Goal: Task Accomplishment & Management: Use online tool/utility

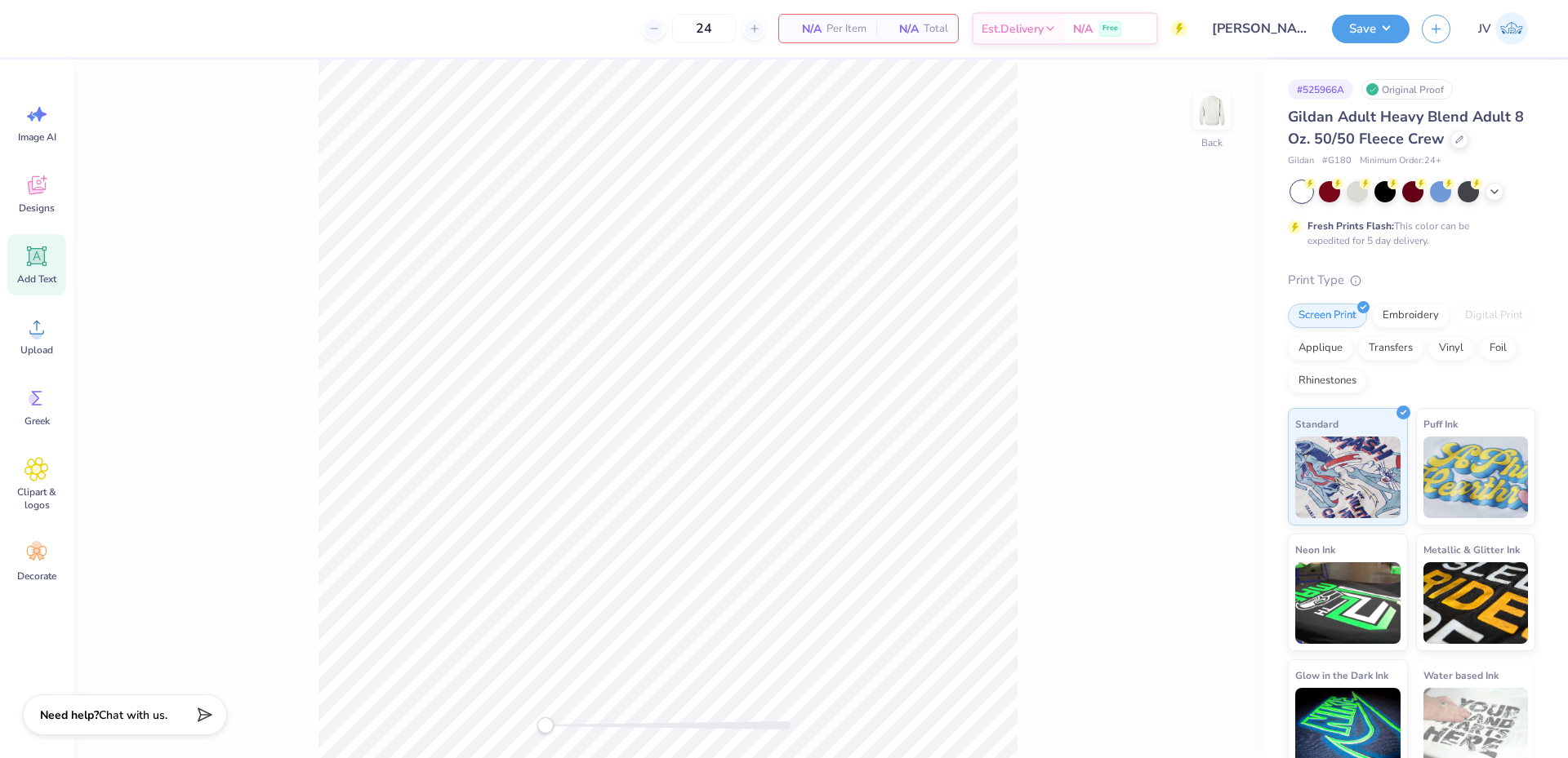
click at [34, 253] on icon at bounding box center [37, 257] width 16 height 16
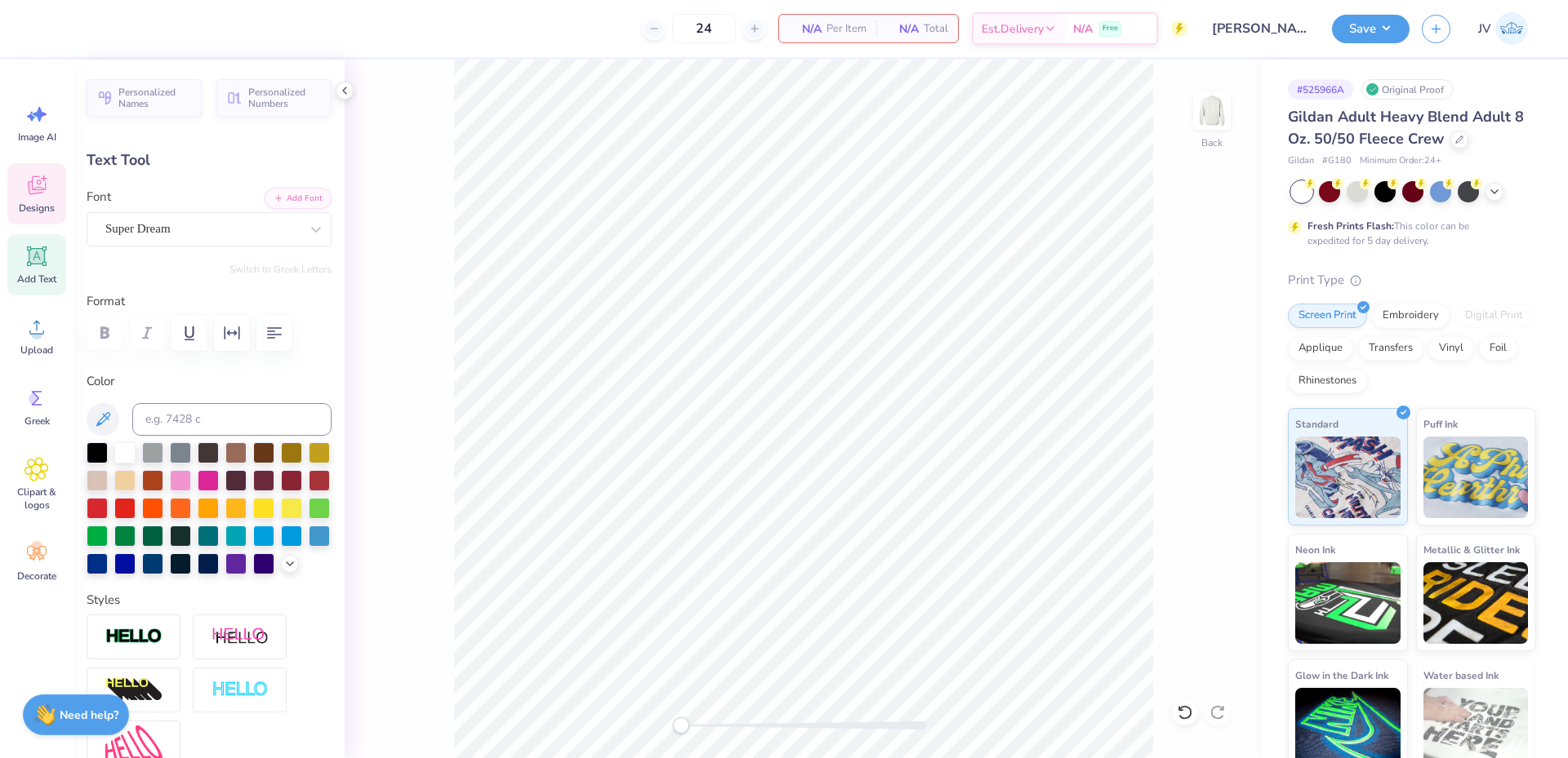
click at [39, 185] on icon at bounding box center [36, 185] width 18 height 19
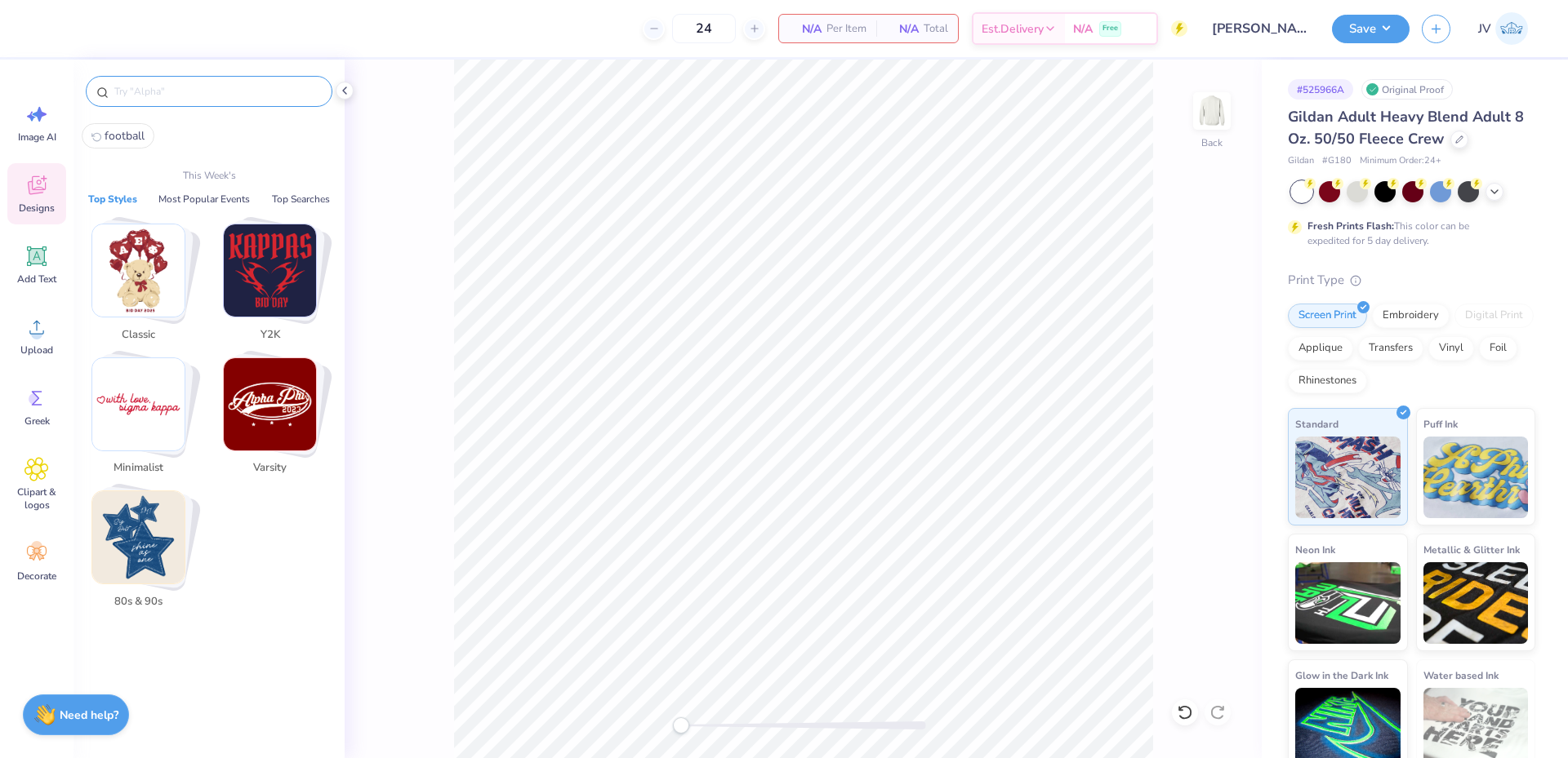
click at [162, 94] on input "text" at bounding box center [217, 91] width 209 height 17
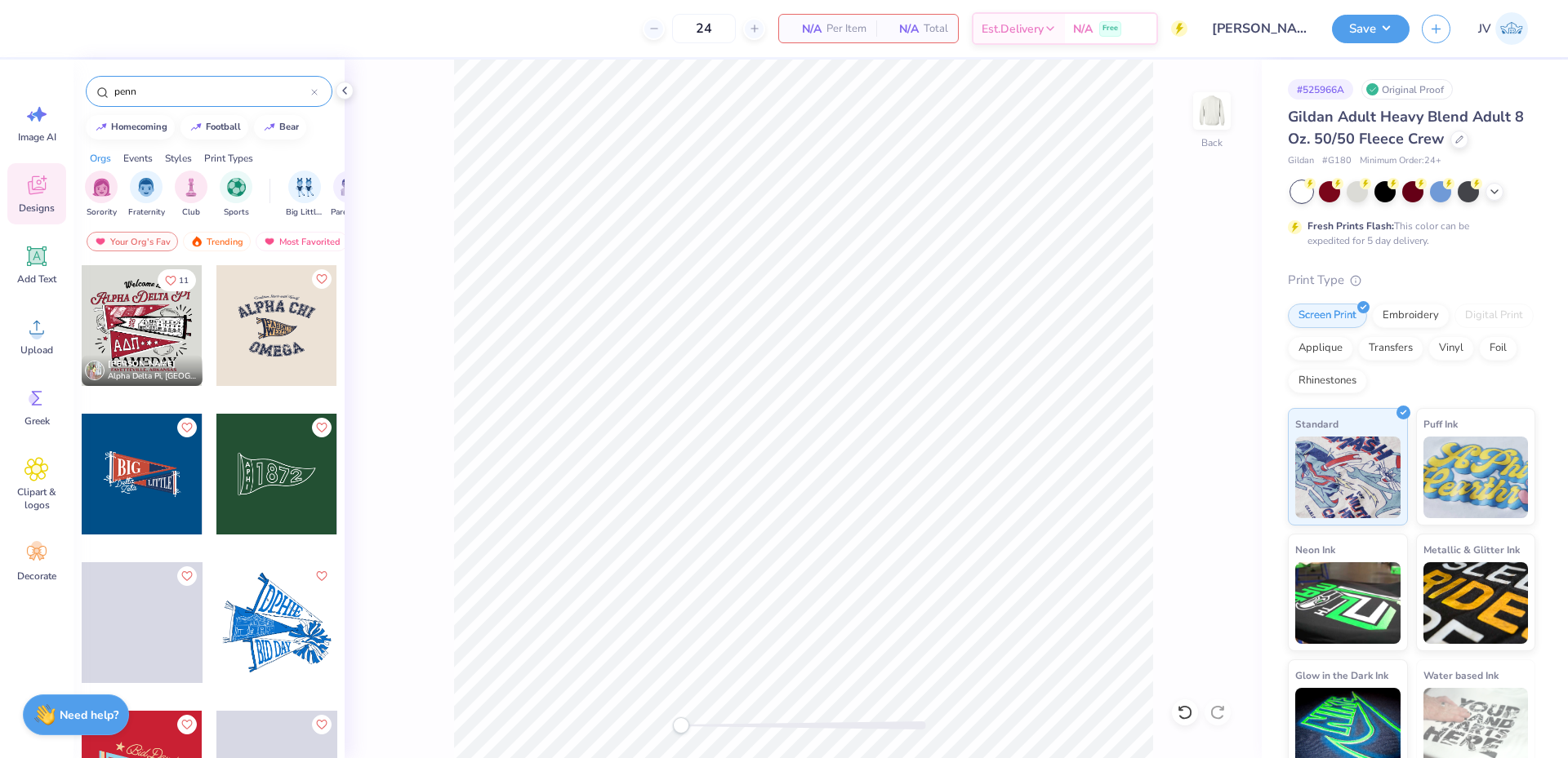
type input "penn"
click at [120, 299] on div at bounding box center [142, 326] width 121 height 121
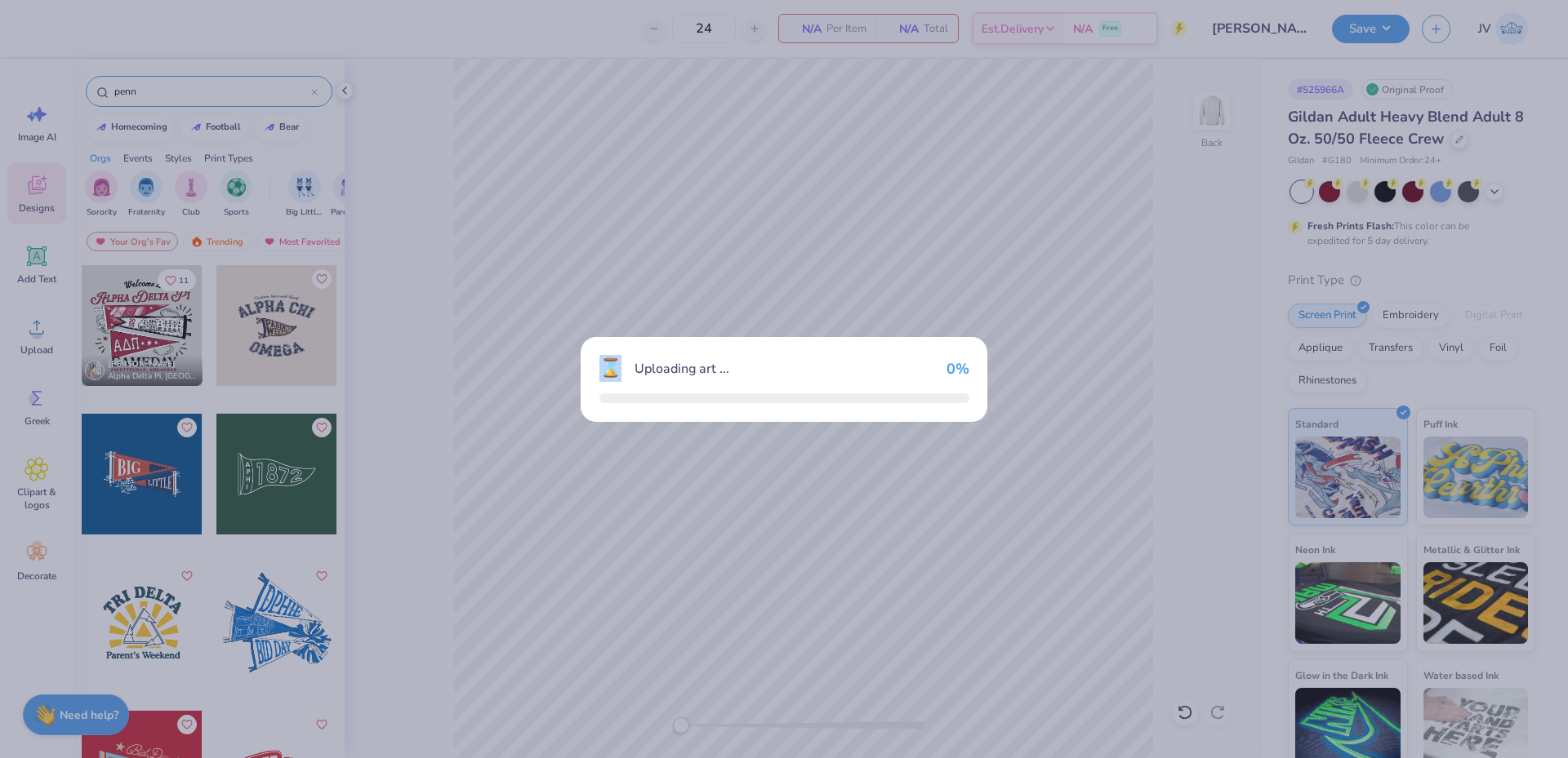
click at [120, 299] on div "⌛ Uploading art ... 0 %" at bounding box center [784, 379] width 1568 height 758
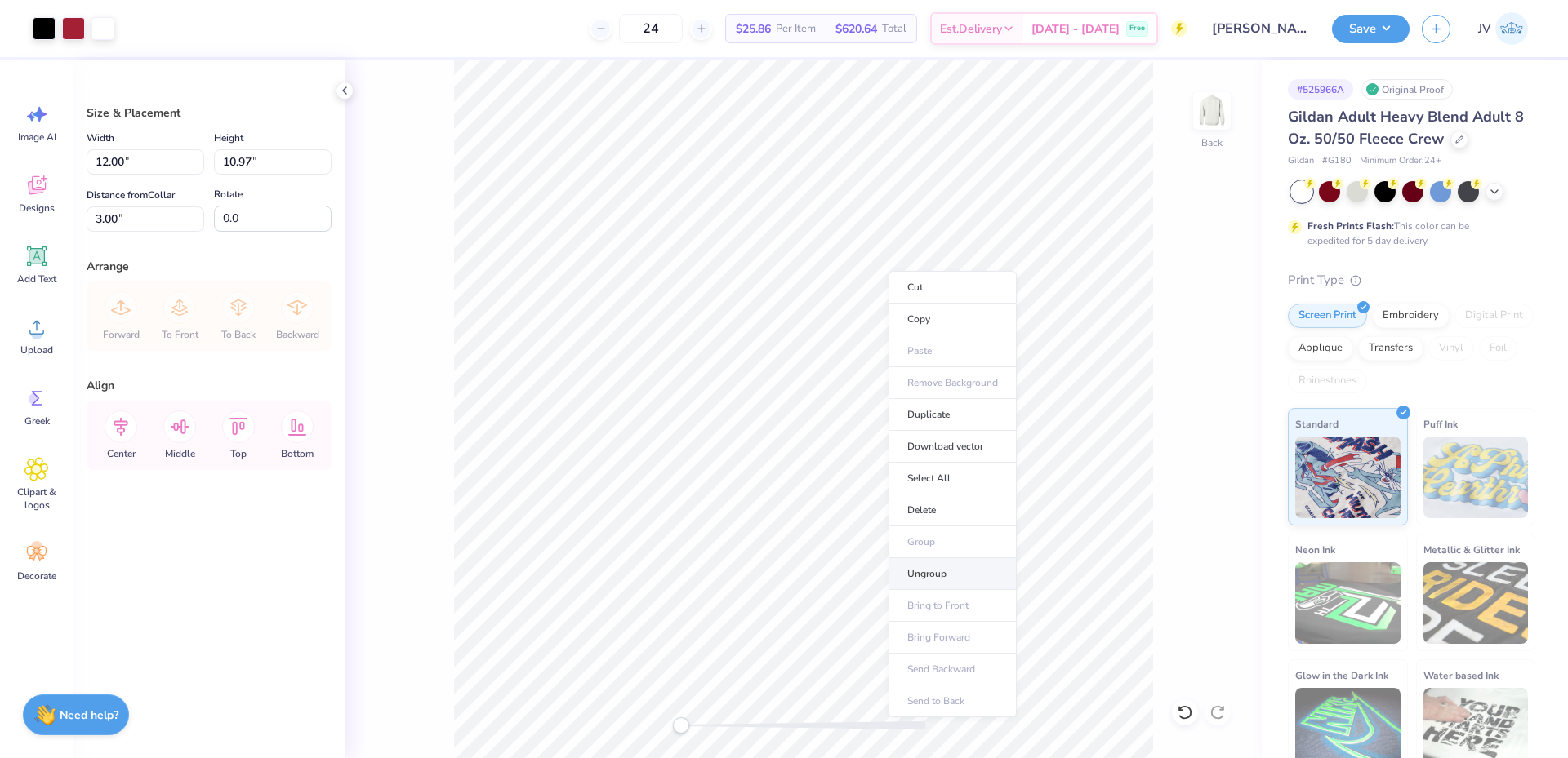
click at [928, 576] on li "Ungroup" at bounding box center [952, 574] width 128 height 32
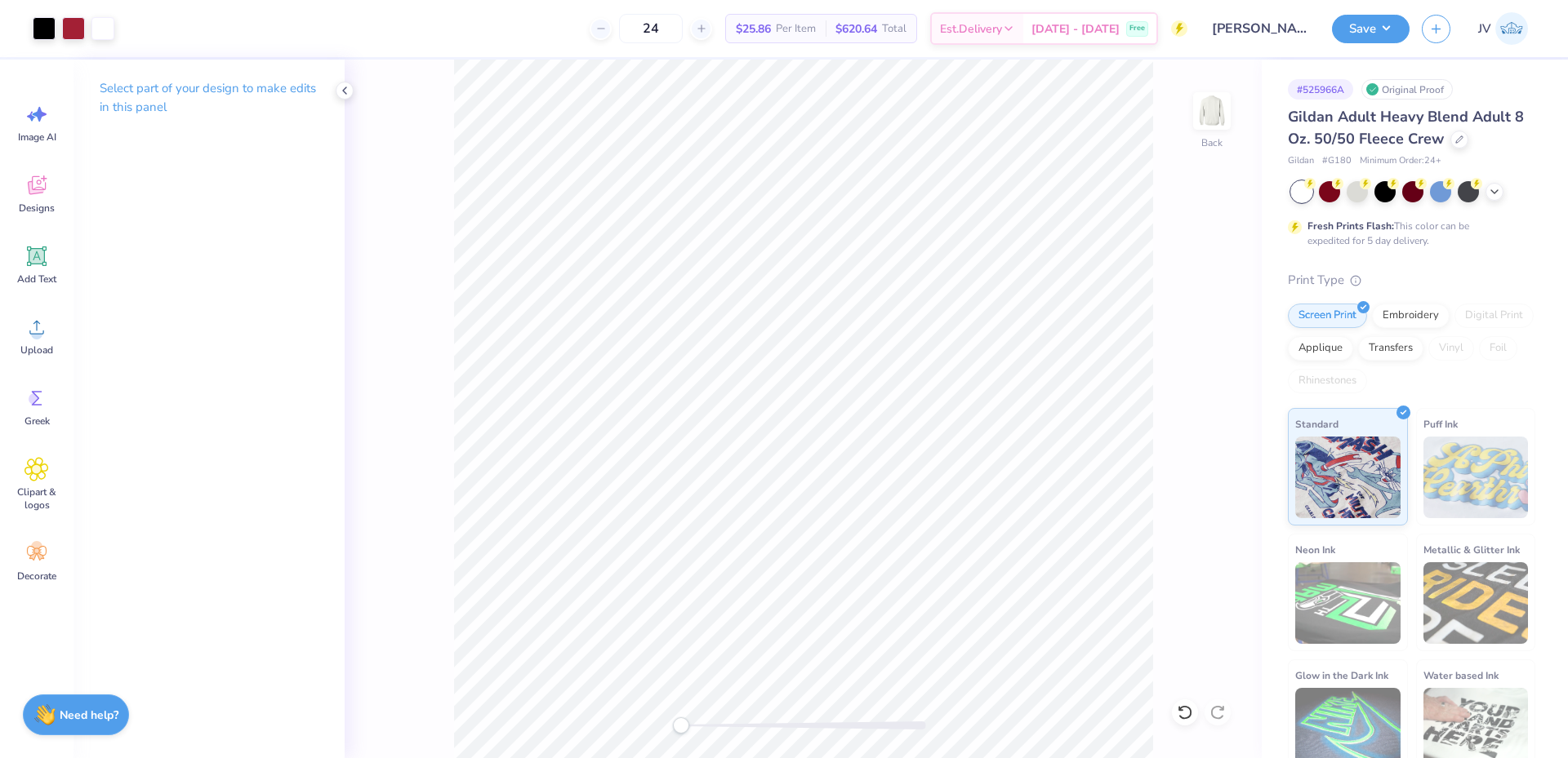
click at [1224, 280] on div "Back" at bounding box center [802, 409] width 917 height 698
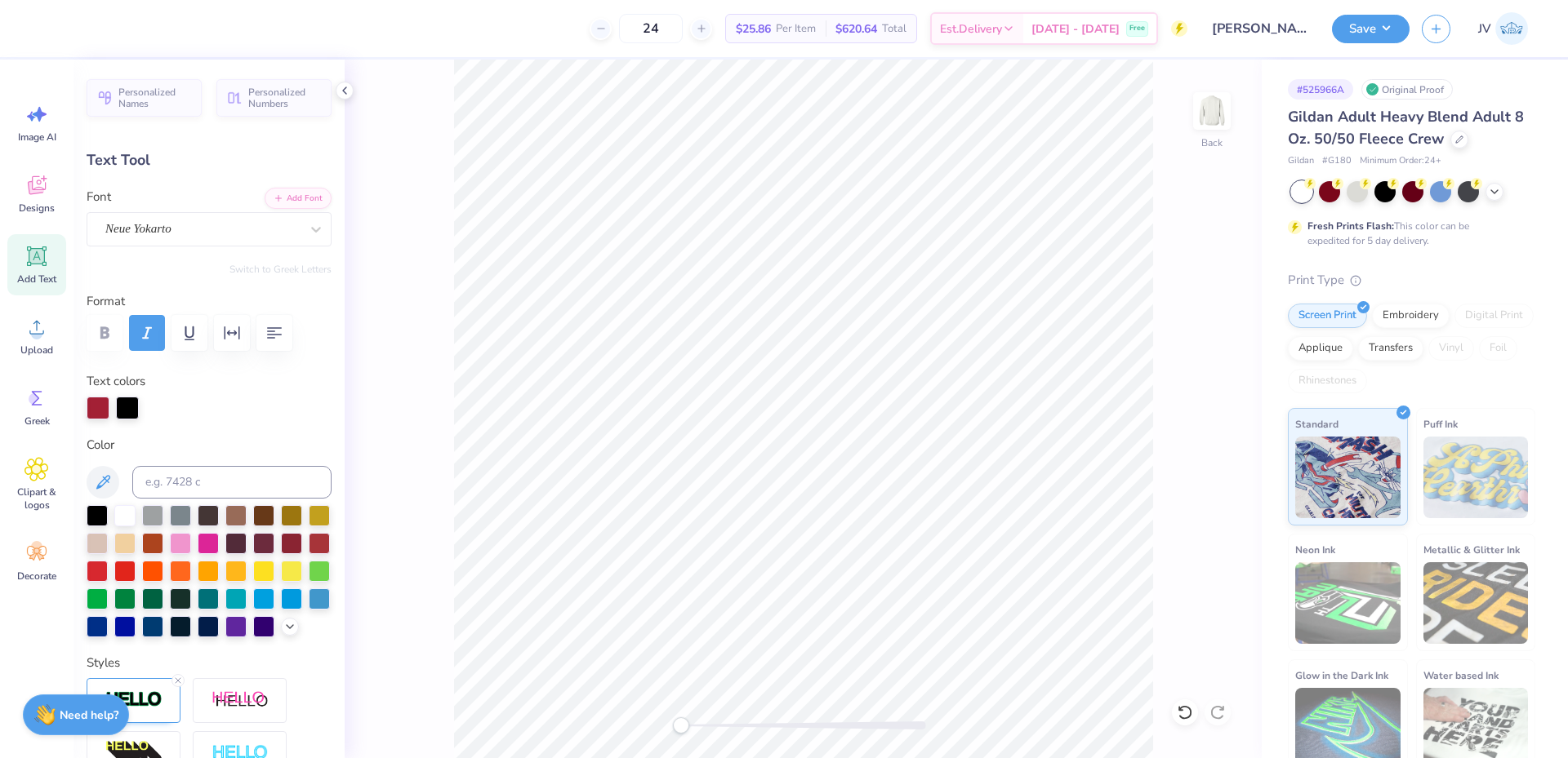
scroll to position [14, 4]
type textarea "[US_STATE] State"
type input "0.0"
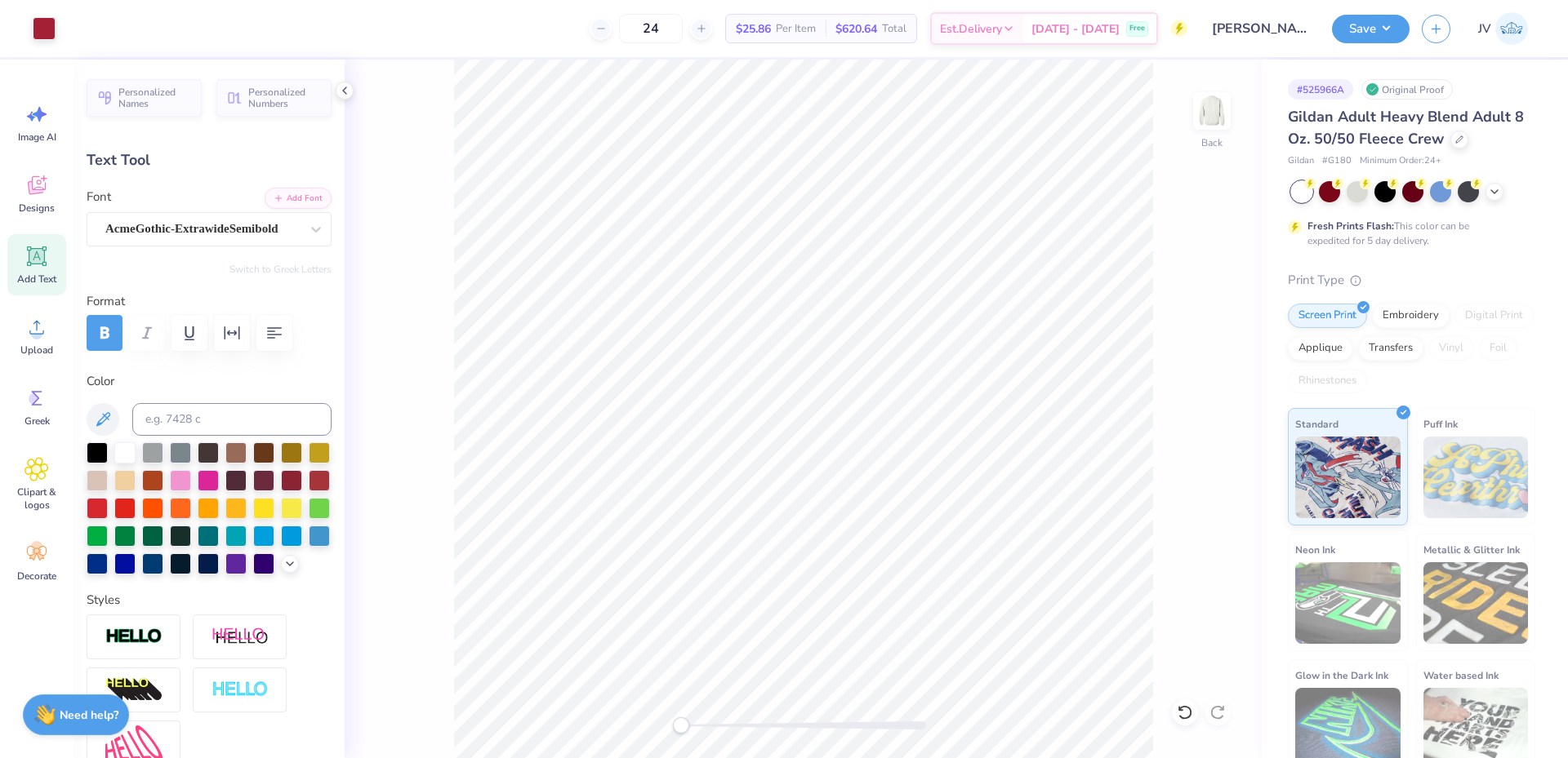
type input "7.70"
type input "0.40"
type input "13.57"
type textarea "NORMAL. [US_STATE]"
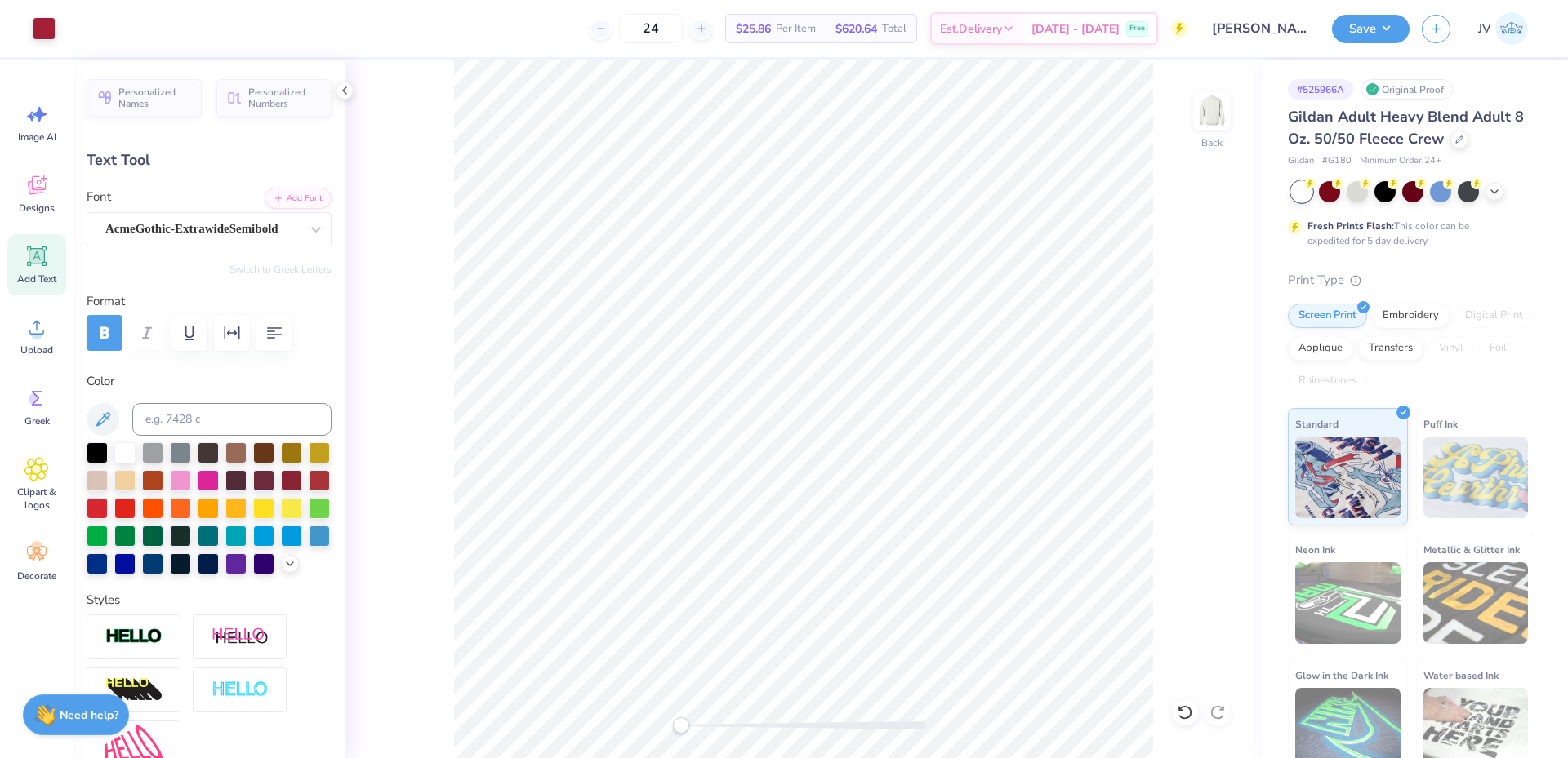
type input "5.31"
type input "0.34"
type input "13.60"
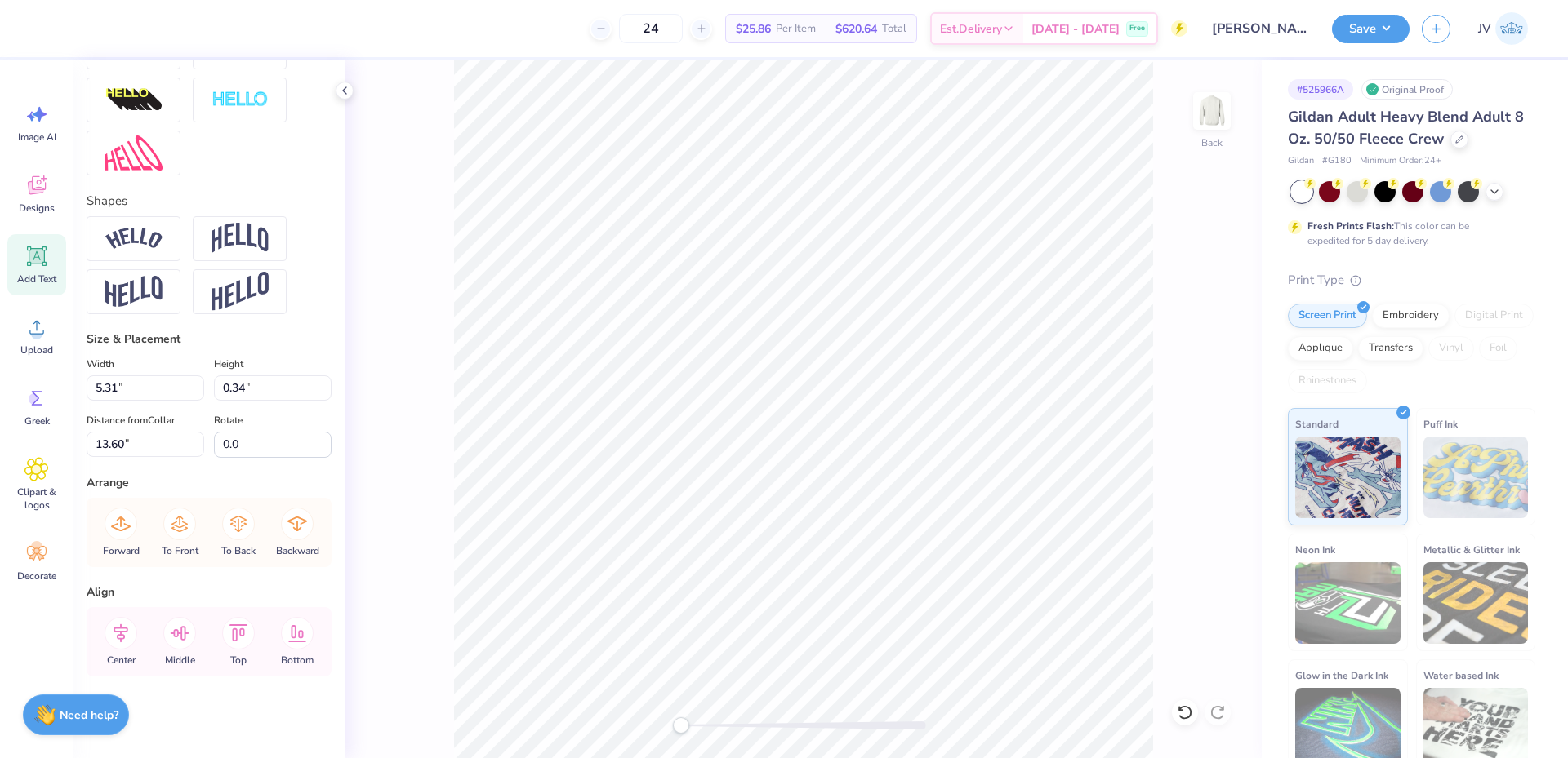
scroll to position [618, 0]
click at [116, 641] on icon at bounding box center [120, 633] width 32 height 32
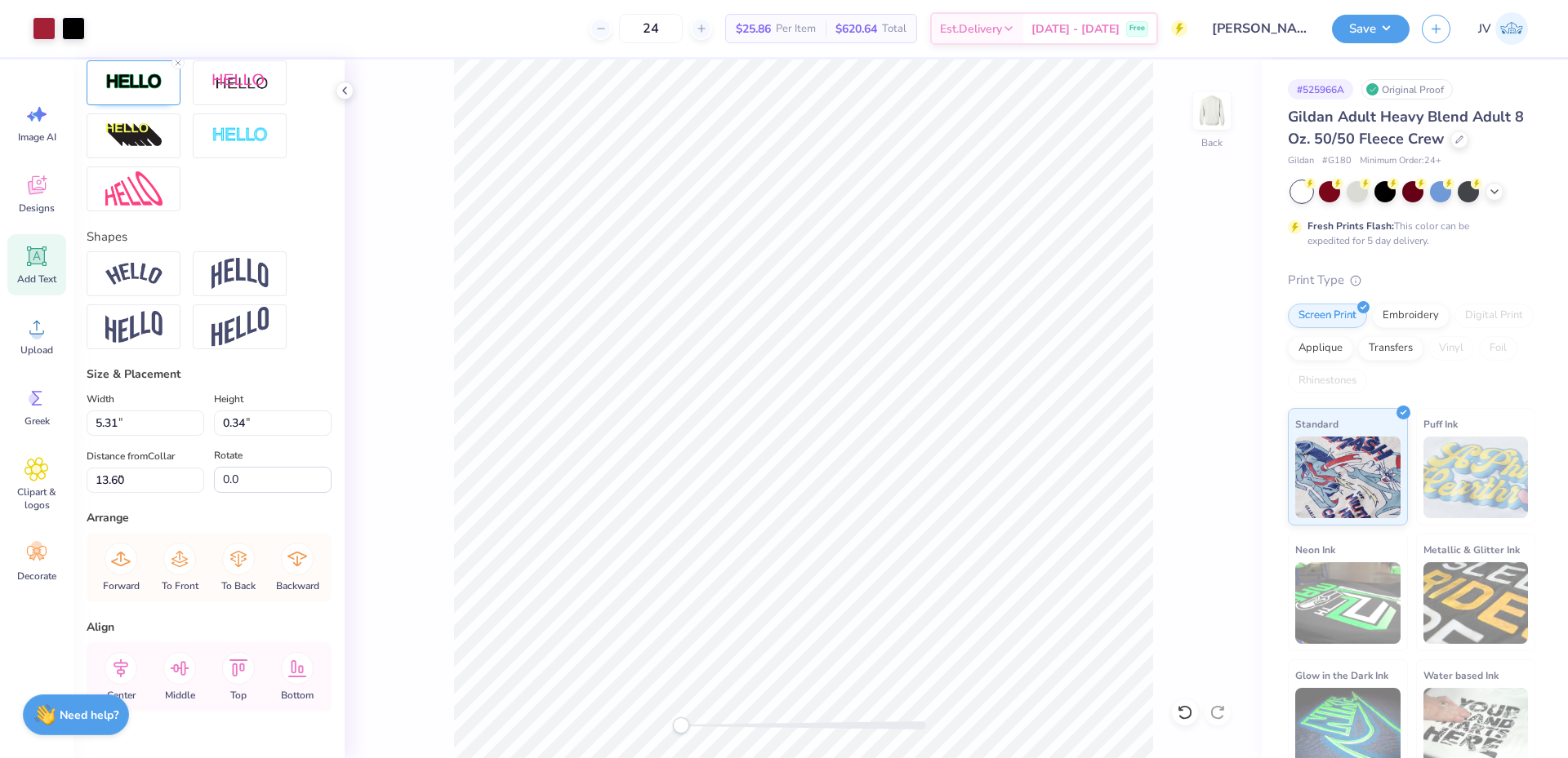
type input "9.04"
type input "1.53"
type input "4.31"
type input "-2.2"
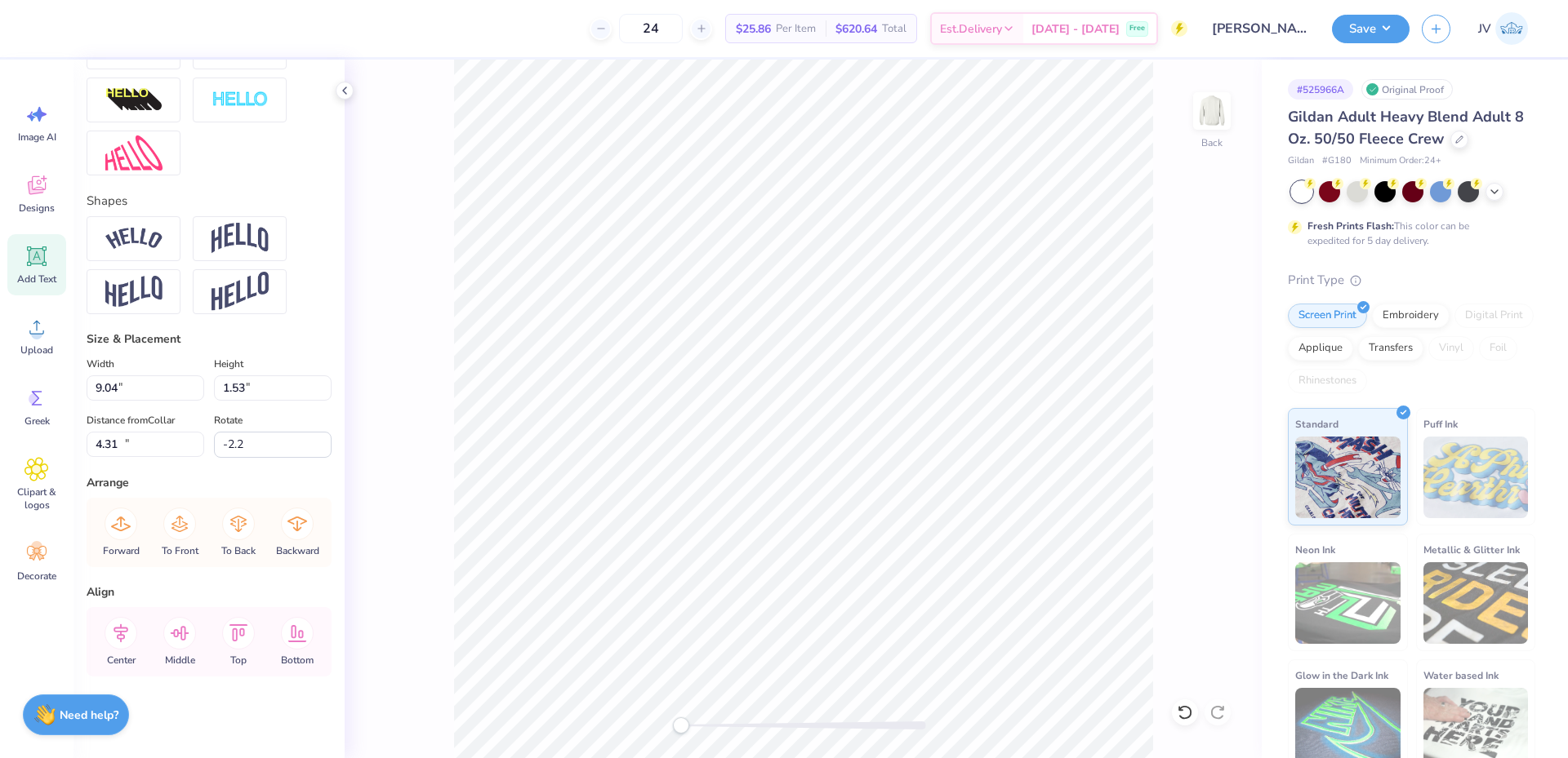
type input "7.66"
type input "1.11"
type input "12.24"
type input "0.0"
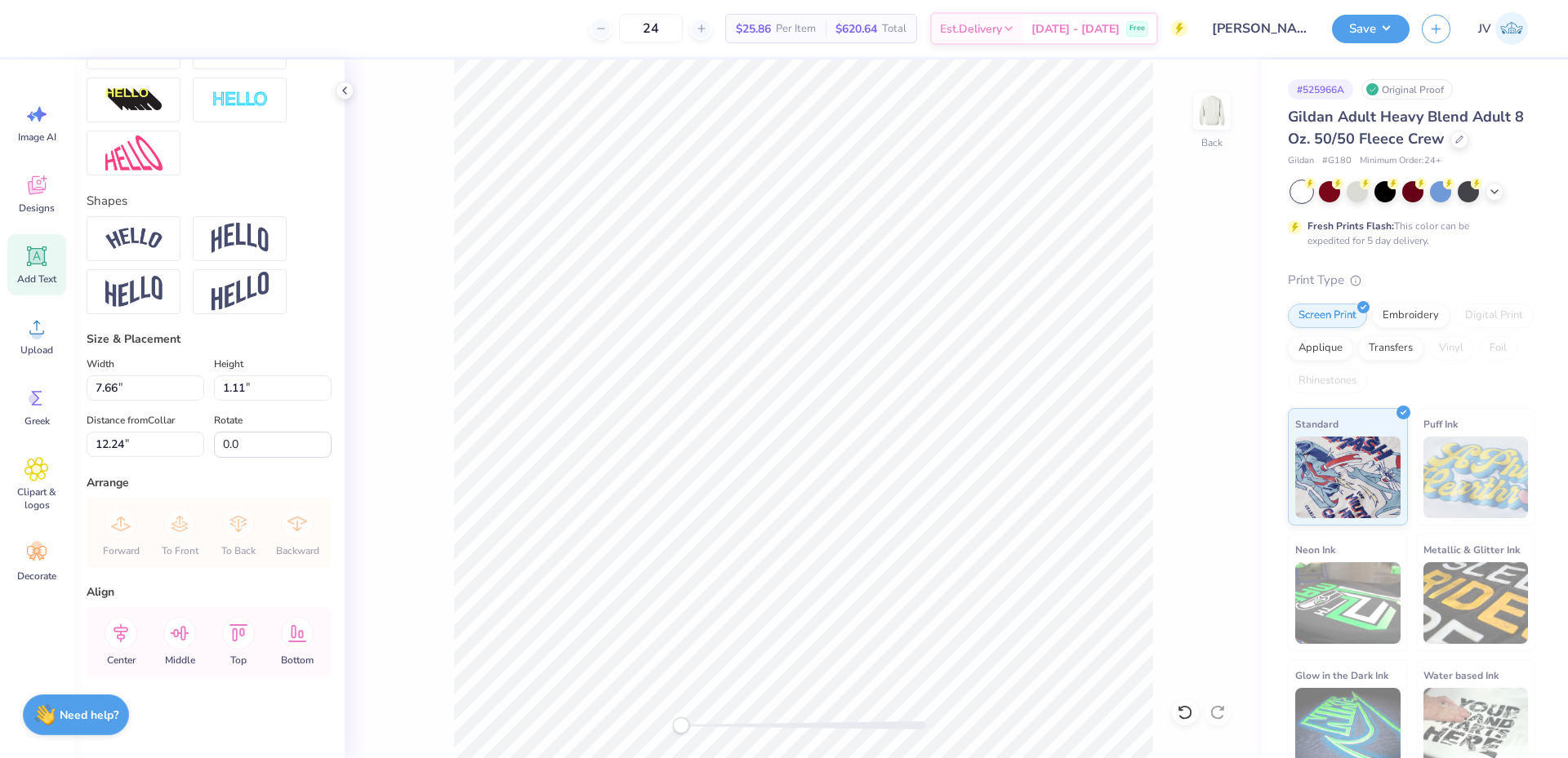
type textarea "H"
type textarea "HOMECOMING"
type input "11.20"
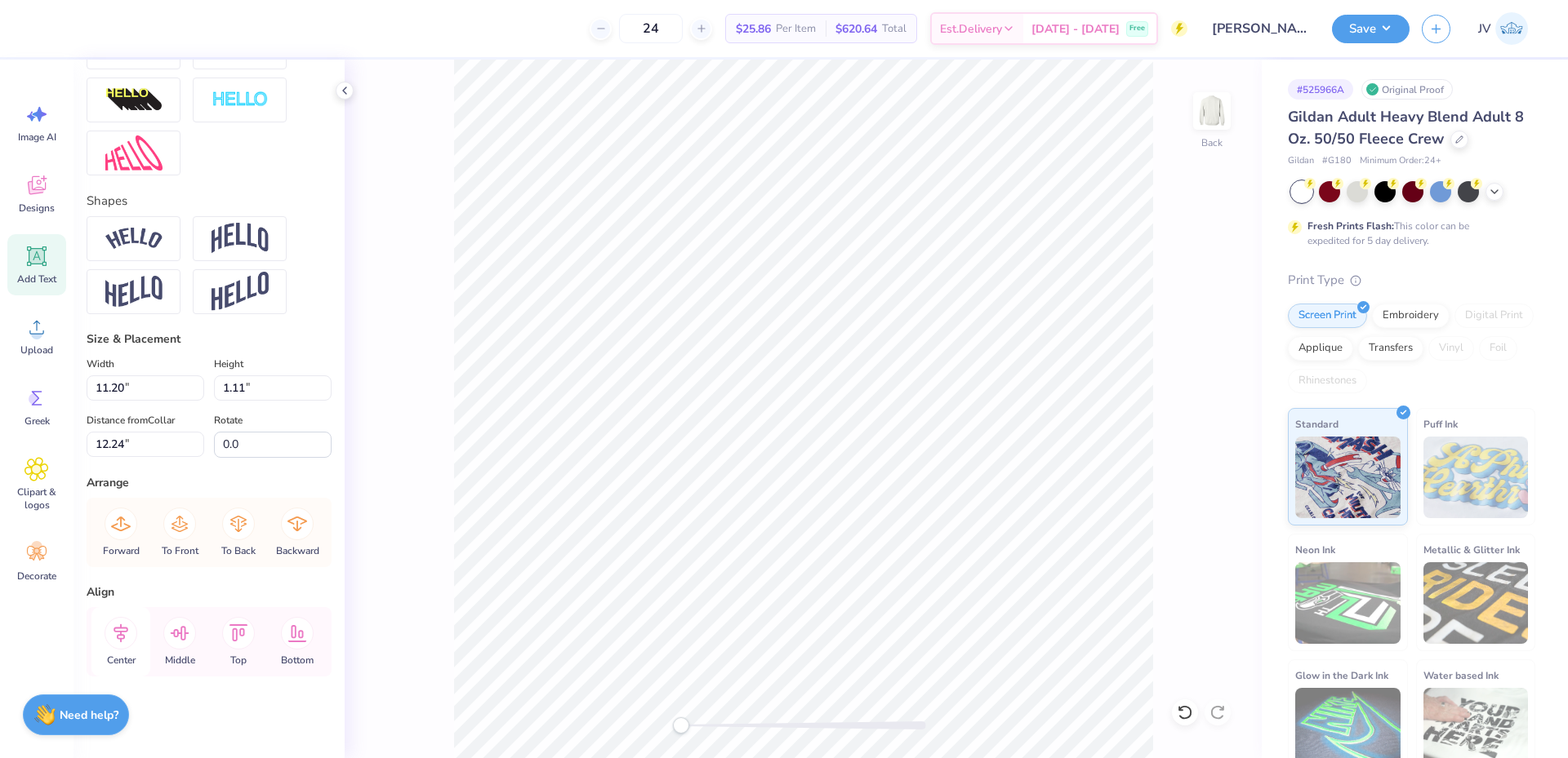
click at [123, 628] on icon at bounding box center [120, 633] width 15 height 19
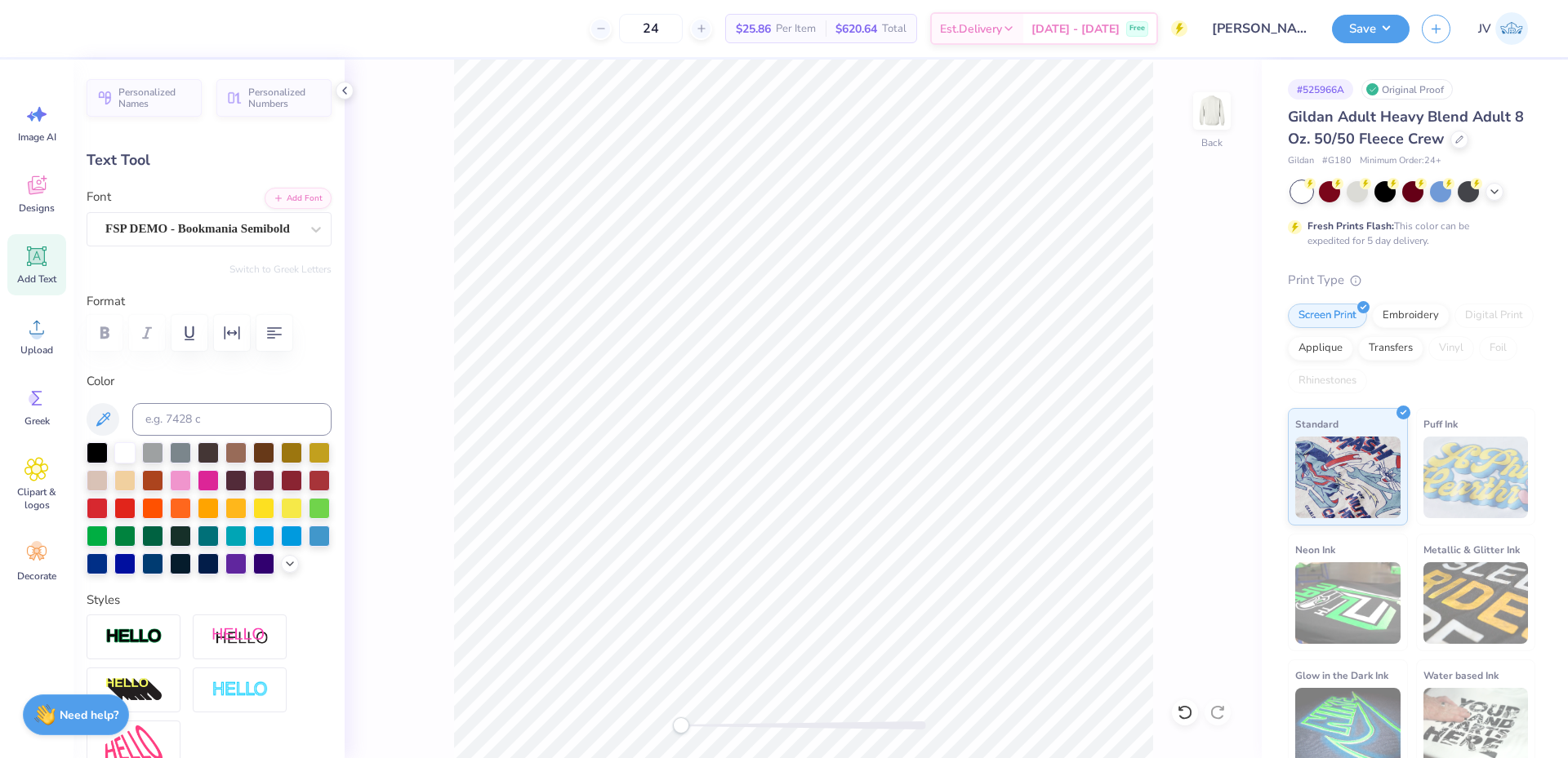
type input "10.78"
type input "1.07"
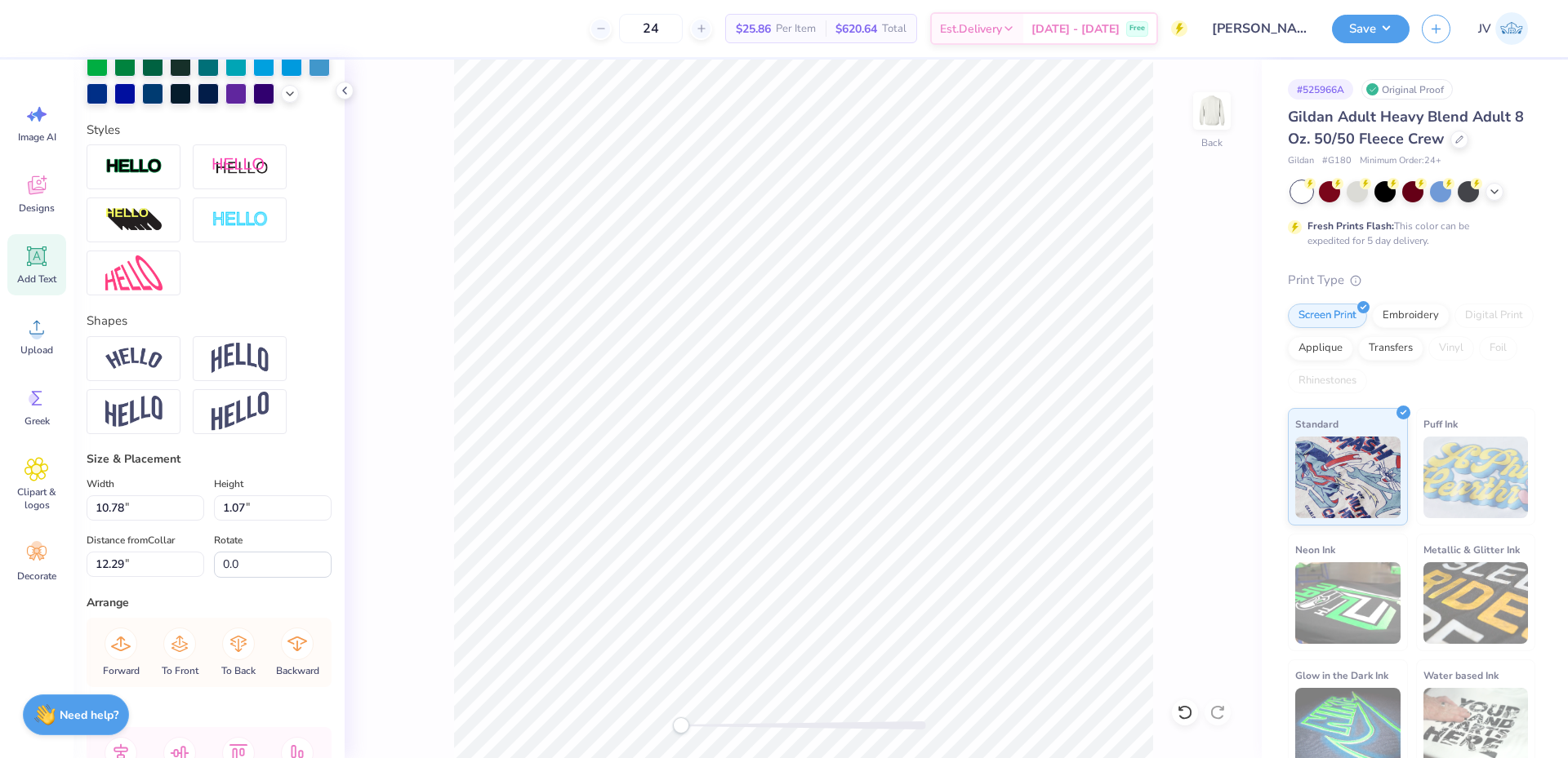
scroll to position [618, 0]
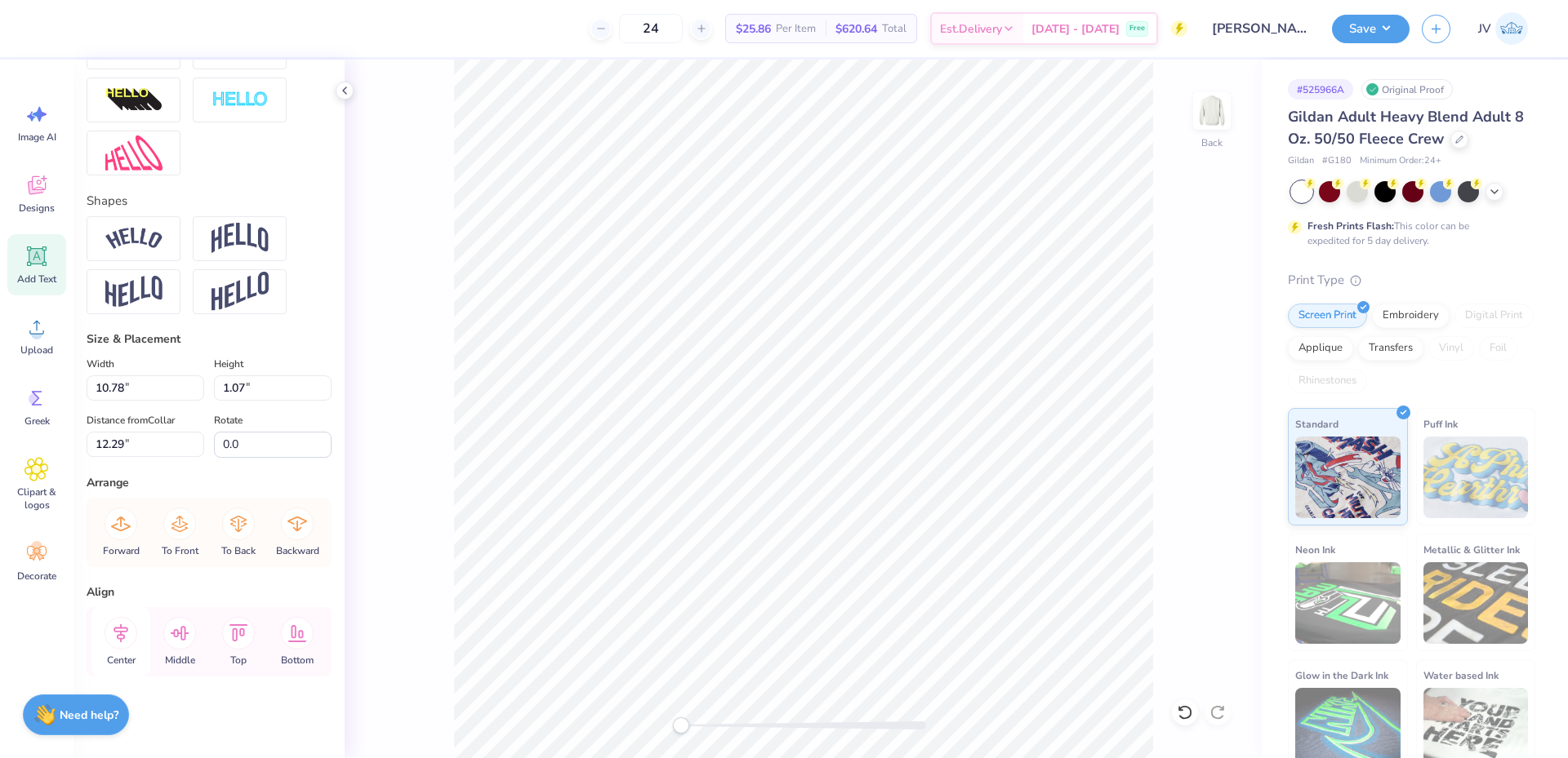
click at [118, 640] on icon at bounding box center [120, 633] width 32 height 32
click at [921, 452] on li "Duplicate" at bounding box center [905, 452] width 128 height 32
type input "13.29"
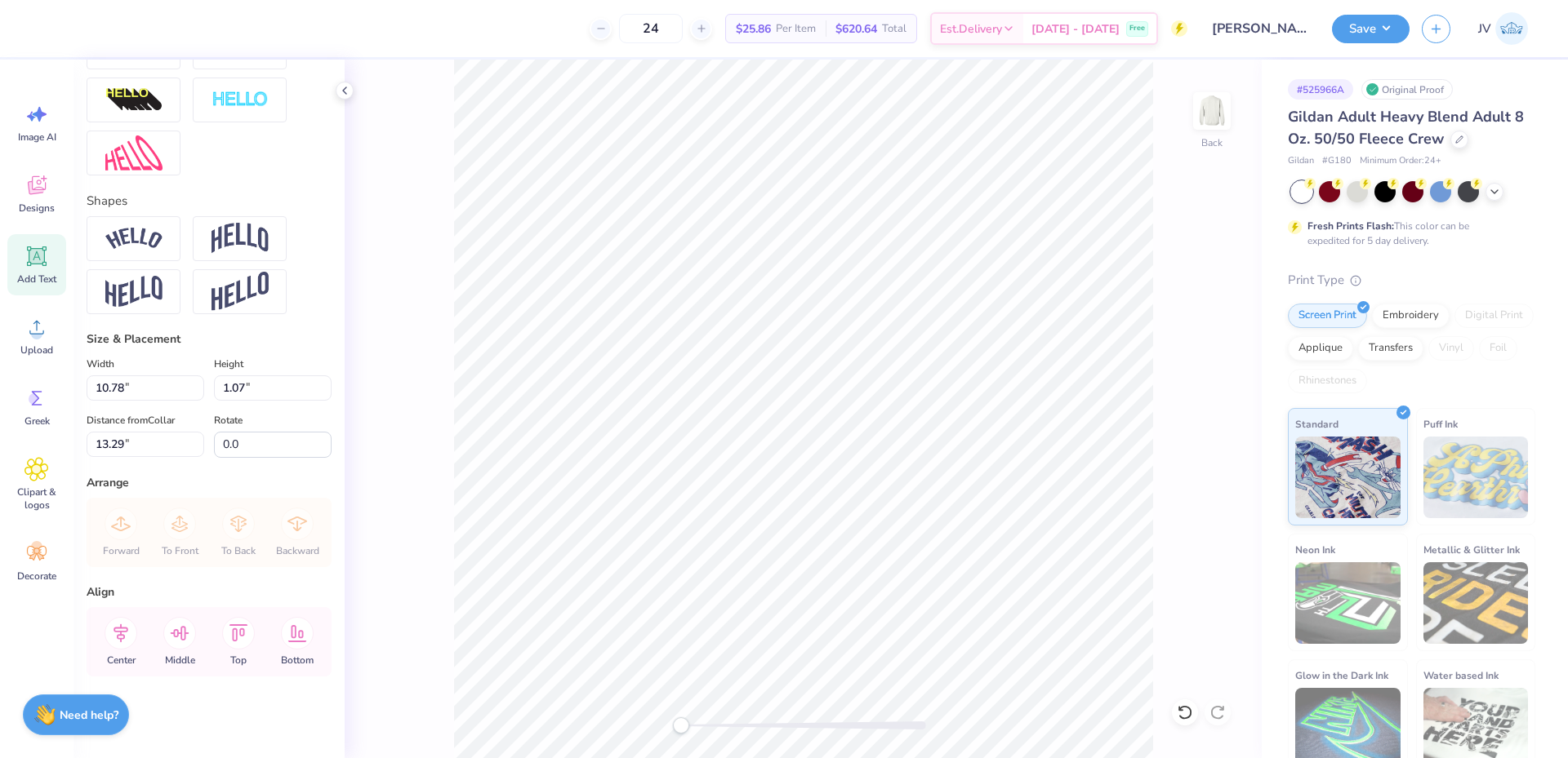
scroll to position [14, 3]
click at [895, 452] on li "Duplicate" at bounding box center [894, 452] width 128 height 32
type input "13.29"
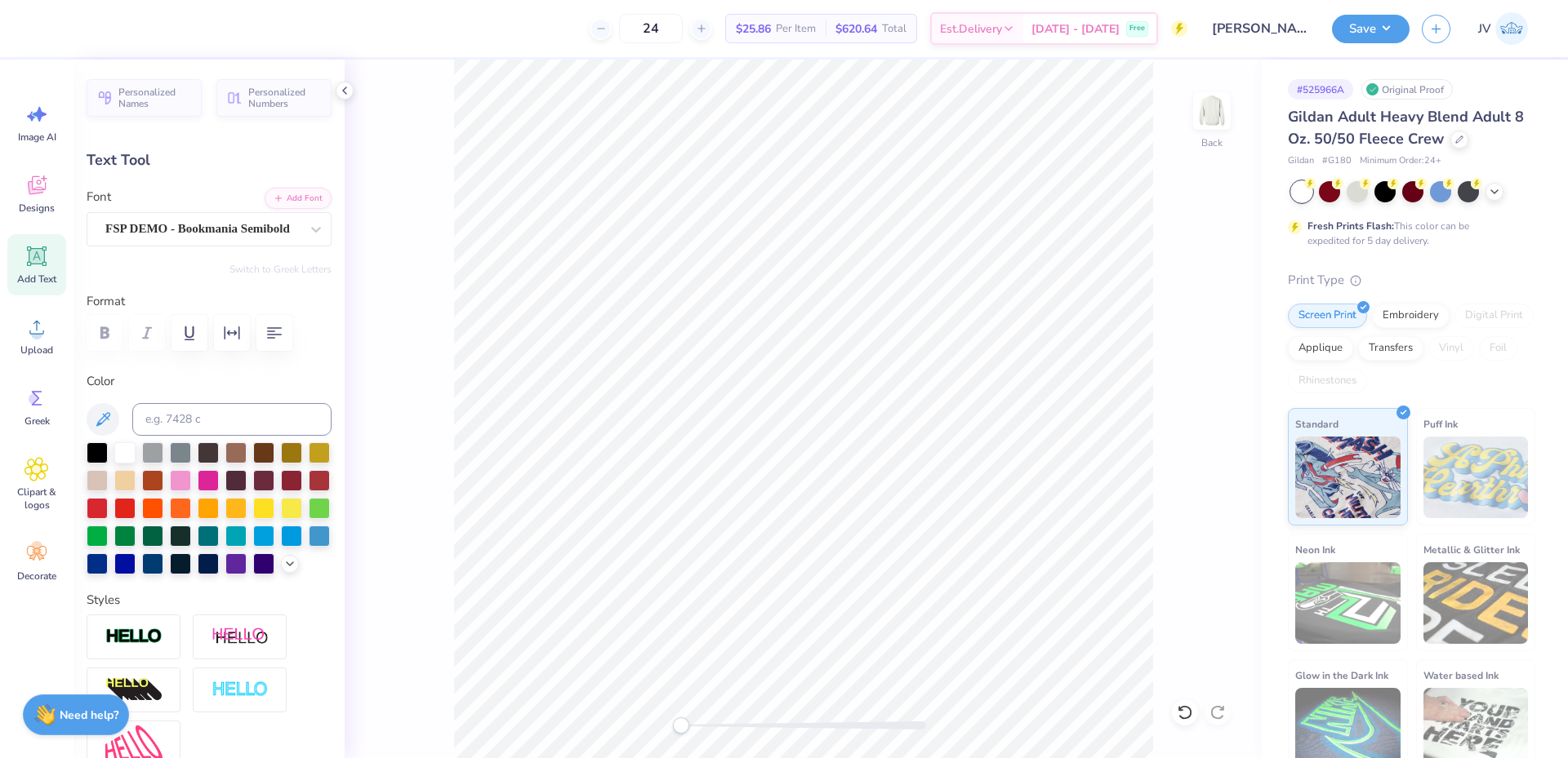
scroll to position [14, 6]
paste textarea
type input "15.23"
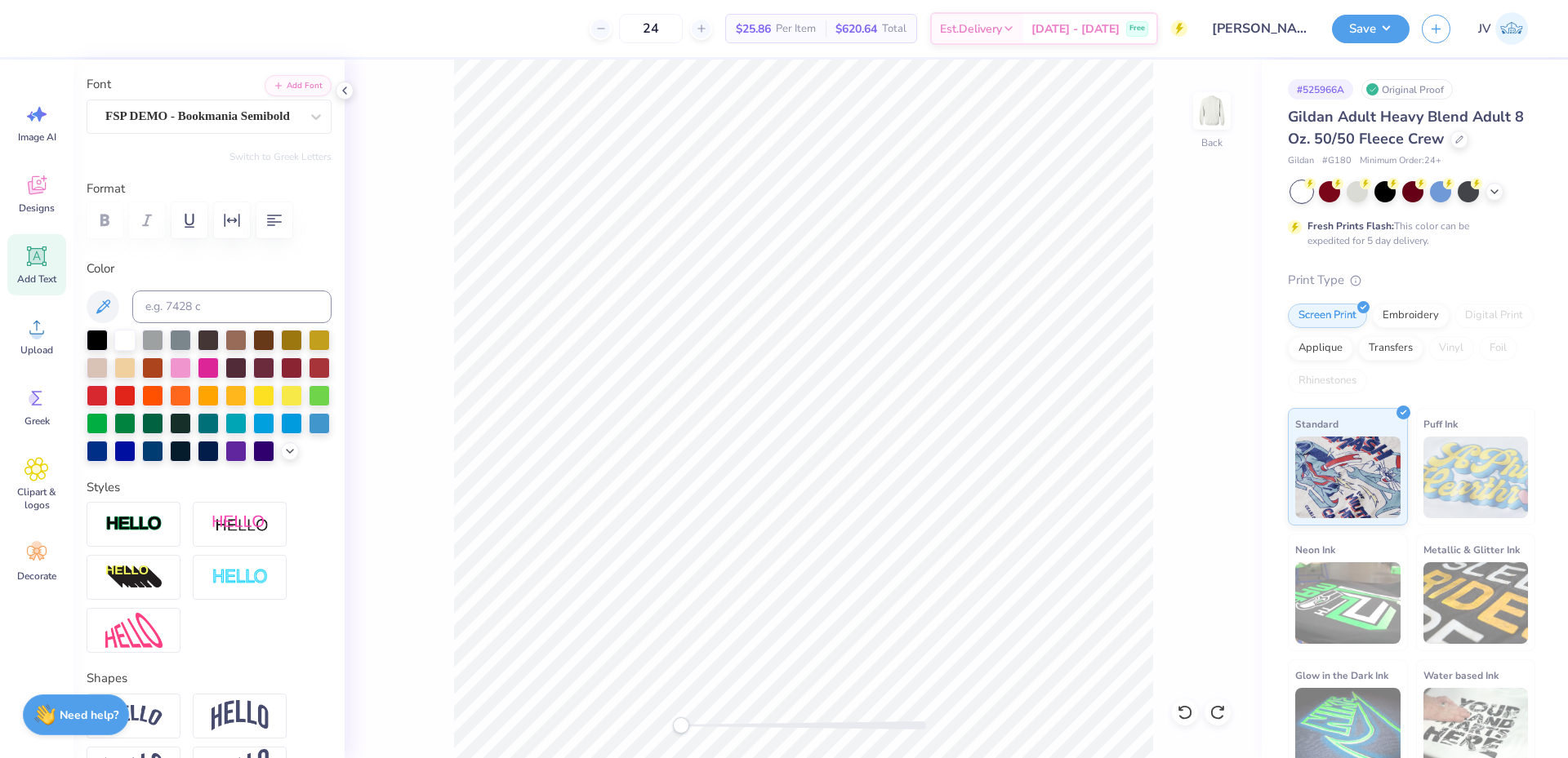
scroll to position [93, 0]
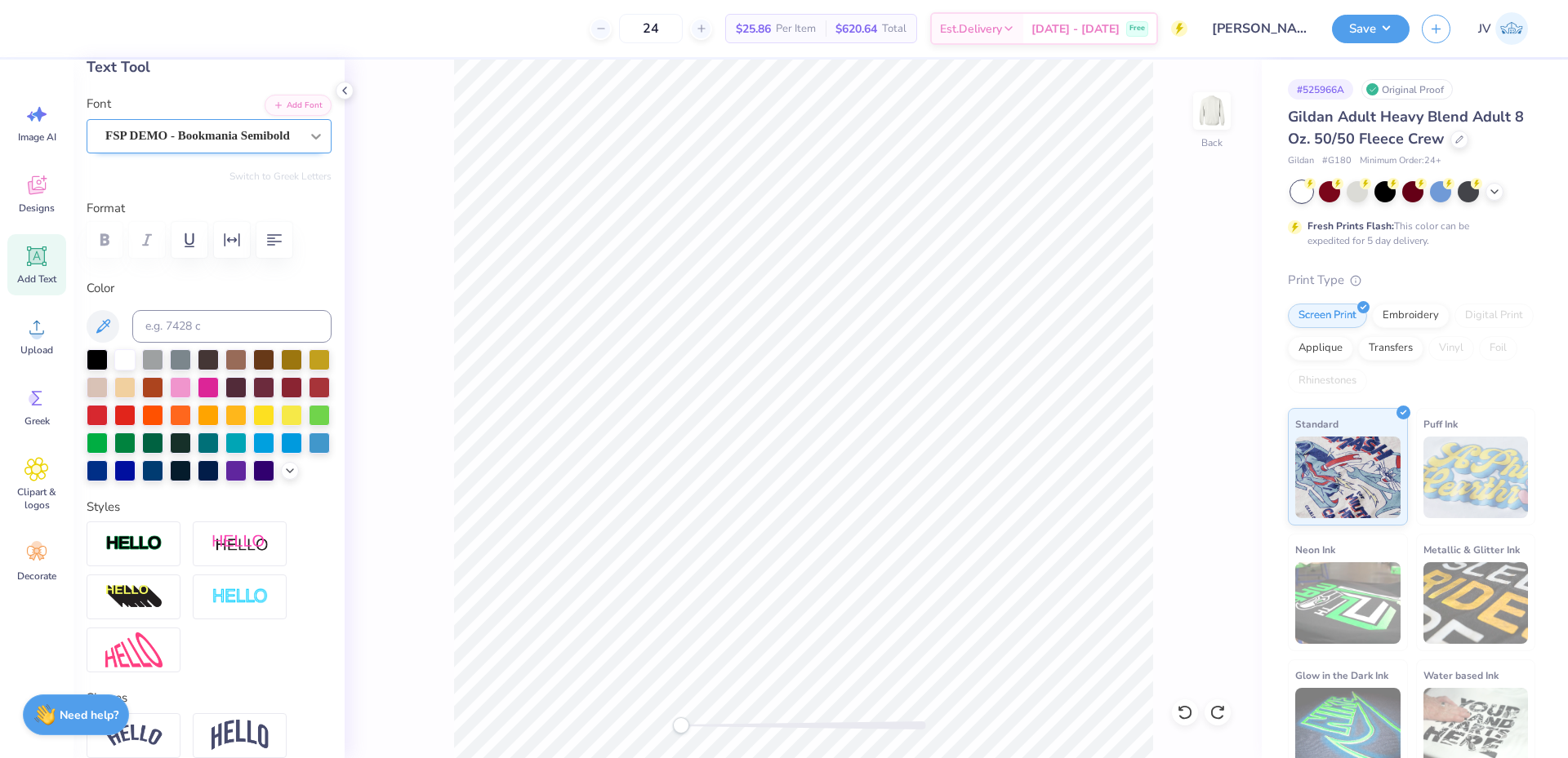
click at [308, 137] on icon at bounding box center [316, 136] width 17 height 17
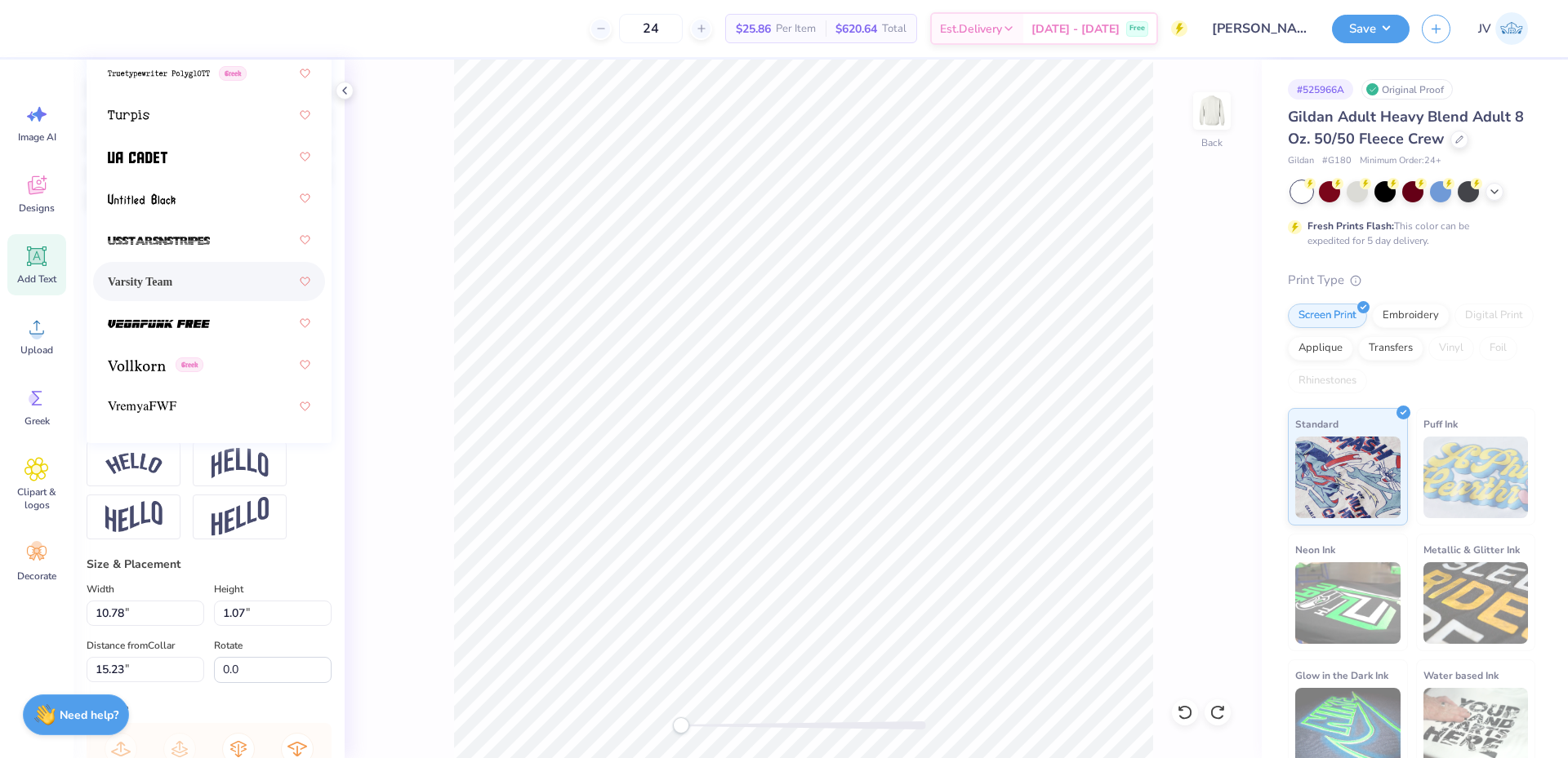
scroll to position [12127, 0]
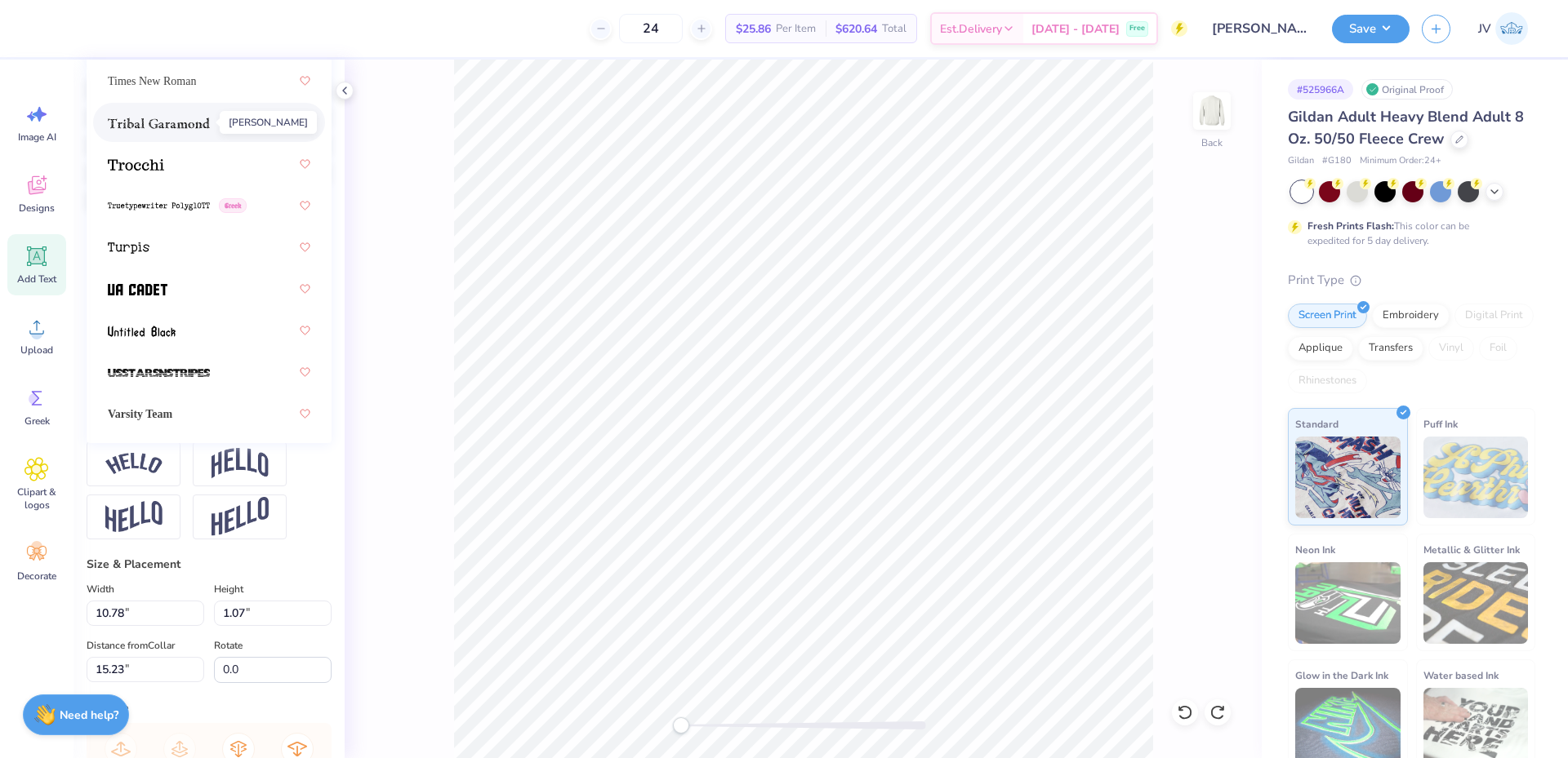
click at [178, 126] on img at bounding box center [158, 123] width 102 height 12
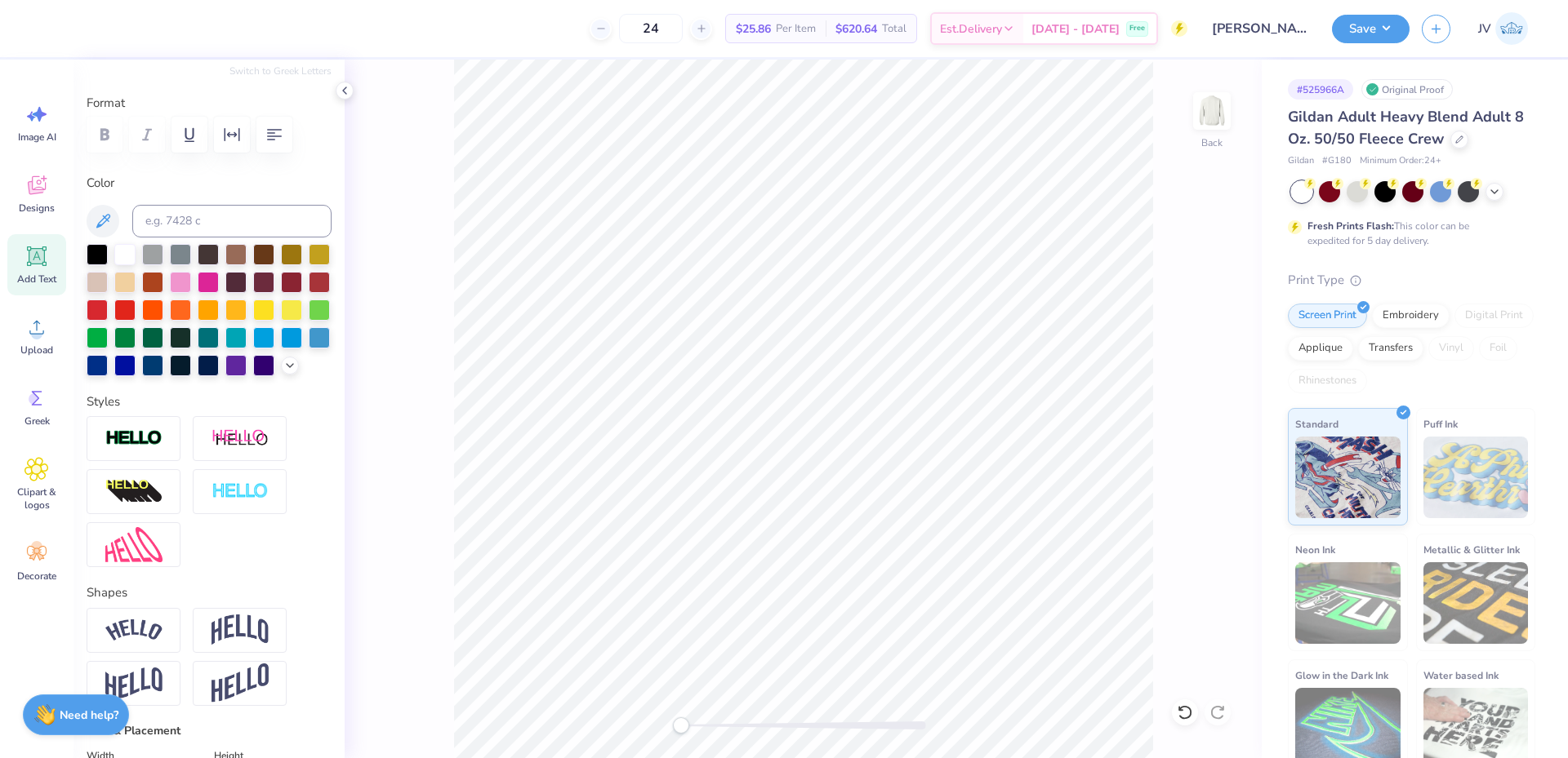
scroll to position [0, 0]
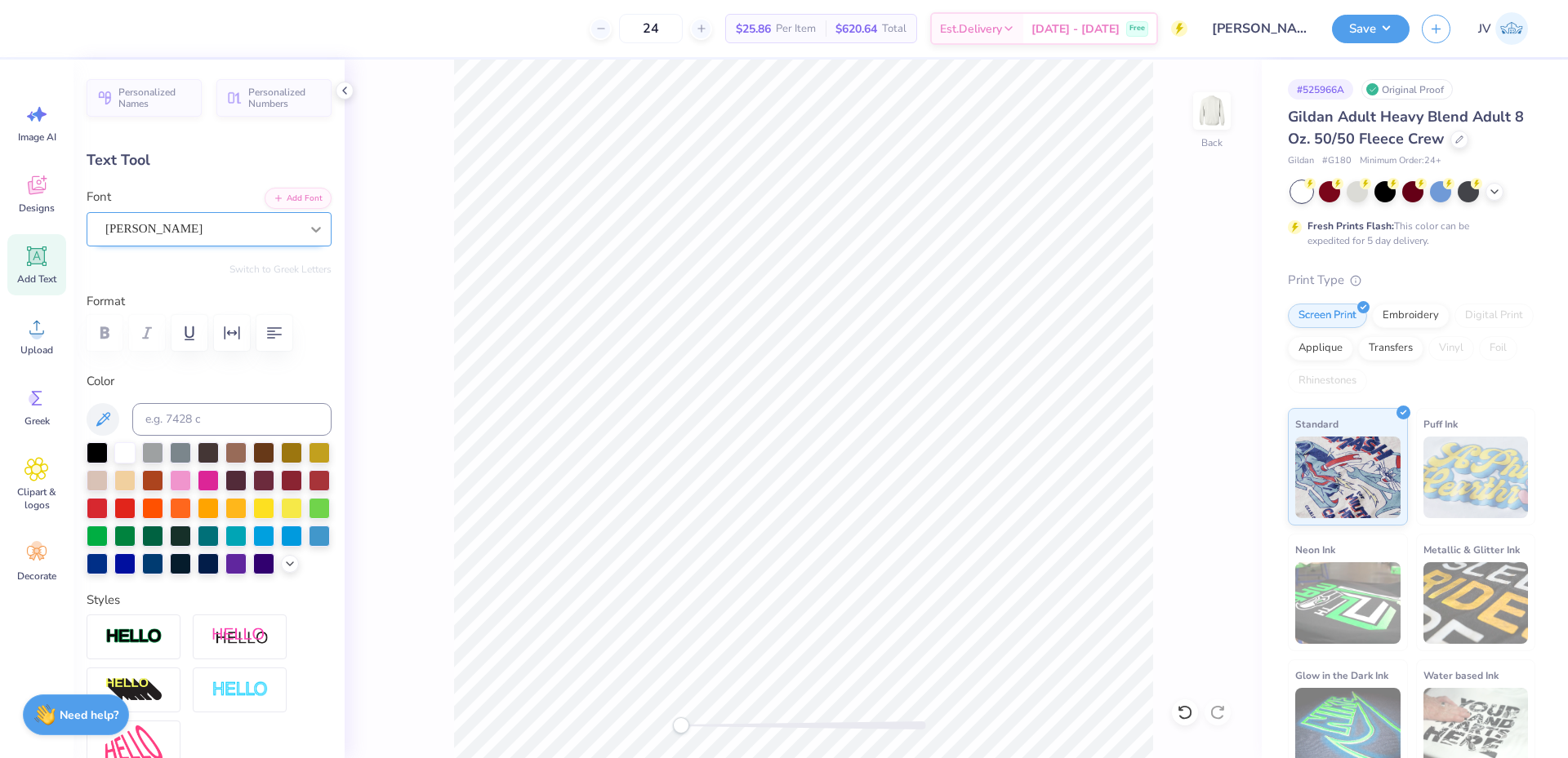
click at [301, 226] on div at bounding box center [316, 230] width 29 height 29
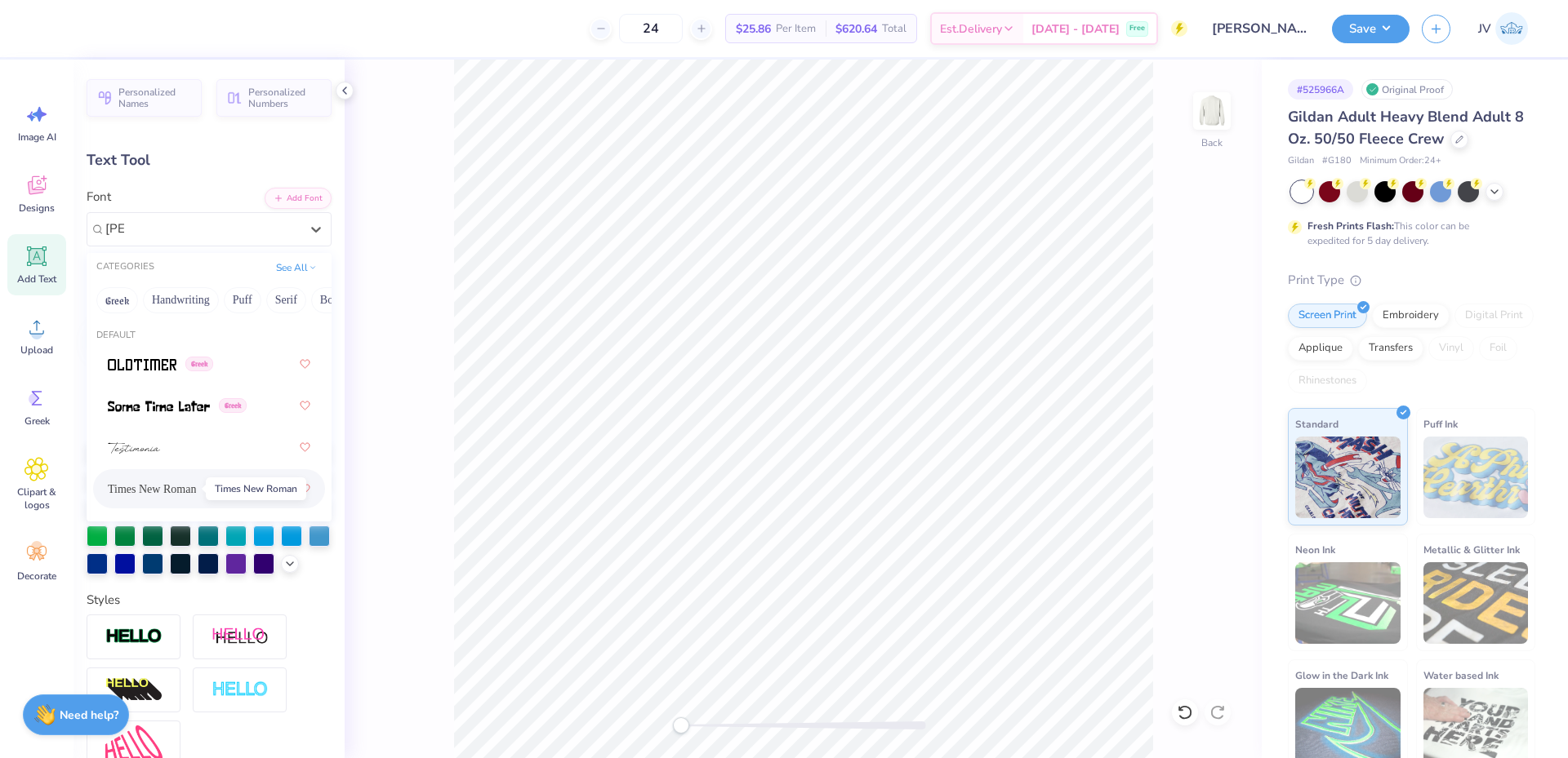
click at [196, 496] on span "Times New Roman" at bounding box center [152, 490] width 88 height 18
type input "[PERSON_NAME]"
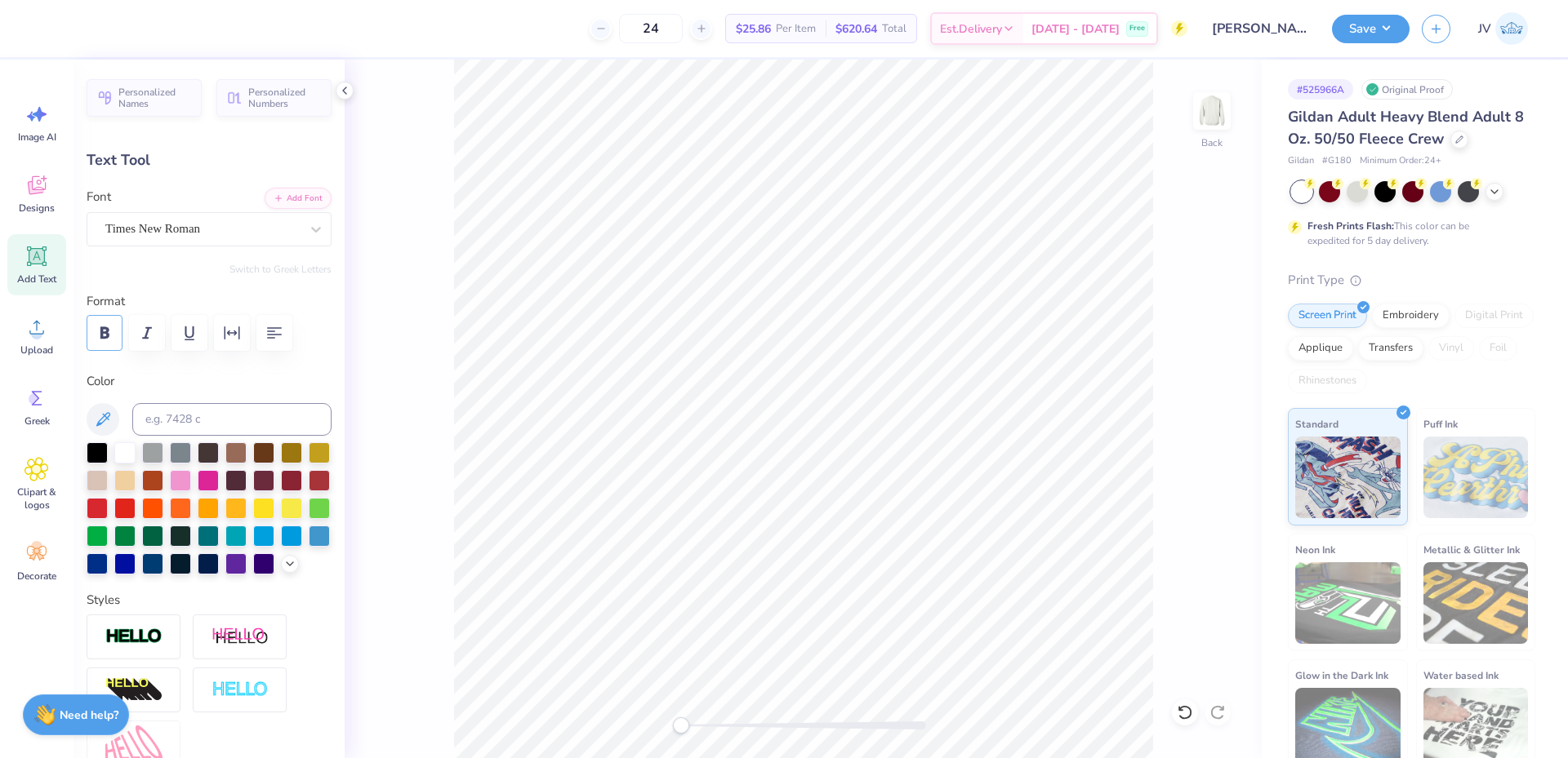
click at [102, 323] on button "button" at bounding box center [104, 333] width 36 height 36
type input "10.96"
type input "1.04"
type input "15.17"
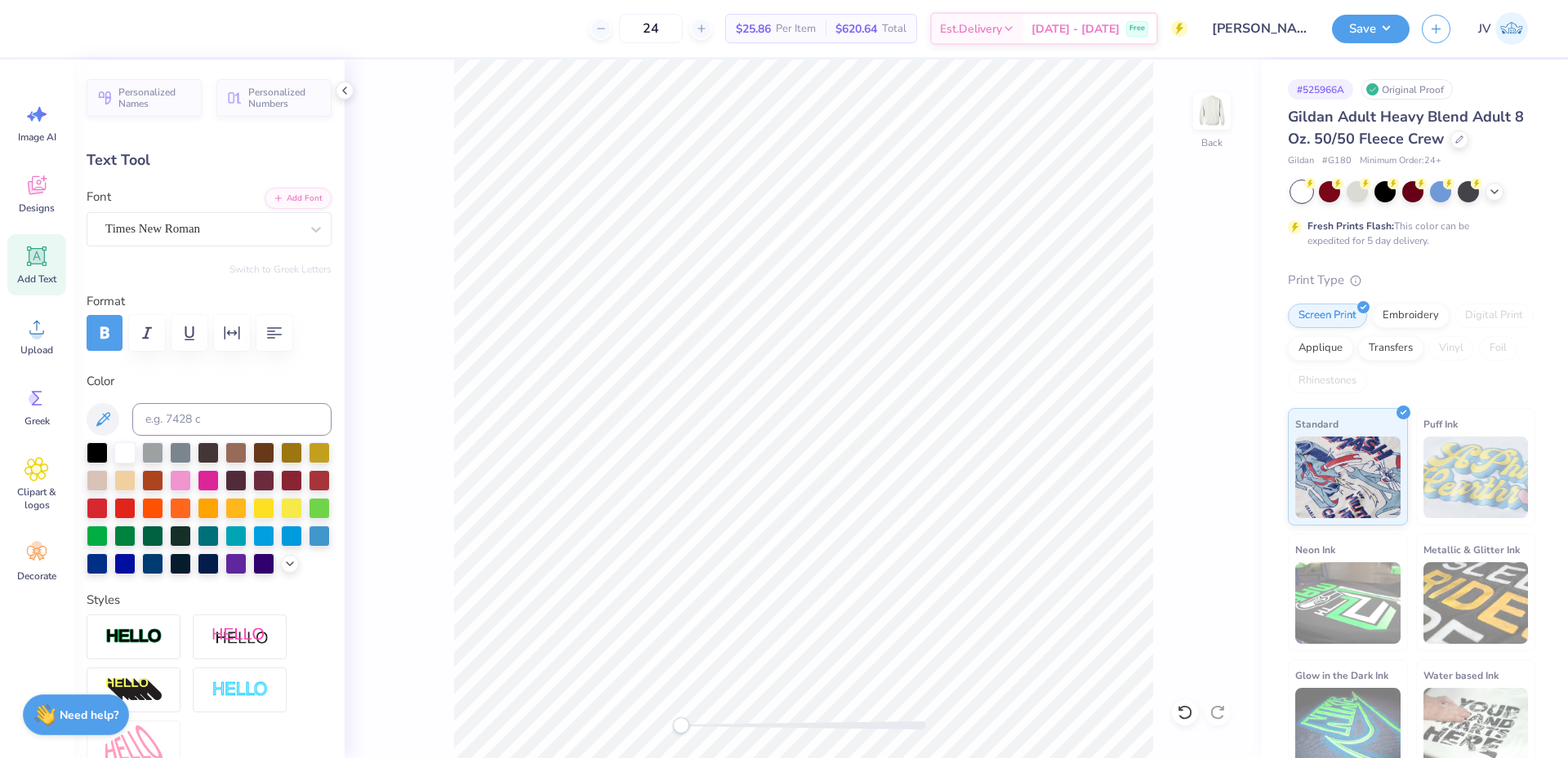
type textarea "®"
type input "1.08"
click at [726, 712] on div "Back" at bounding box center [802, 409] width 917 height 698
type input "4.24"
type input "0.39"
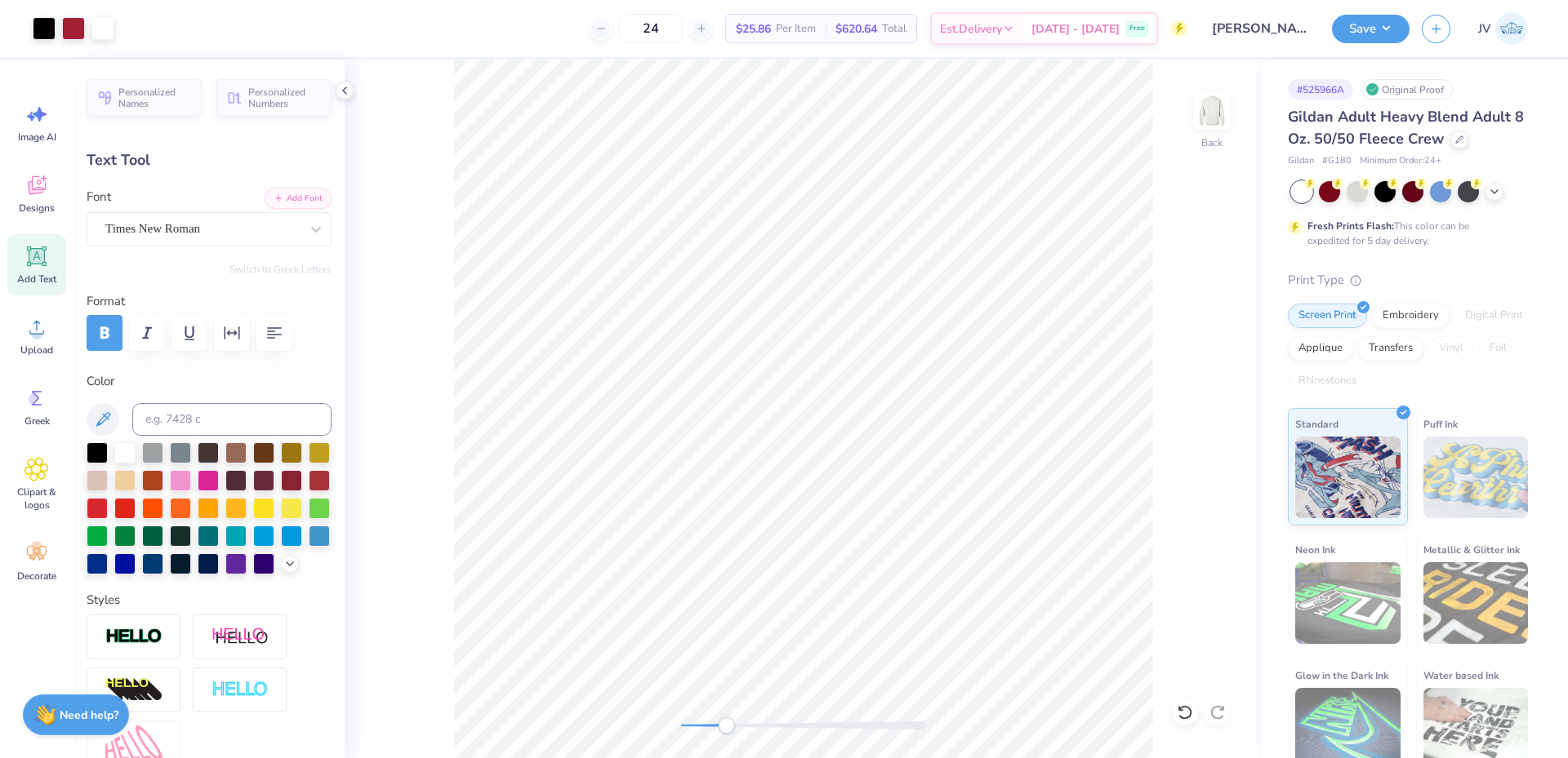
type input "0.37"
type input "4.31"
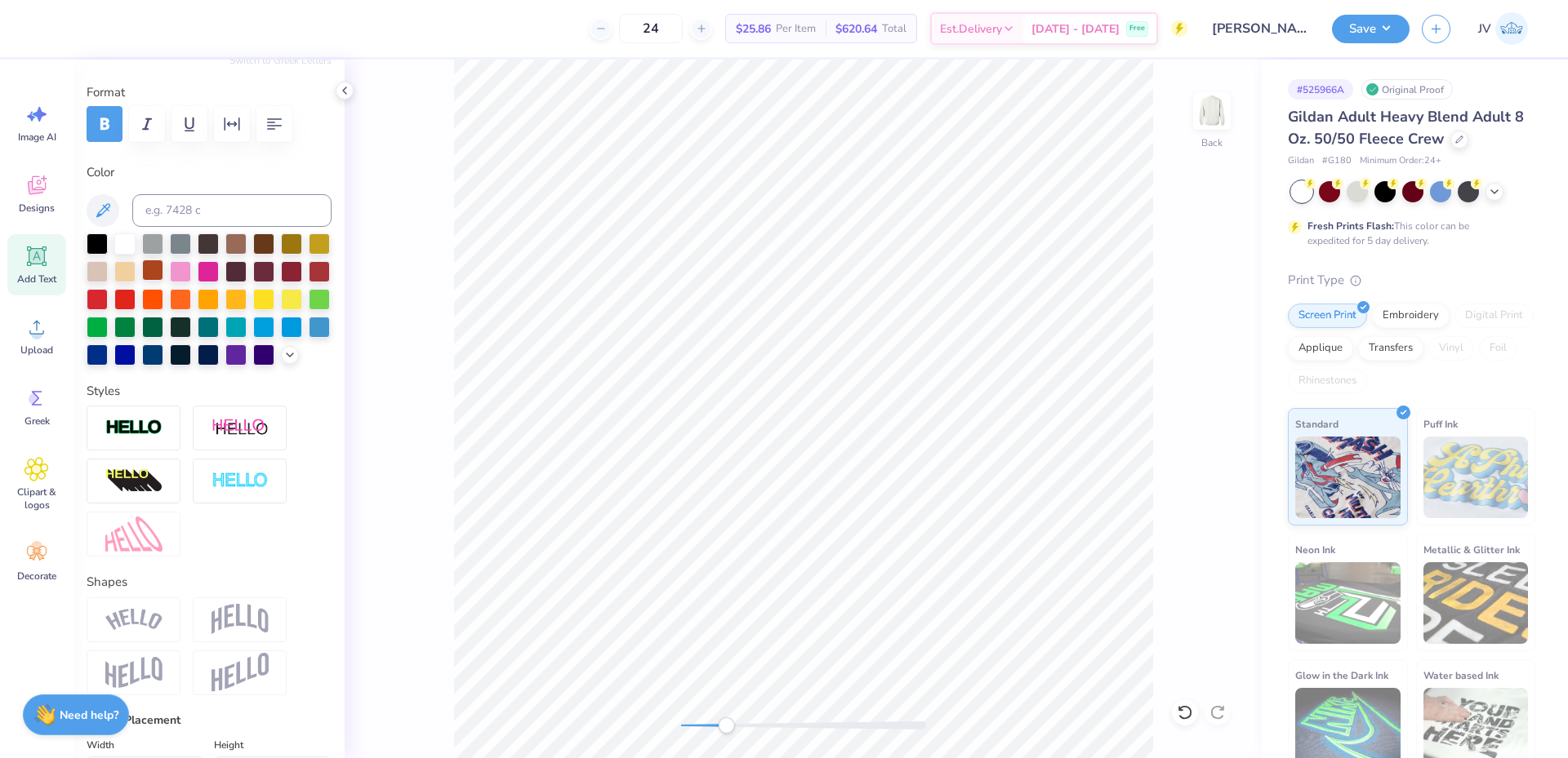
scroll to position [545, 0]
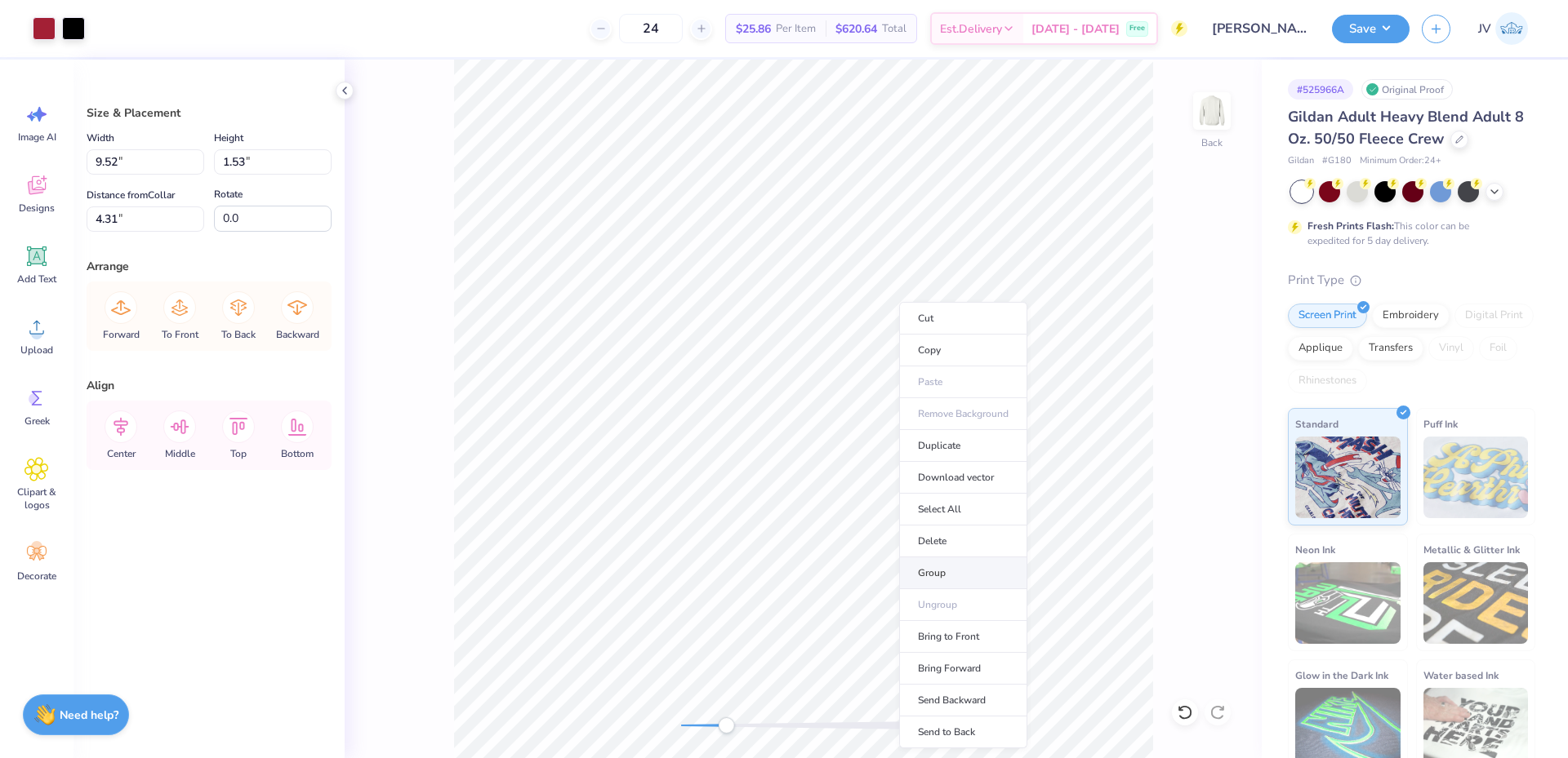
click at [955, 575] on li "Group" at bounding box center [963, 573] width 128 height 32
click at [119, 426] on icon at bounding box center [120, 426] width 32 height 32
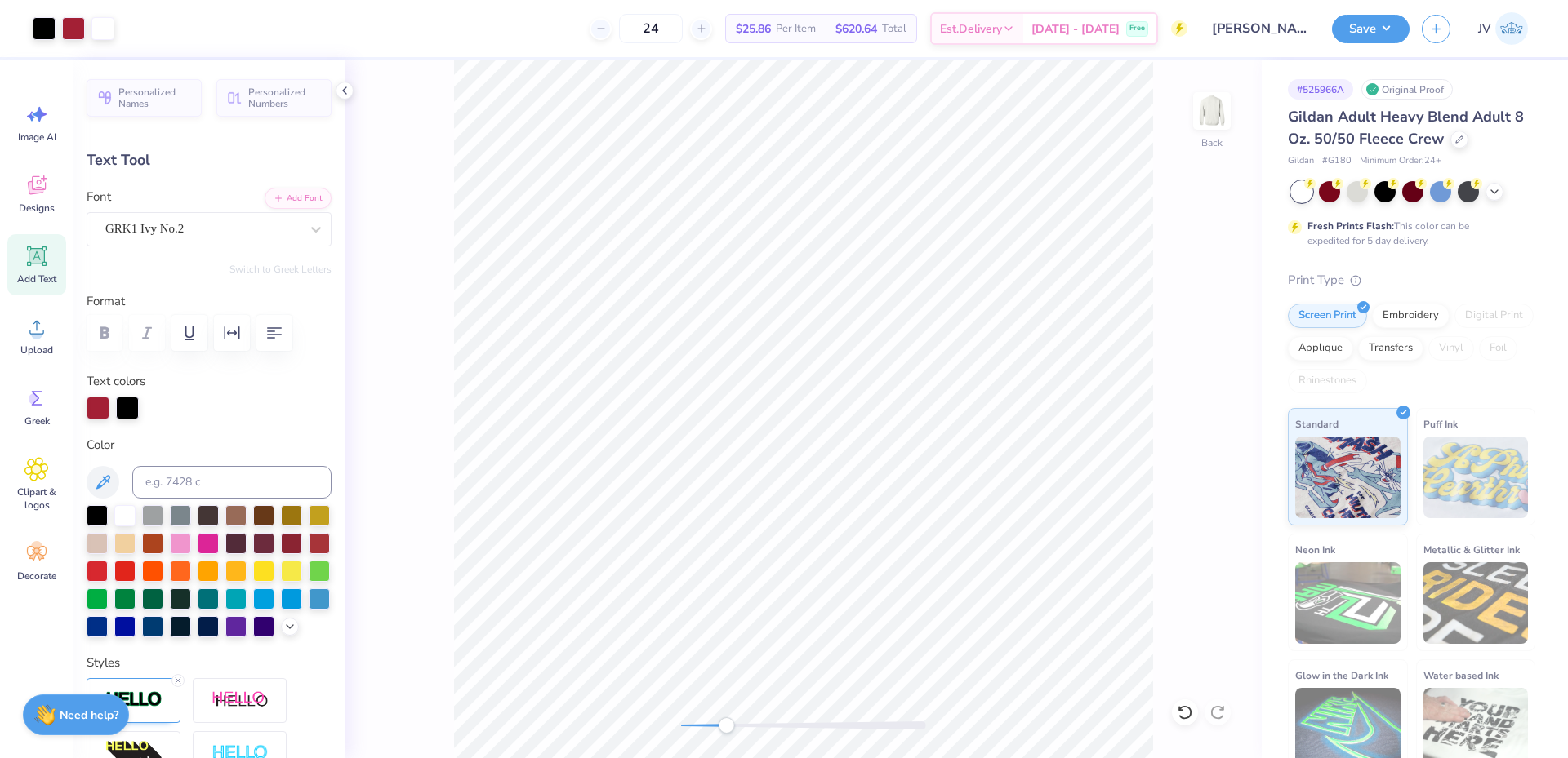
type input "0.0"
type input "3.07"
type input "1.76"
type input "9.86"
type input "-6.6"
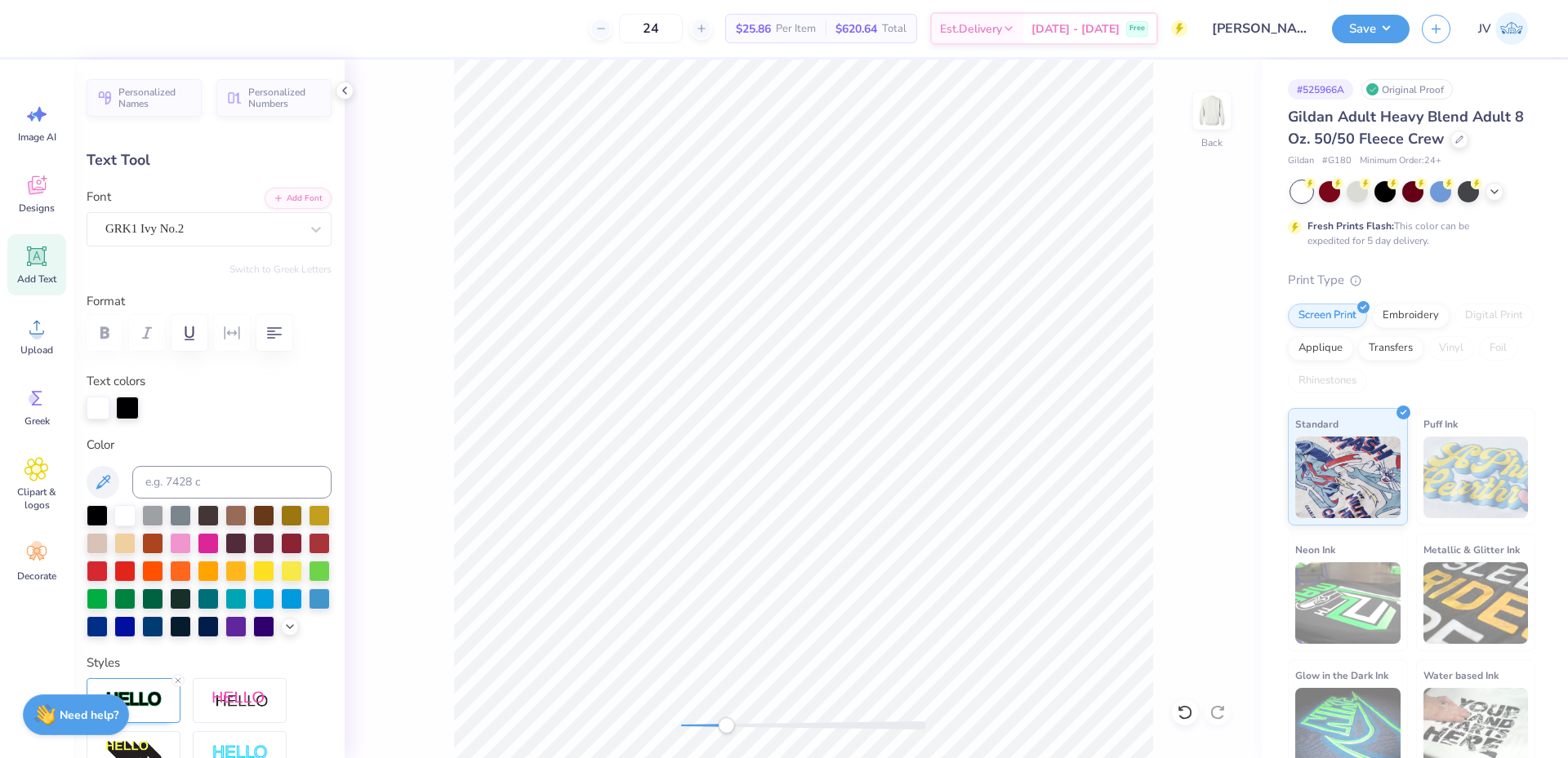
scroll to position [14, 2]
type textarea "U"
type textarea "UDT"
click at [413, 399] on div "Back" at bounding box center [802, 409] width 917 height 698
click at [408, 578] on div "Back" at bounding box center [802, 409] width 917 height 698
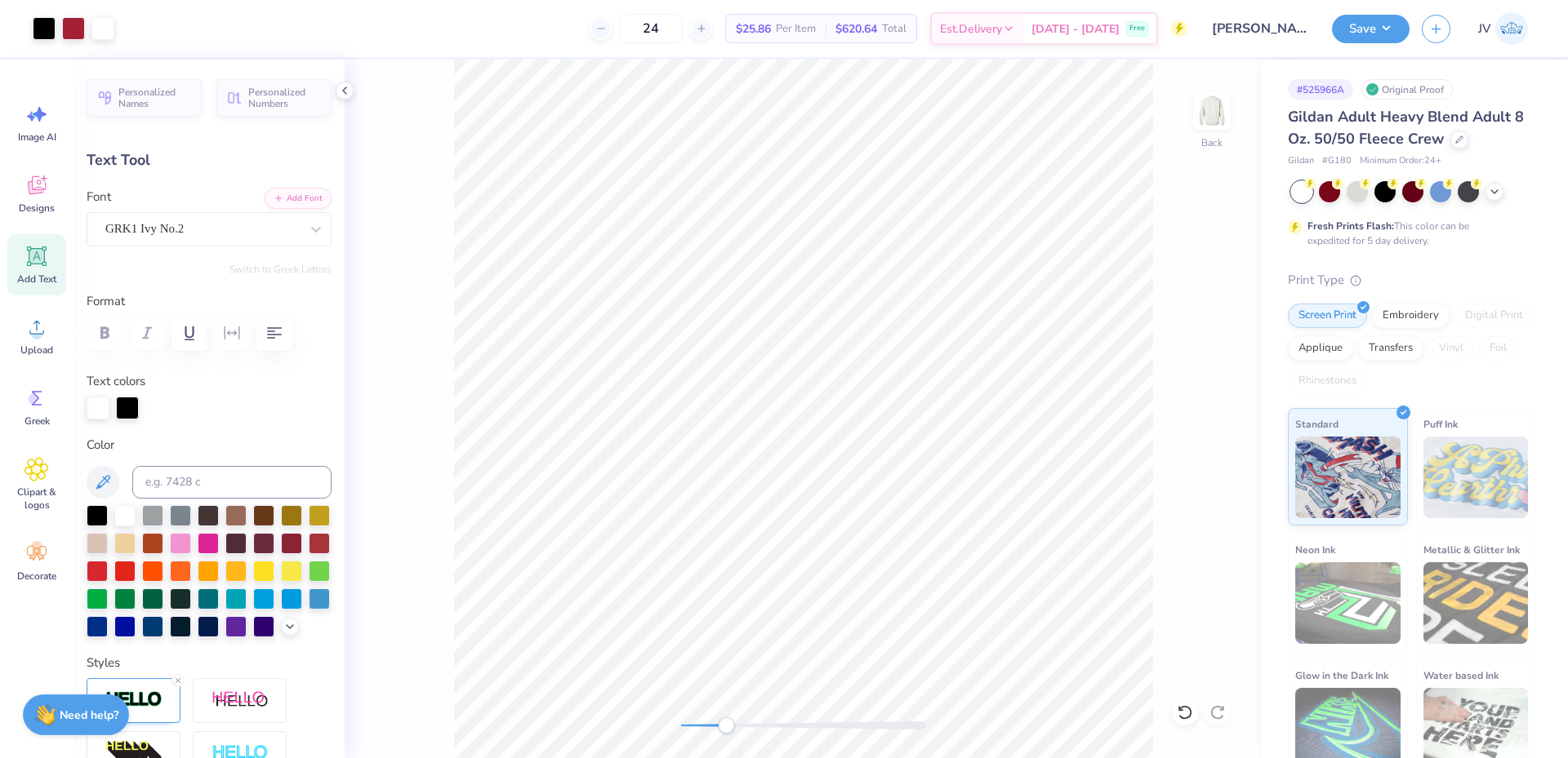
type input "0.0"
type input "1.72"
click at [283, 226] on div "GRK1 Ivy No.2" at bounding box center [202, 229] width 198 height 25
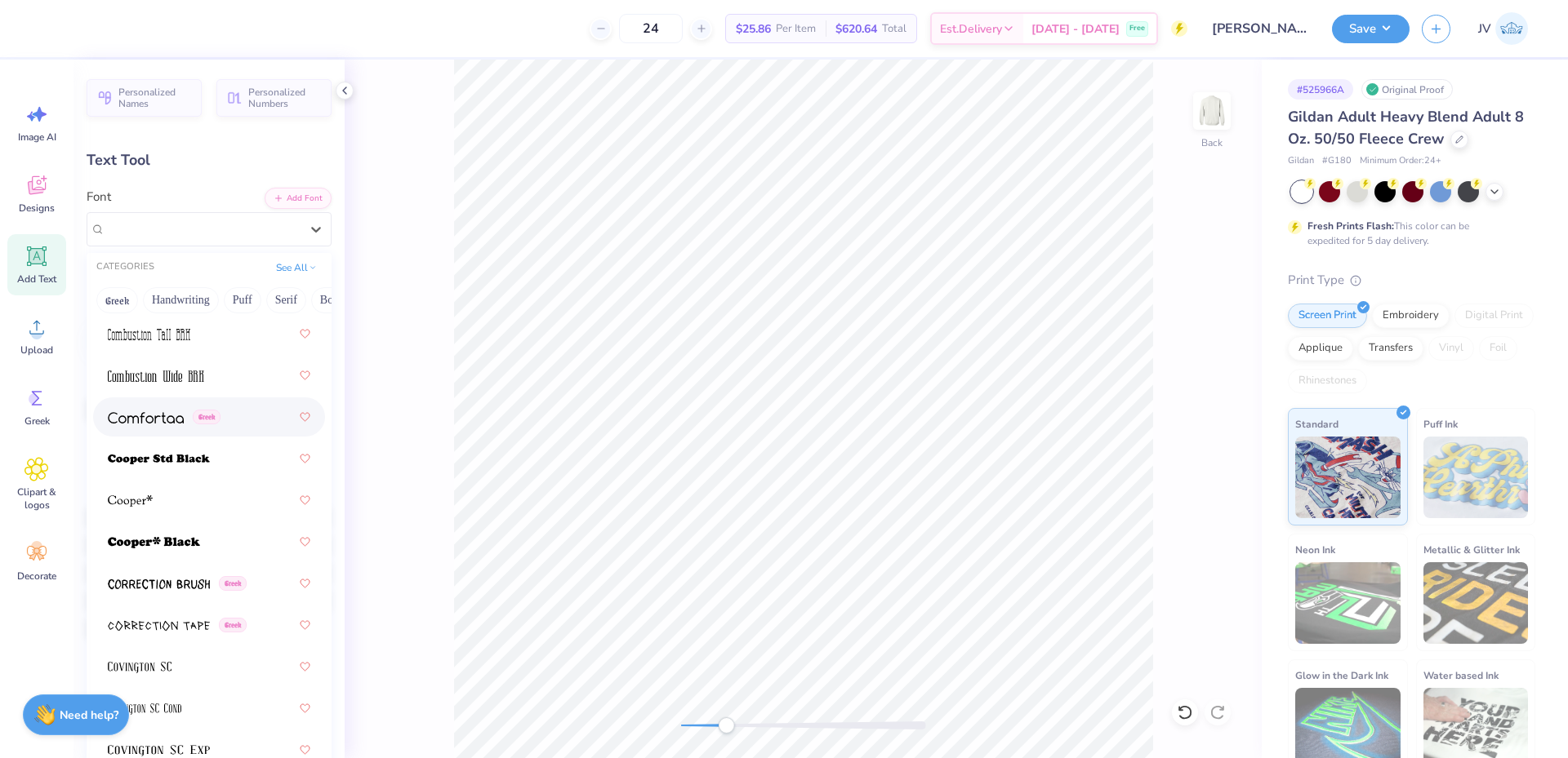
scroll to position [2994, 0]
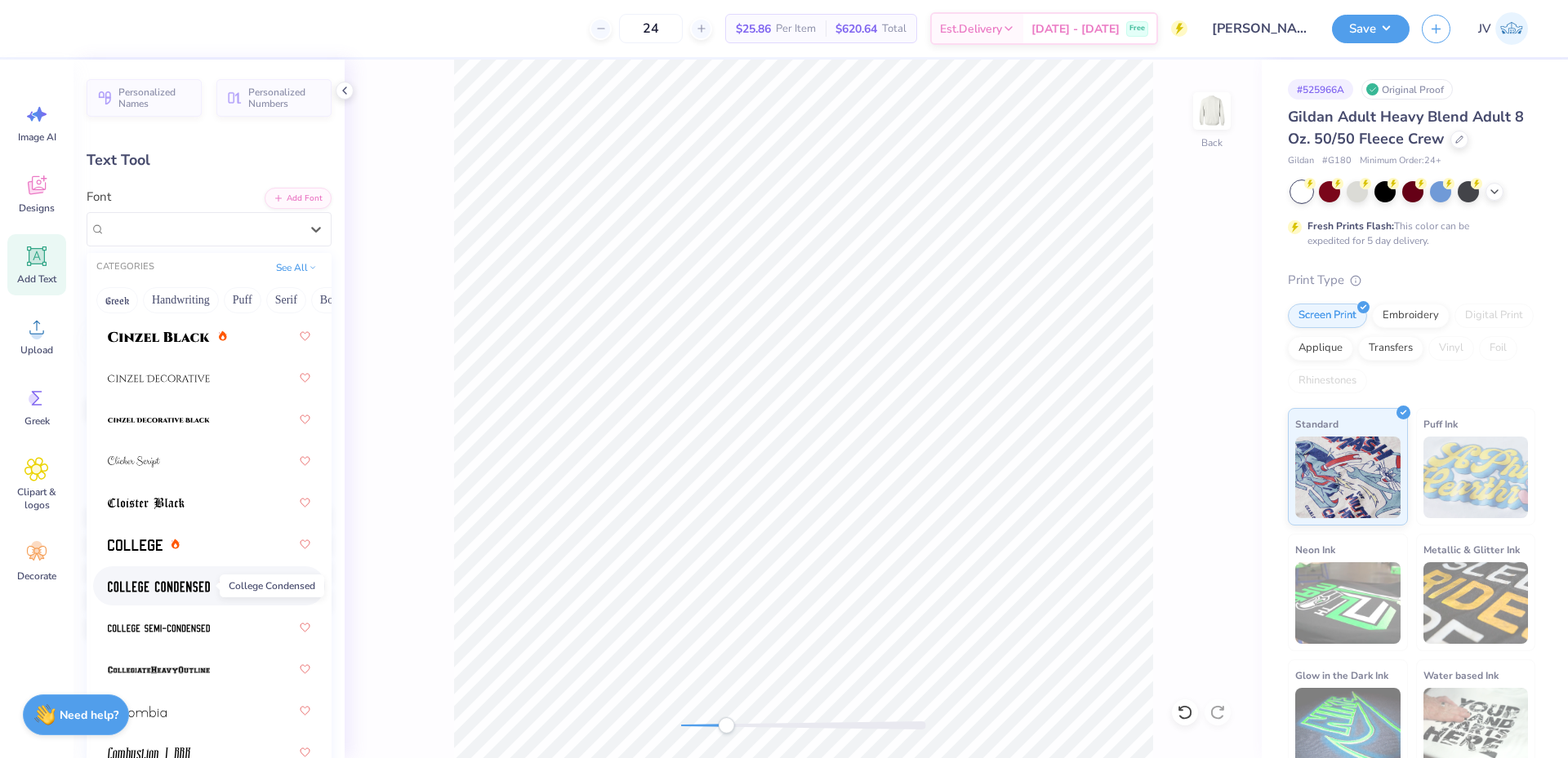
click at [175, 583] on img at bounding box center [158, 587] width 102 height 12
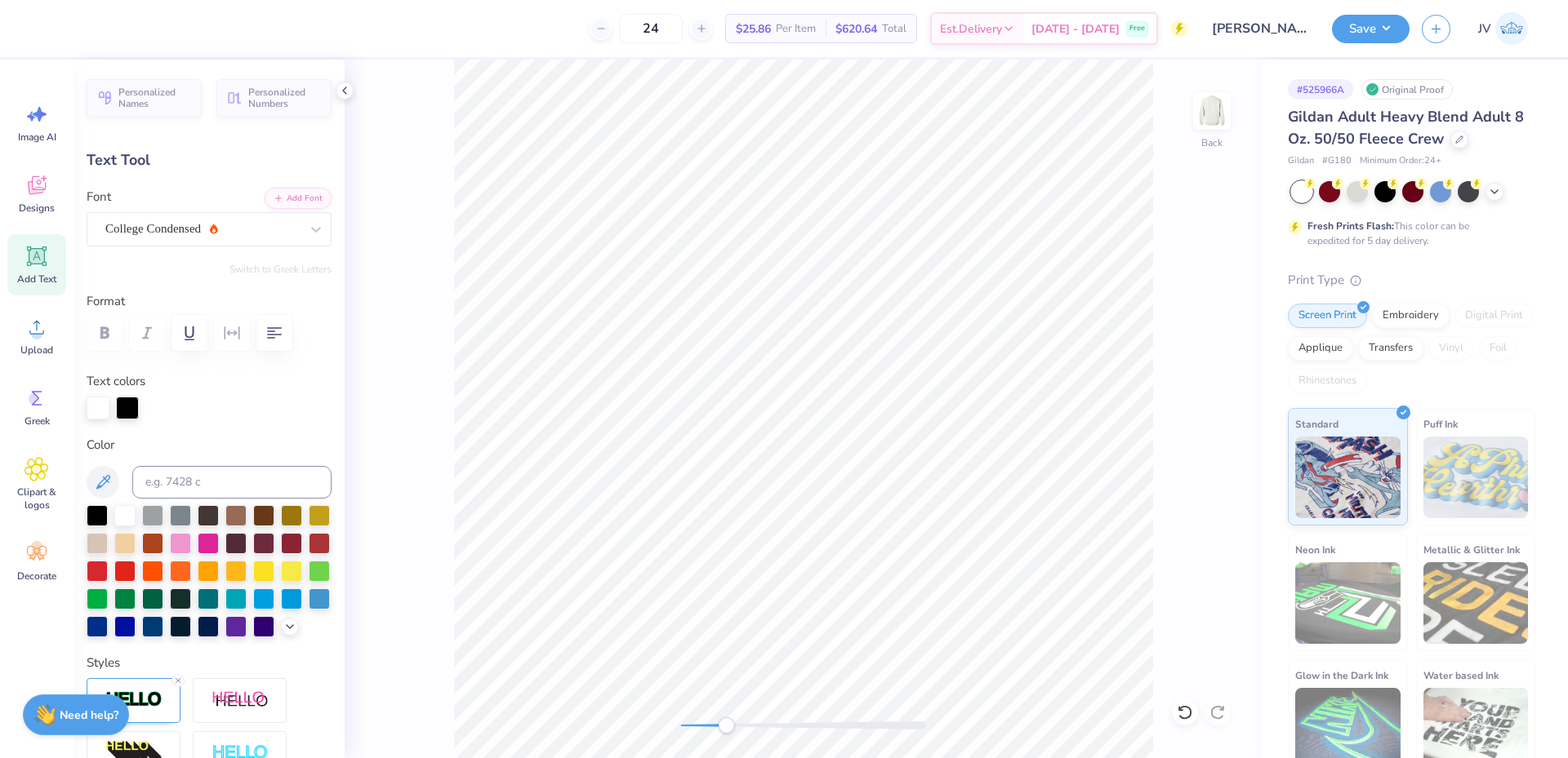
click at [427, 628] on div "Back" at bounding box center [802, 409] width 917 height 698
type input "0.0"
click at [1200, 203] on div "Back" at bounding box center [802, 409] width 917 height 698
drag, startPoint x: 729, startPoint y: 728, endPoint x: 695, endPoint y: 722, distance: 34.5
click at [695, 722] on div "Accessibility label" at bounding box center [695, 726] width 17 height 17
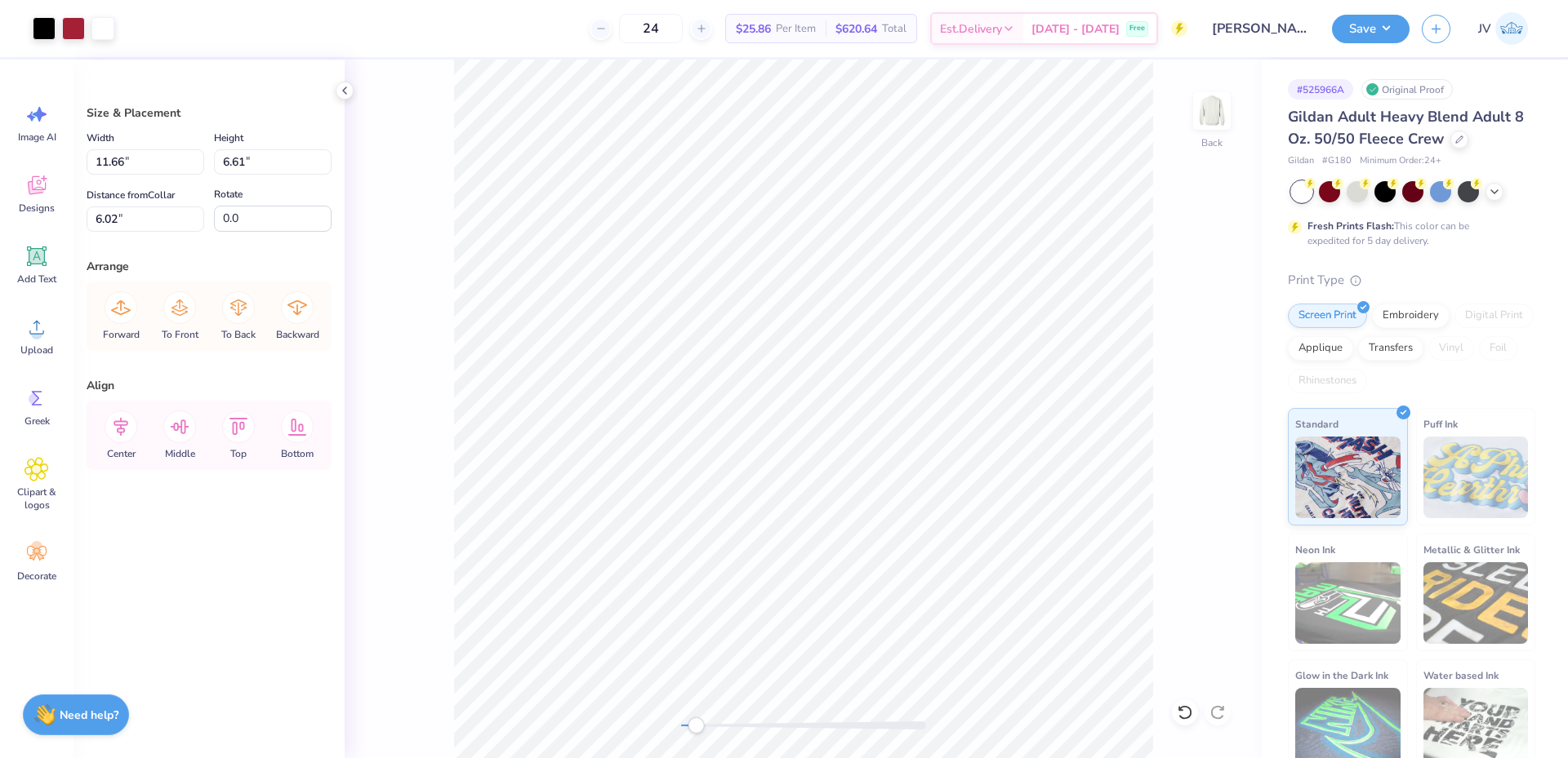
type input "6.61"
click at [834, 578] on li "Group" at bounding box center [867, 579] width 128 height 32
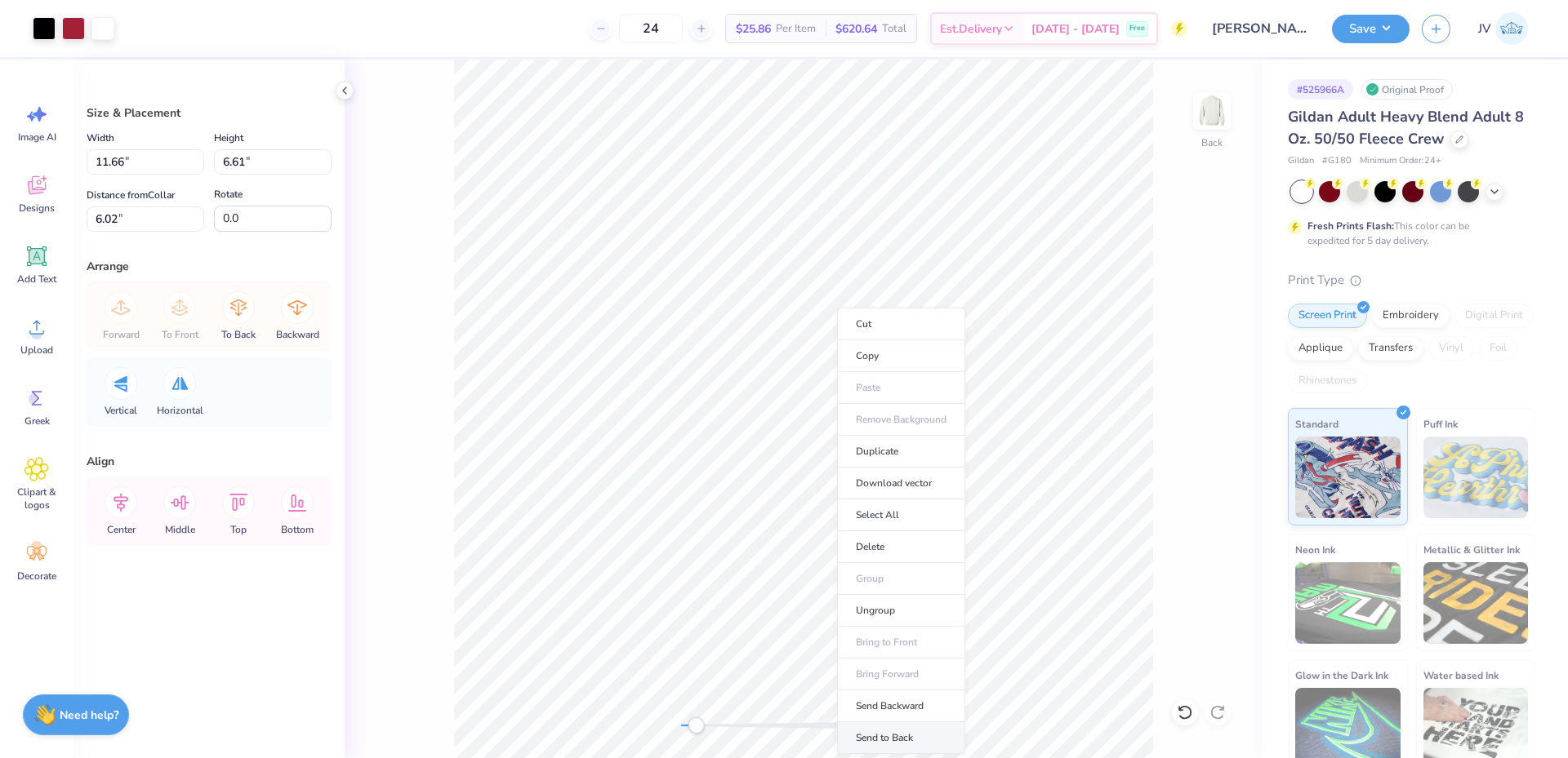
click at [874, 728] on li "Send to Back" at bounding box center [901, 738] width 128 height 32
click at [677, 729] on div "Back" at bounding box center [802, 409] width 917 height 698
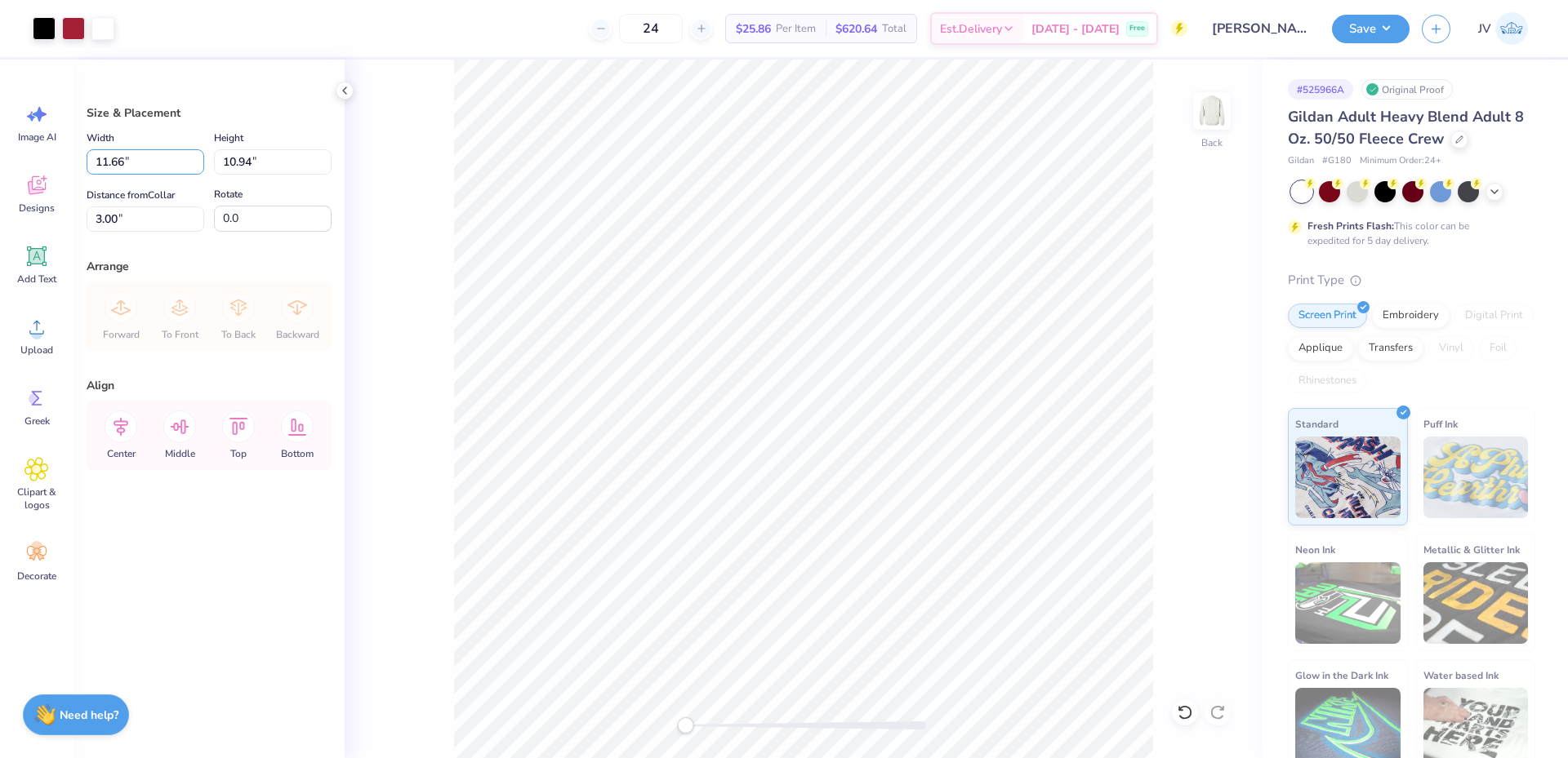
drag, startPoint x: 98, startPoint y: 158, endPoint x: 0, endPoint y: 160, distance: 98.0
click at [0, 160] on div "Art colors 24 $25.86 Per Item $620.64 Total Est. Delivery [DATE] - [DATE] Free …" at bounding box center [784, 379] width 1568 height 758
type input "9.00"
type input "8.44"
drag, startPoint x: 165, startPoint y: 220, endPoint x: 0, endPoint y: 181, distance: 169.5
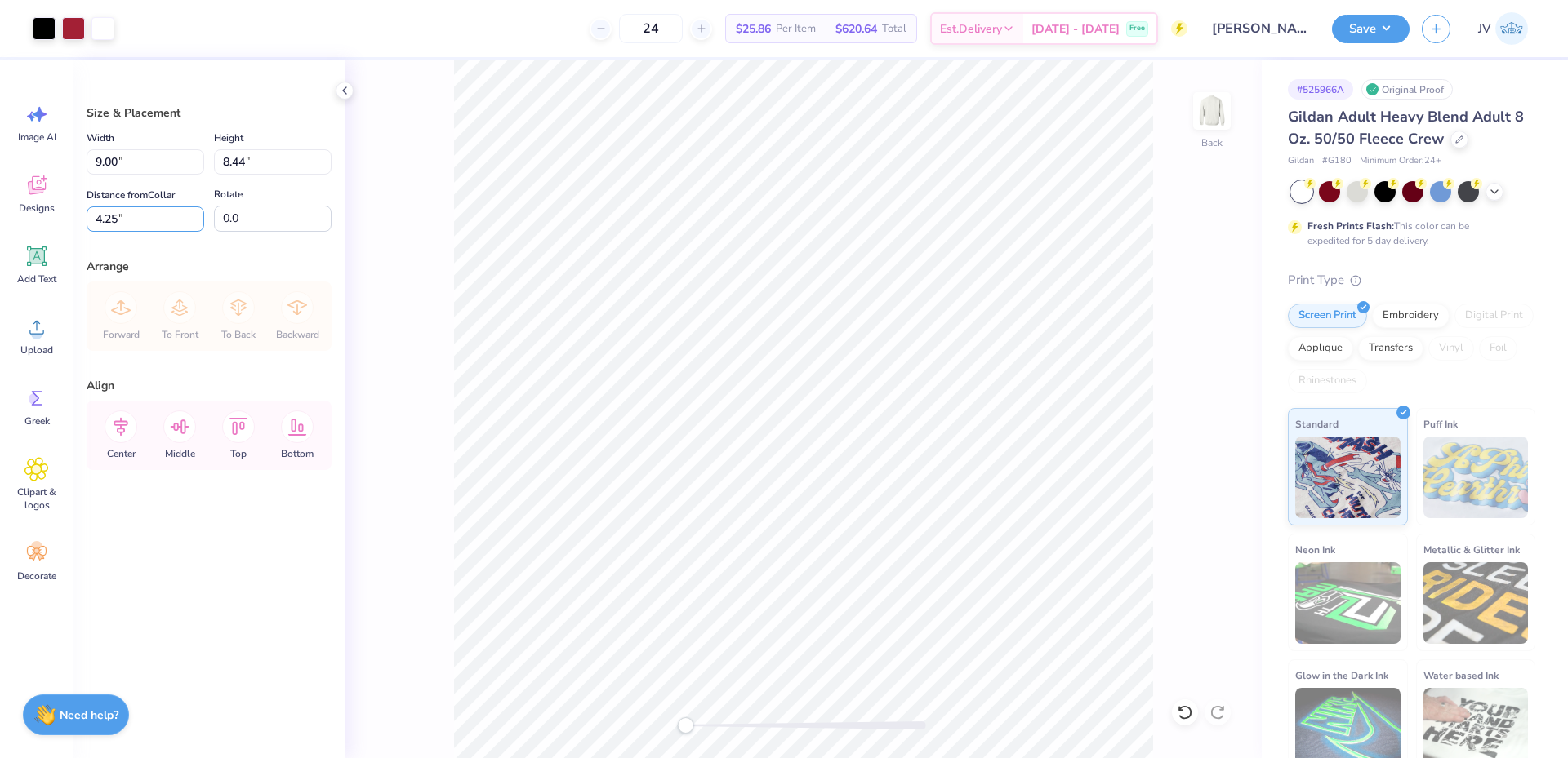
click at [0, 185] on div "Art colors 24 $25.86 Per Item $620.64 Total Est. Delivery [DATE] - [DATE] Free …" at bounding box center [784, 379] width 1568 height 758
type input "3.00"
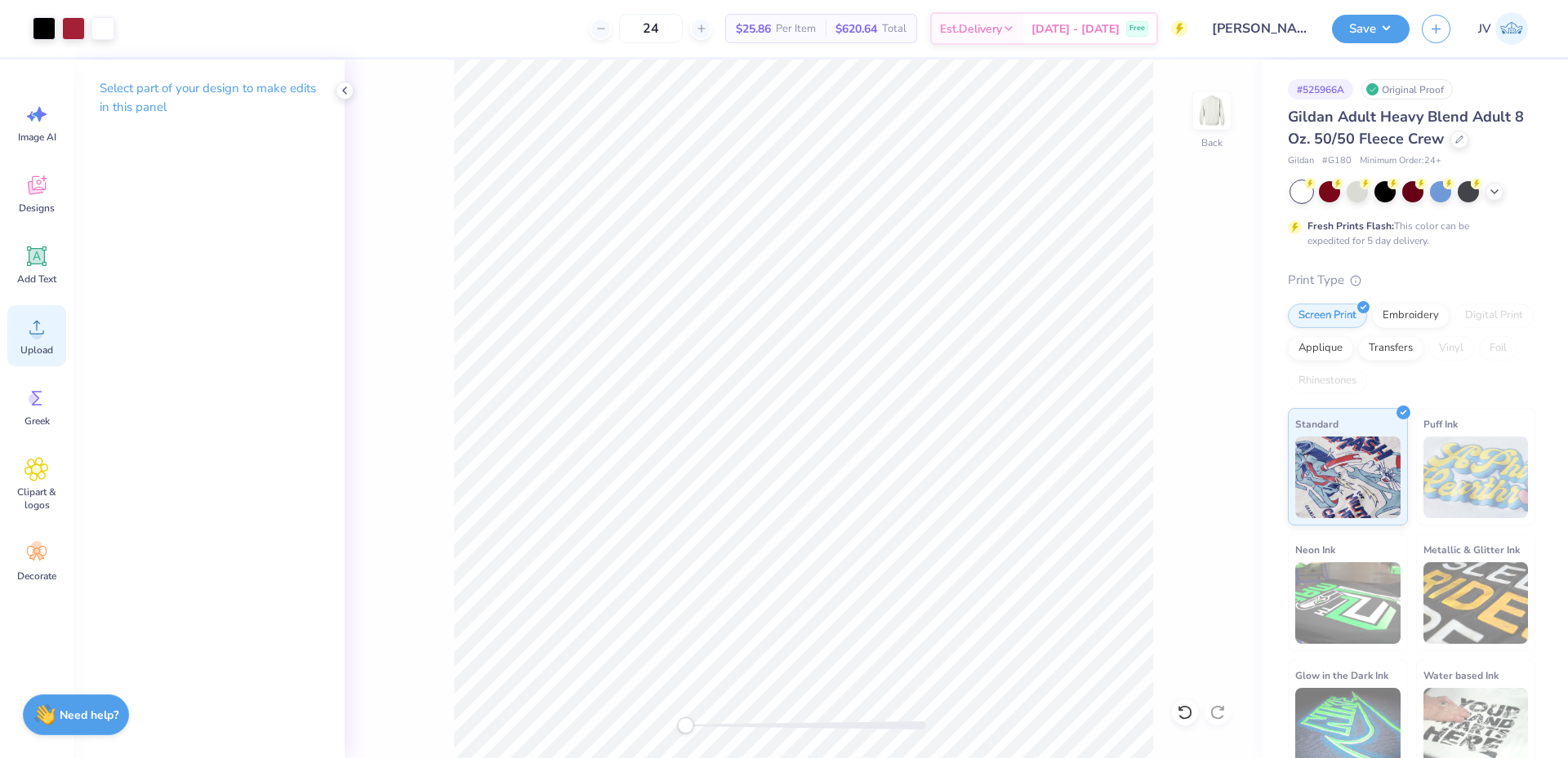
click at [40, 341] on div "Upload" at bounding box center [37, 335] width 59 height 62
click at [697, 735] on div "Back" at bounding box center [802, 409] width 917 height 698
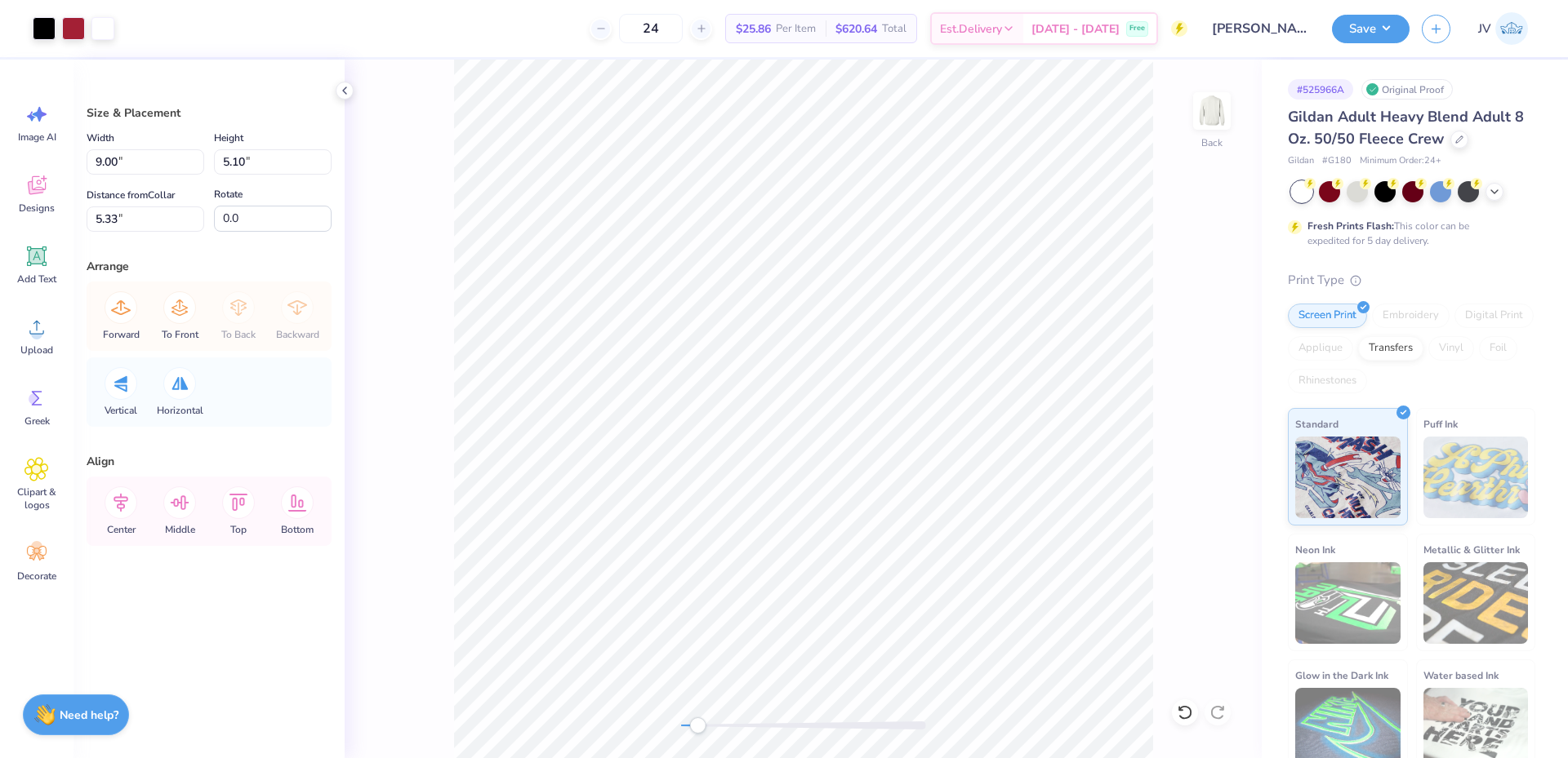
type input "12.44"
type input "6.87"
type input "14.04"
drag, startPoint x: 141, startPoint y: 153, endPoint x: 0, endPoint y: 125, distance: 143.8
click at [0, 127] on div "Art colors 24 $25.86 Per Item $620.64 Total Est. Delivery [DATE] - [DATE] Free …" at bounding box center [784, 379] width 1568 height 758
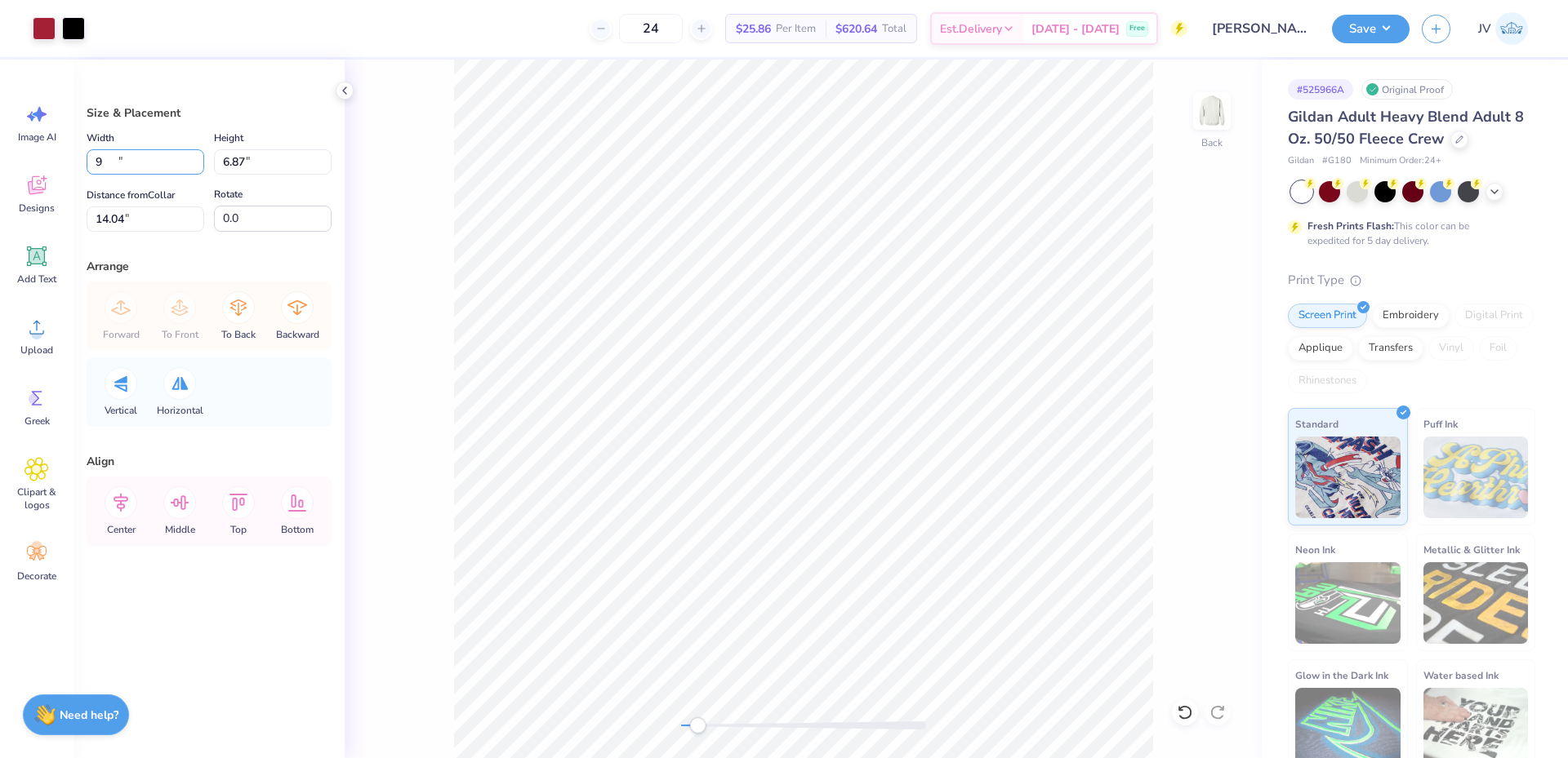
type input "9.00"
type input "4.97"
type input "14.99"
click at [743, 734] on li "Send to Back" at bounding box center [762, 738] width 128 height 32
click at [119, 220] on input "14.99" at bounding box center [145, 219] width 117 height 25
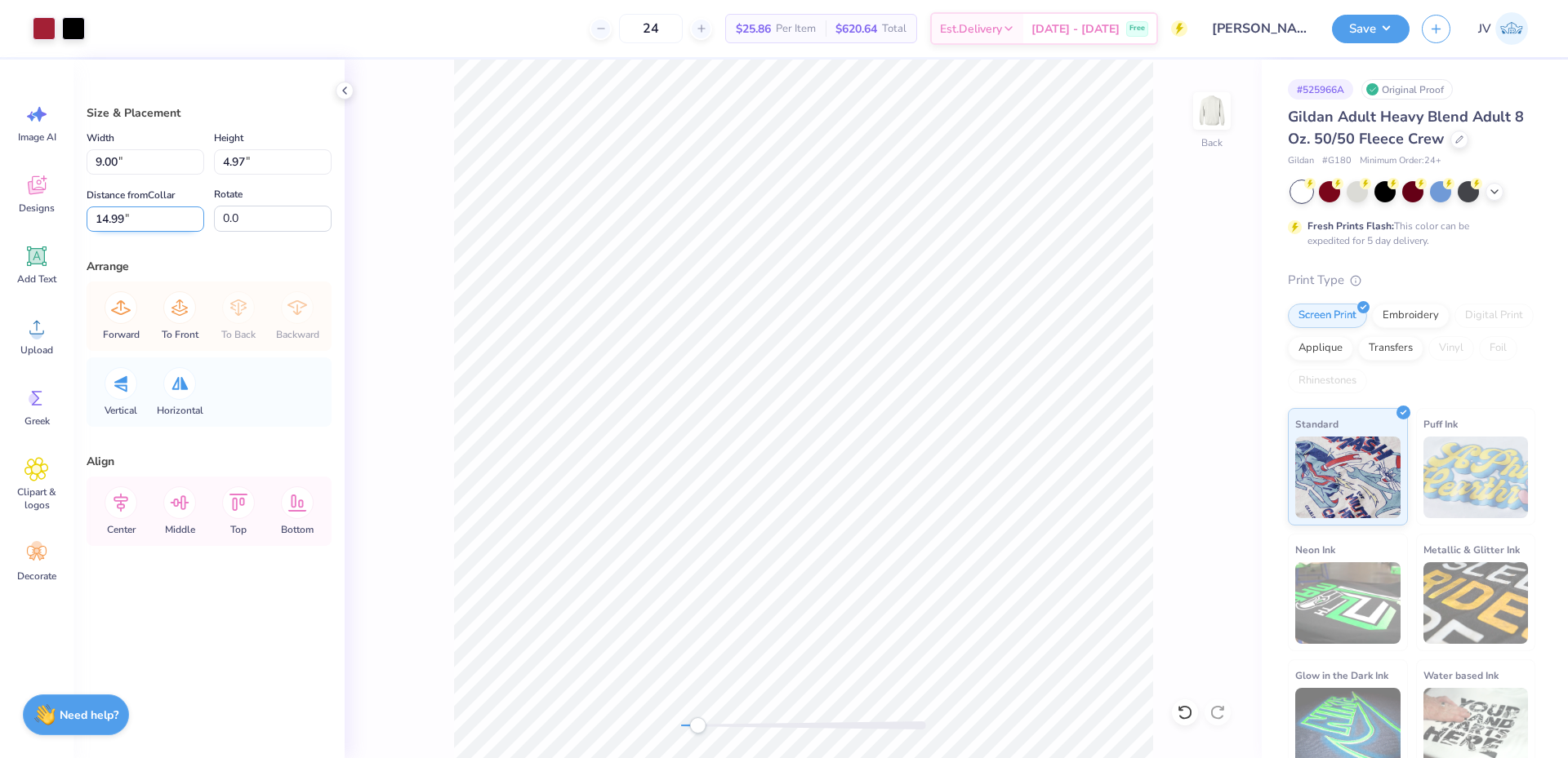
click at [119, 220] on input "14.99" at bounding box center [145, 219] width 117 height 25
type input "5.33"
click at [112, 504] on icon at bounding box center [120, 502] width 32 height 32
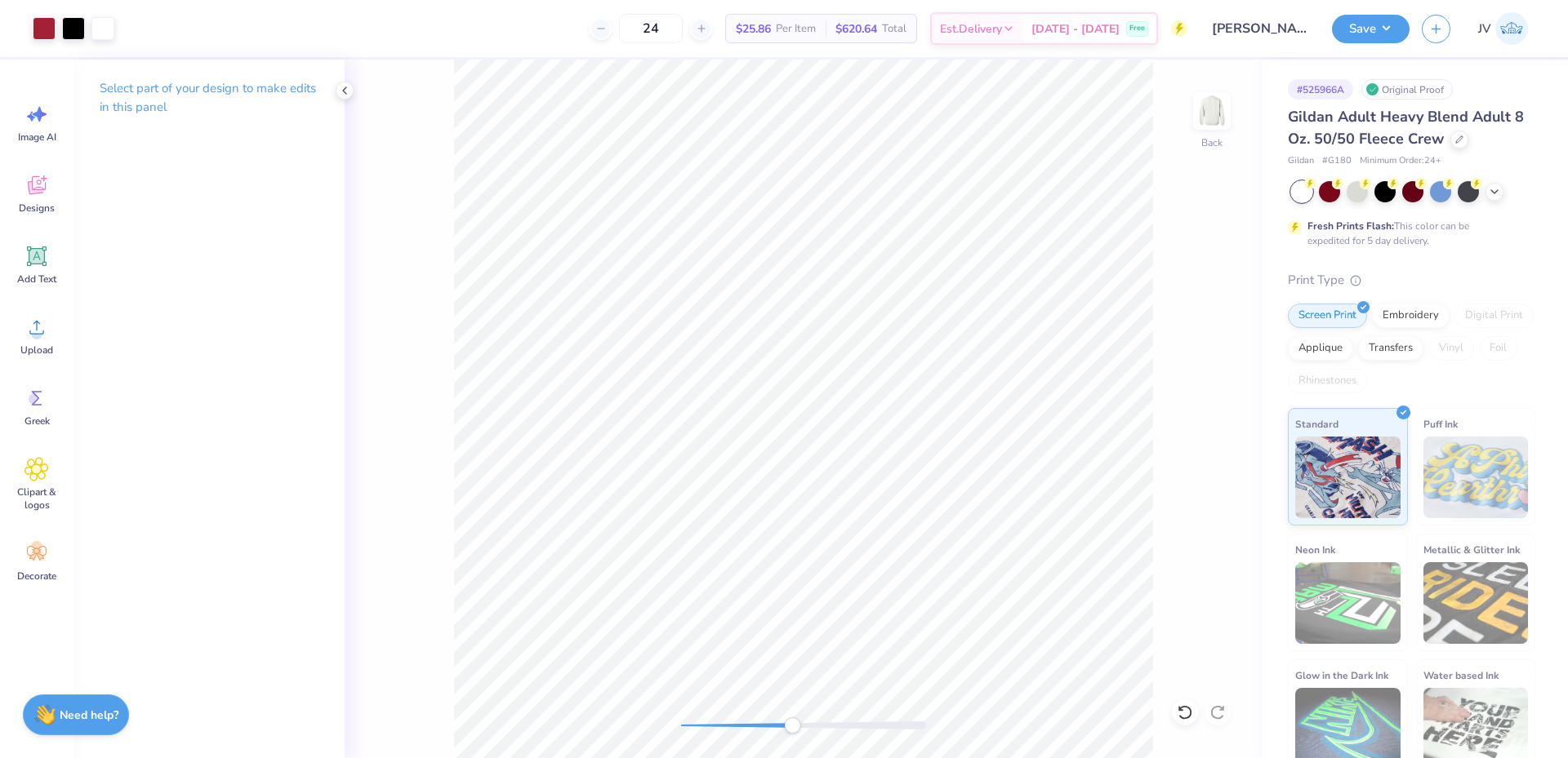
drag, startPoint x: 696, startPoint y: 728, endPoint x: 792, endPoint y: 728, distance: 96.0
click at [792, 728] on div "Accessibility label" at bounding box center [791, 726] width 17 height 17
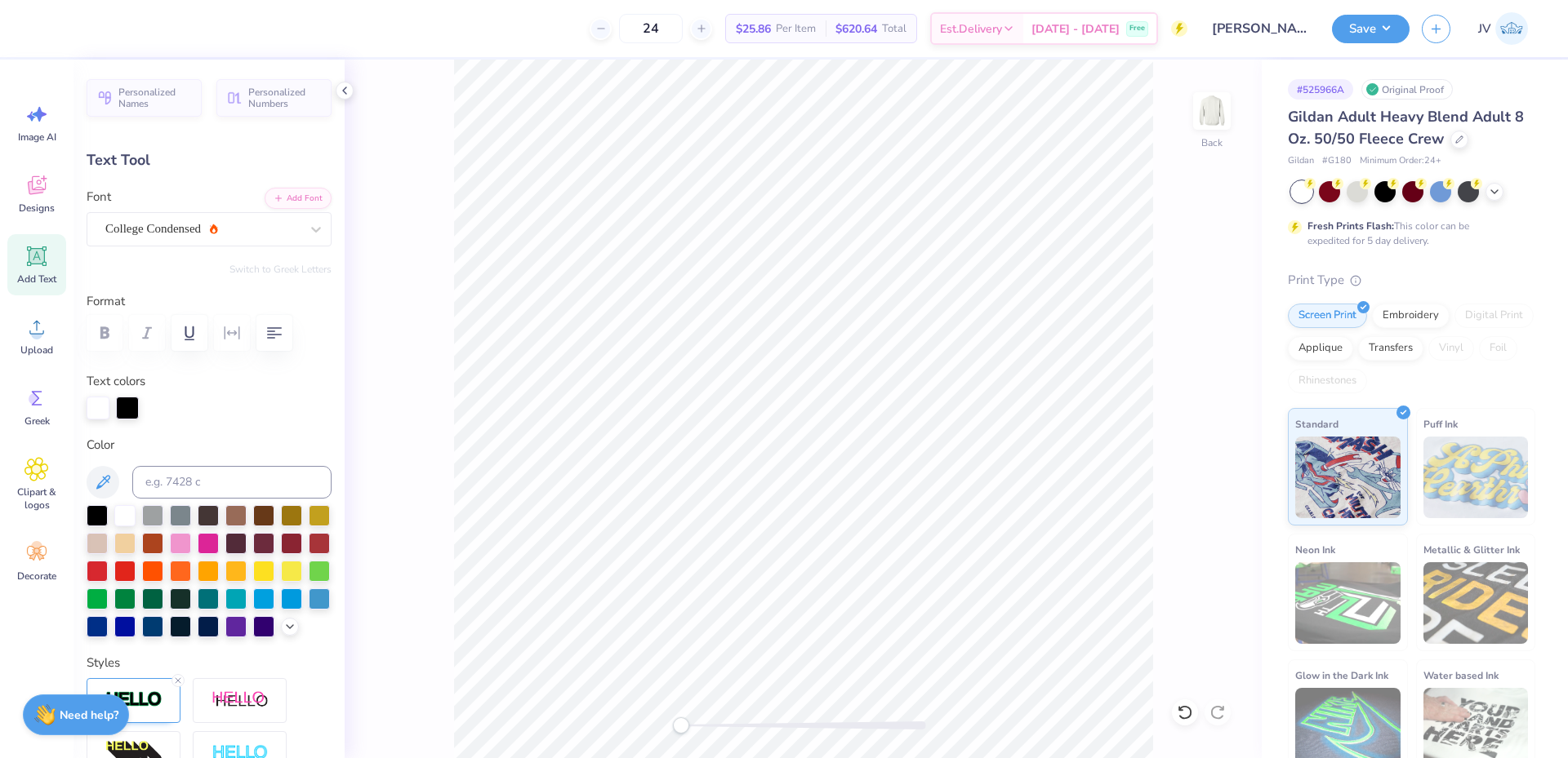
click at [611, 712] on div "Back" at bounding box center [802, 409] width 917 height 698
click at [685, 715] on div "Back" at bounding box center [802, 409] width 917 height 698
type input "-6.6"
type input "0.0"
click at [38, 339] on div "Upload" at bounding box center [37, 335] width 59 height 62
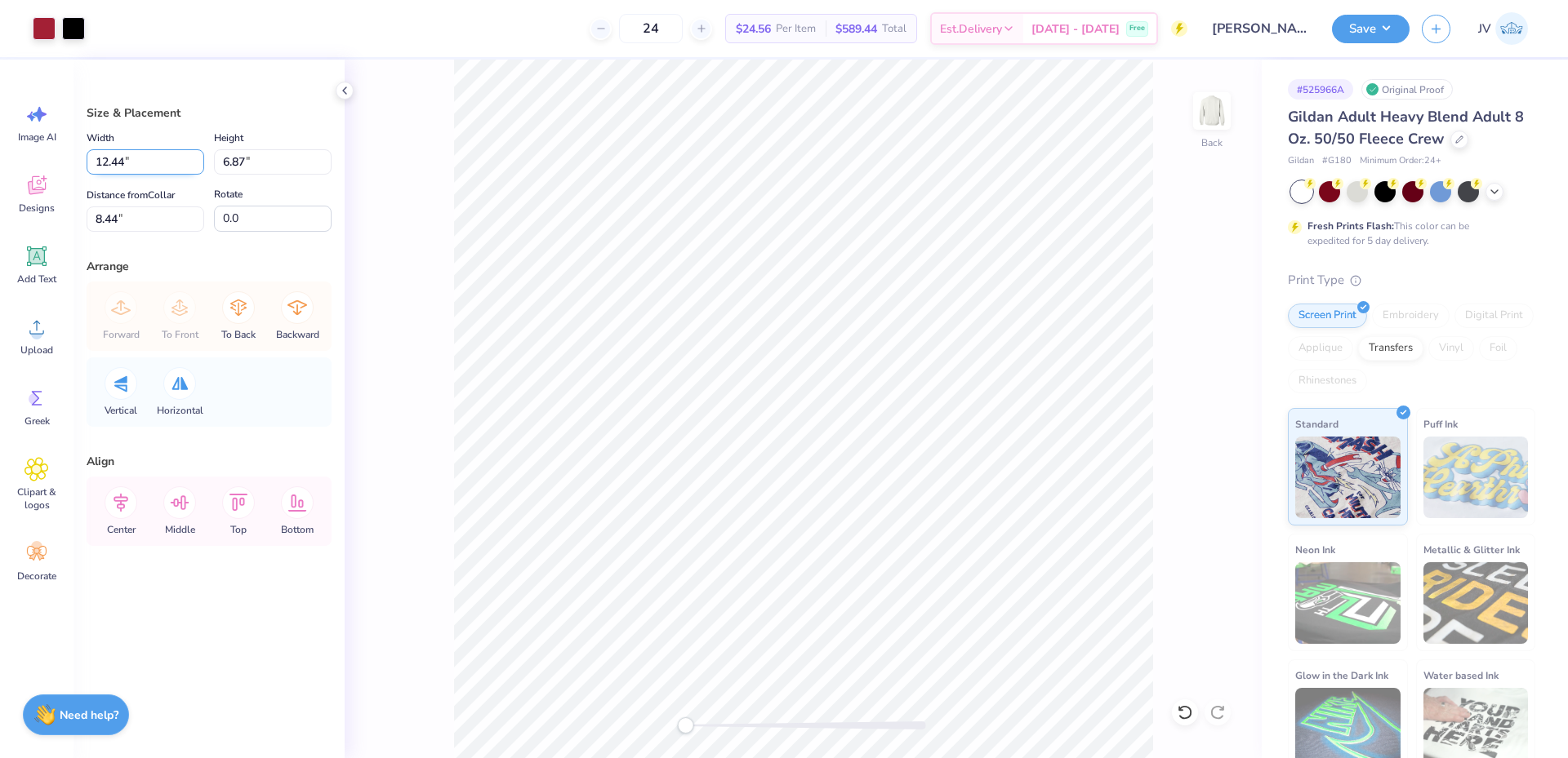
click at [136, 166] on input "12.44" at bounding box center [145, 162] width 117 height 25
type input "9.00"
type input "4.97"
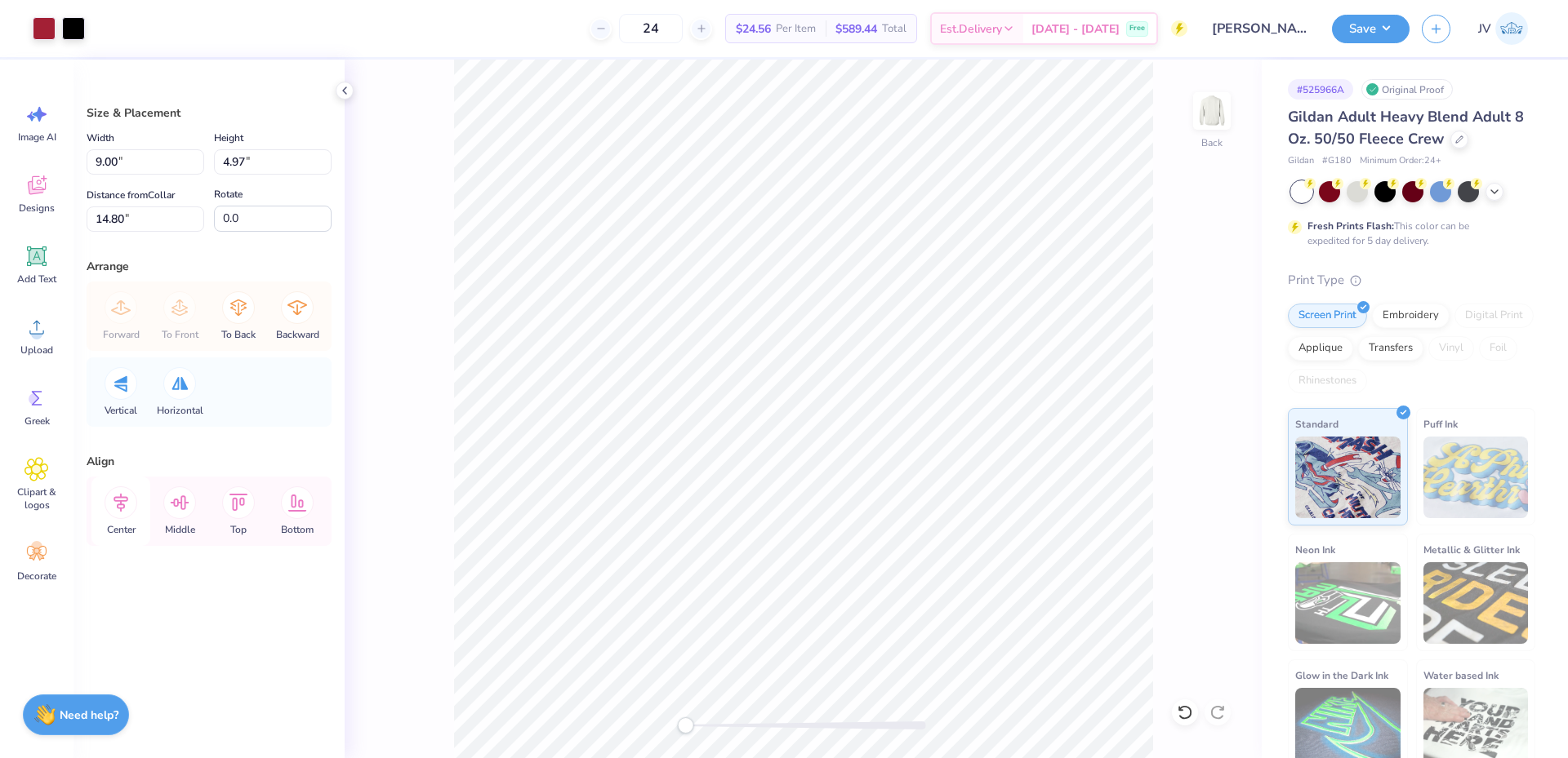
click at [125, 507] on icon at bounding box center [120, 503] width 15 height 19
click at [125, 506] on icon at bounding box center [120, 502] width 32 height 32
click at [129, 503] on icon at bounding box center [120, 502] width 32 height 32
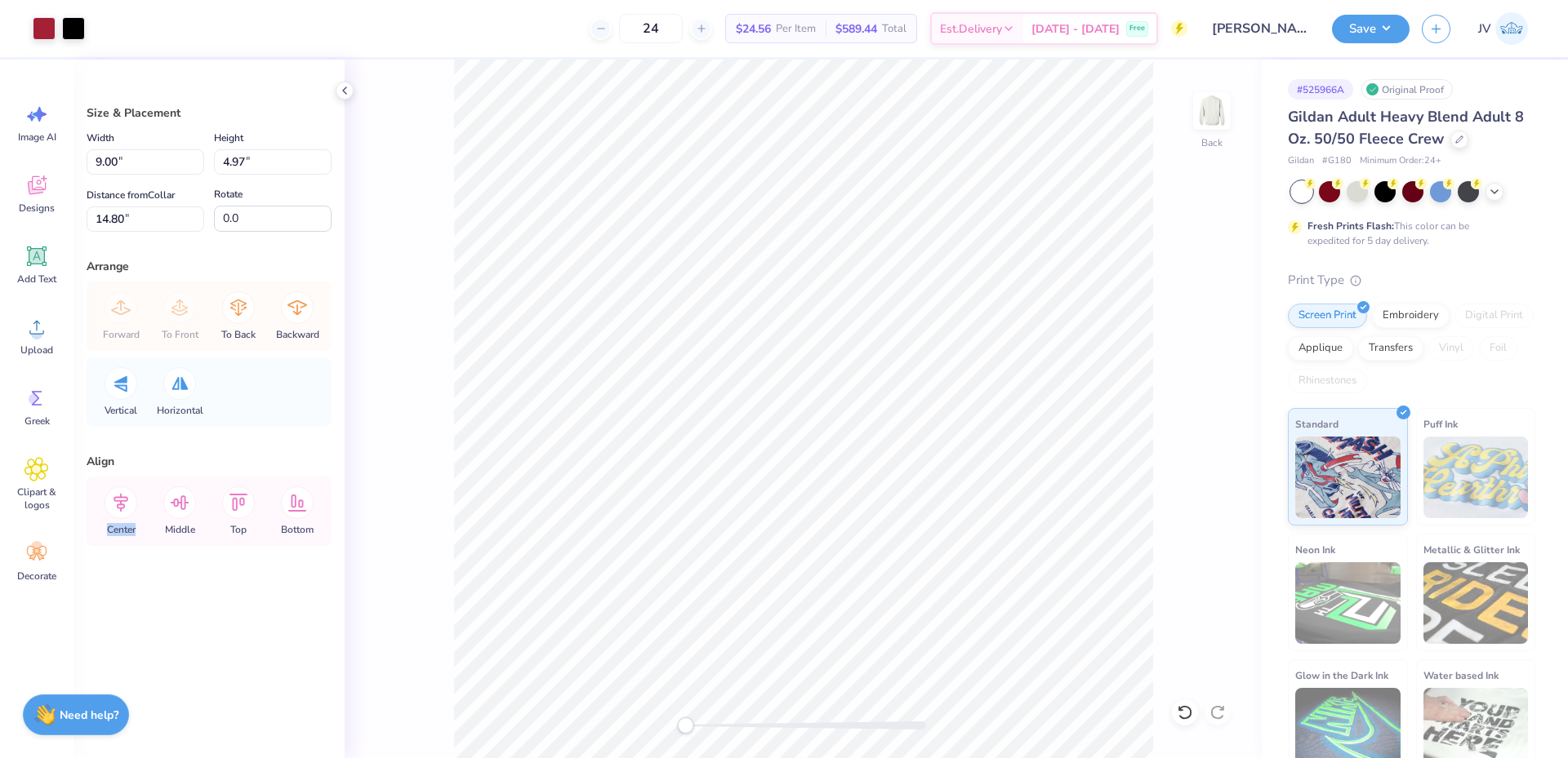
type input "5.33"
drag, startPoint x: 147, startPoint y: 217, endPoint x: 9, endPoint y: 96, distance: 183.5
click at [0, 154] on div "Art colors 24 $24.56 Per Item $589.44 Total Est. Delivery [DATE] - [DATE] Free …" at bounding box center [784, 379] width 1568 height 758
type input "5.33"
click at [782, 740] on li "Send to Back" at bounding box center [797, 738] width 128 height 32
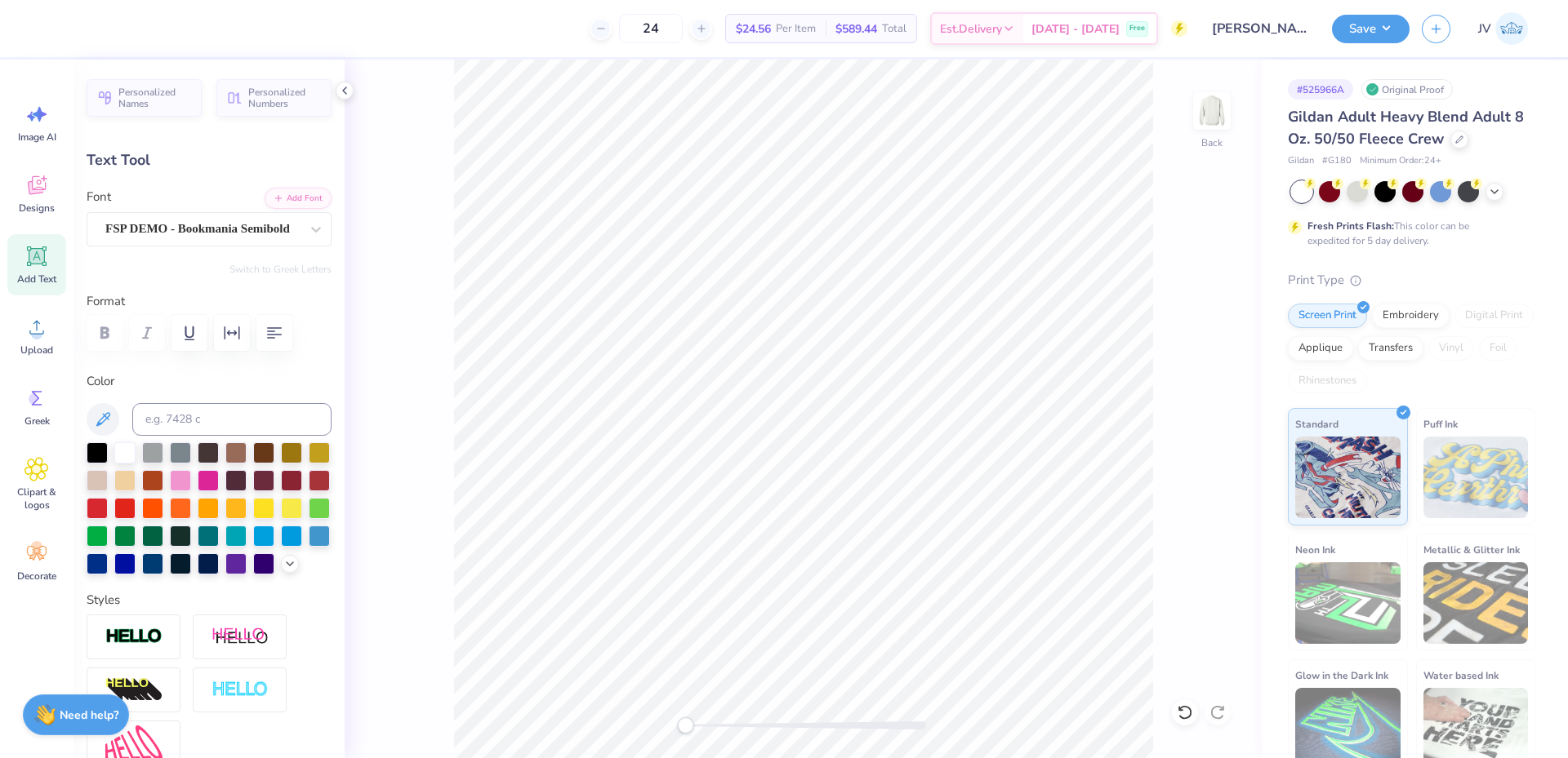
type input "8.32"
type input "0.82"
type input "10.17"
type input "3.52"
type input "0.86"
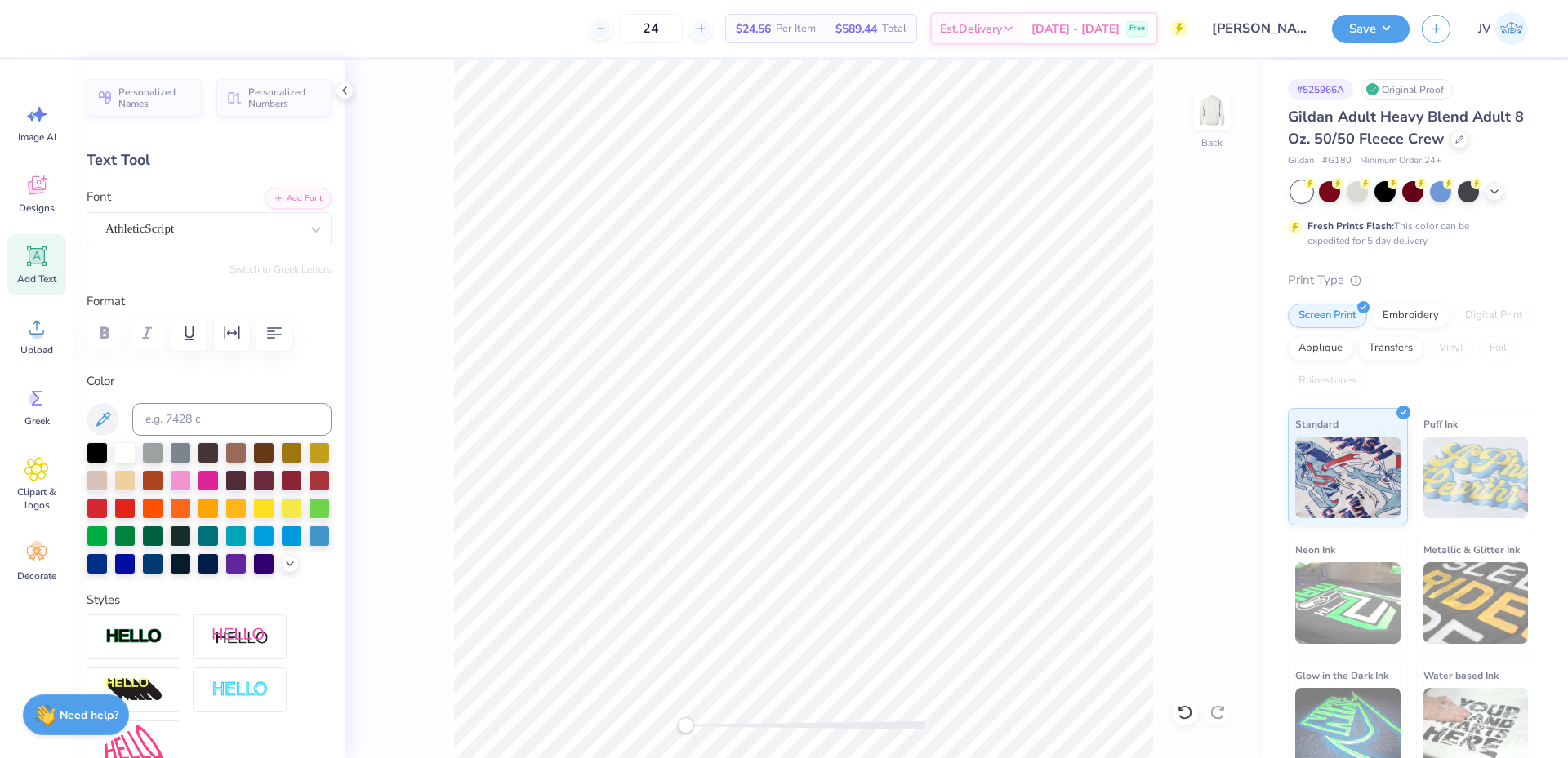
type input "3.00"
click at [651, 726] on div "Back" at bounding box center [802, 409] width 917 height 698
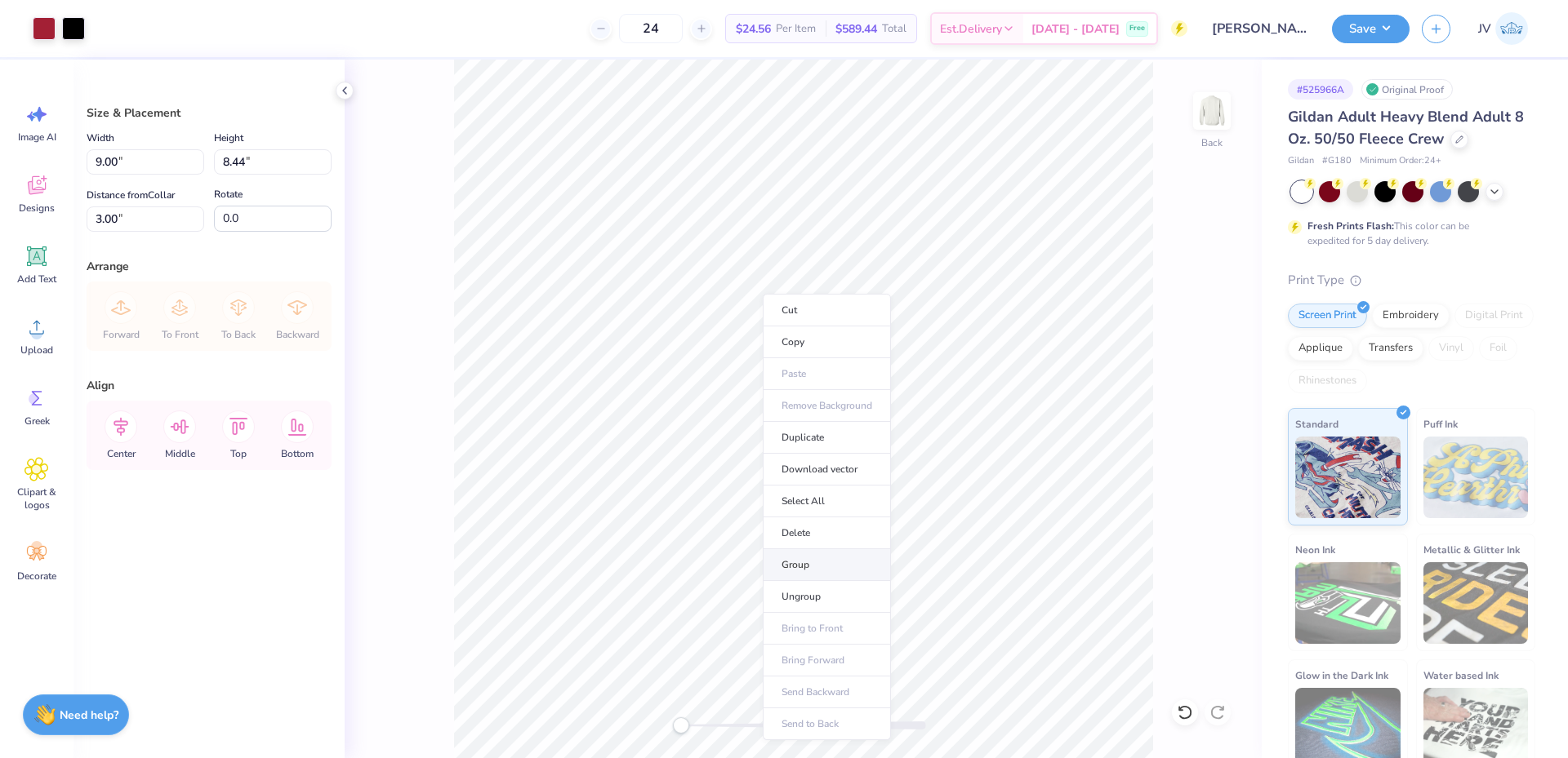
click at [795, 565] on li "Group" at bounding box center [827, 565] width 128 height 32
click at [123, 170] on input "9.00" at bounding box center [145, 162] width 117 height 25
click at [122, 170] on input "9.00" at bounding box center [145, 162] width 117 height 25
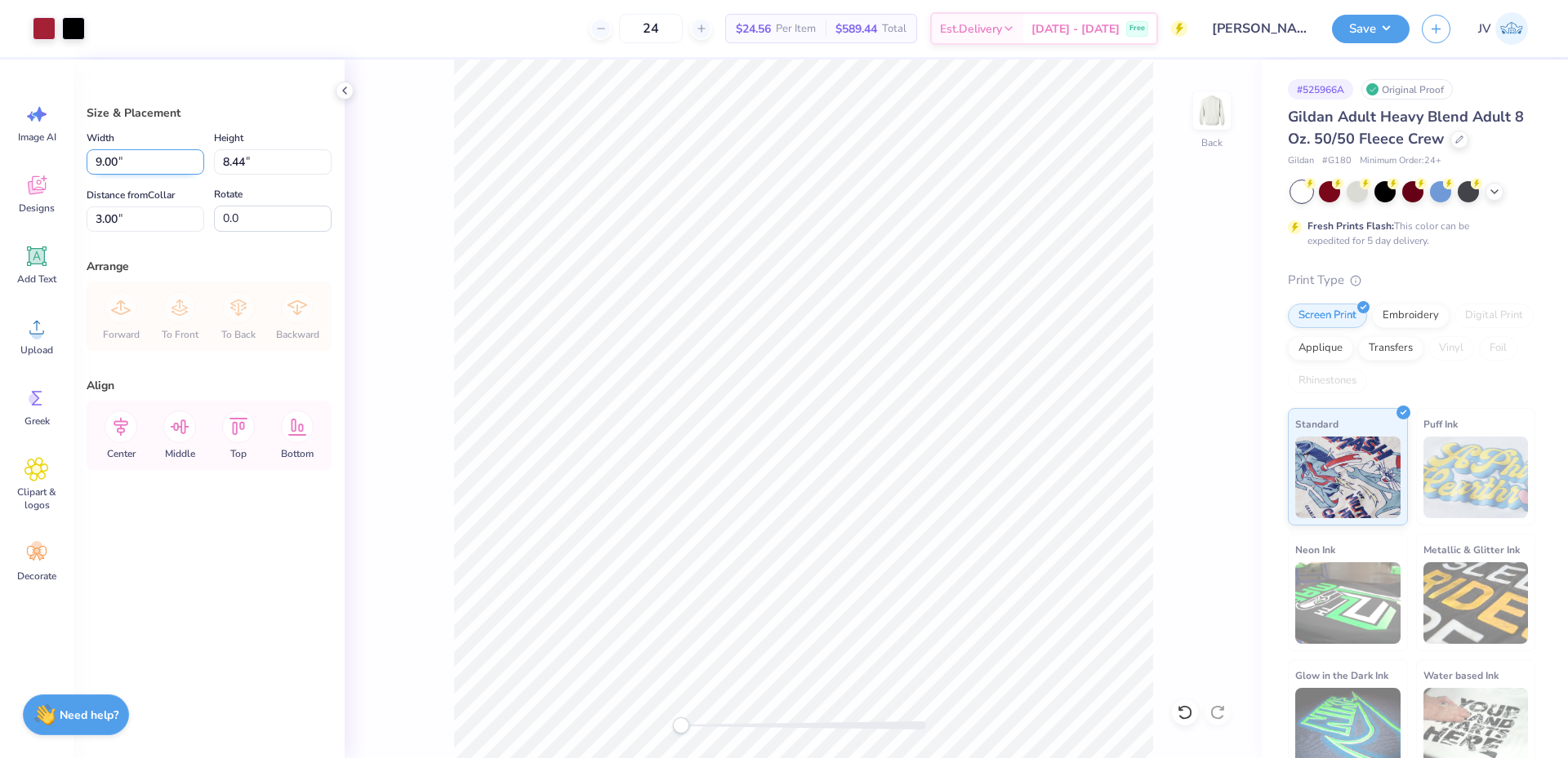
click at [122, 170] on input "9.00" at bounding box center [145, 162] width 117 height 25
type input "12.00"
type input "11.26"
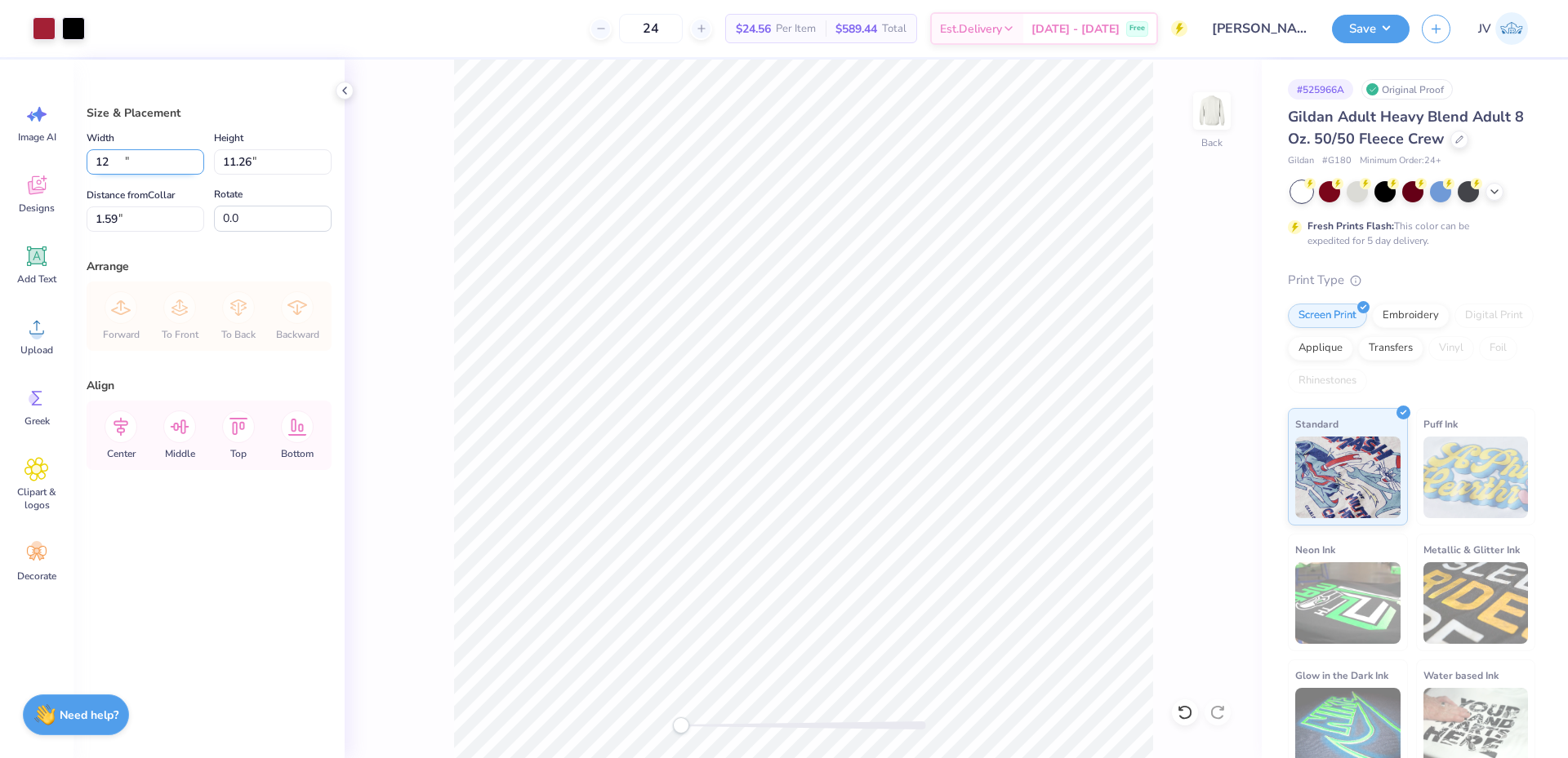
type input "1.59"
click at [144, 215] on input "1.59" at bounding box center [145, 219] width 117 height 25
type input "3"
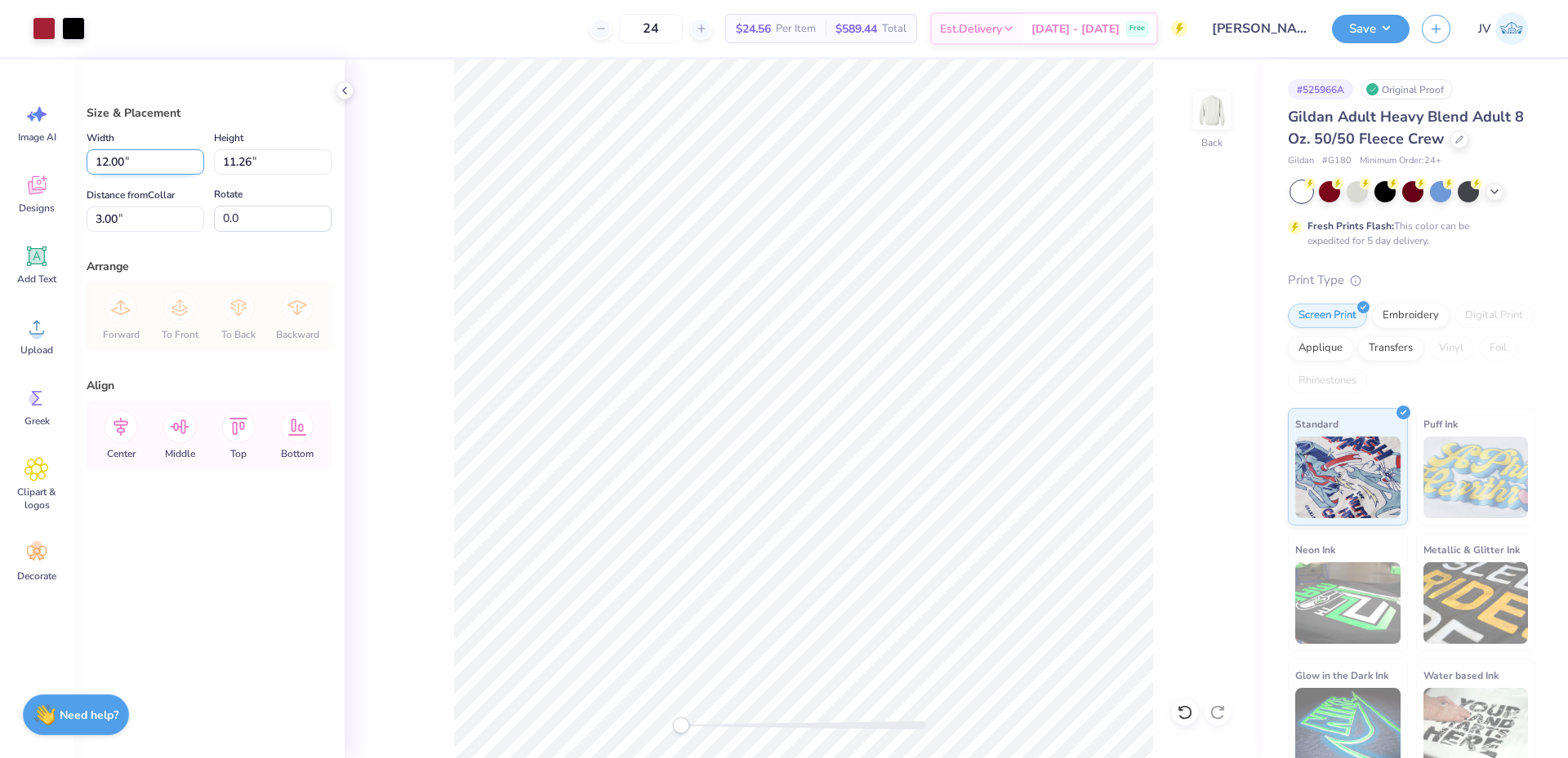
click at [144, 172] on input "12.00" at bounding box center [145, 162] width 117 height 25
click at [139, 220] on input "3.00" at bounding box center [145, 219] width 117 height 25
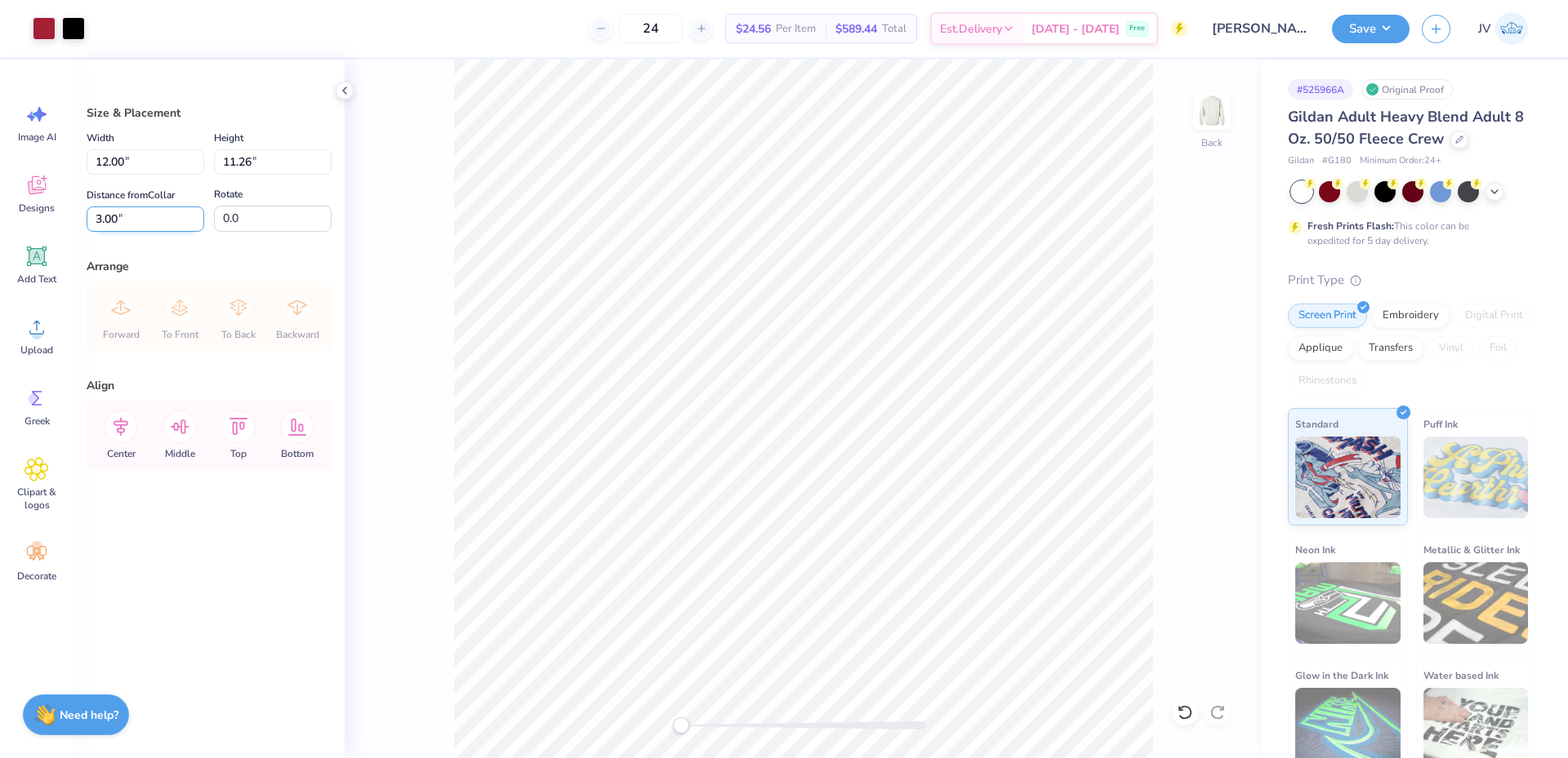
click at [139, 220] on input "3.00" at bounding box center [145, 219] width 117 height 25
type input "2"
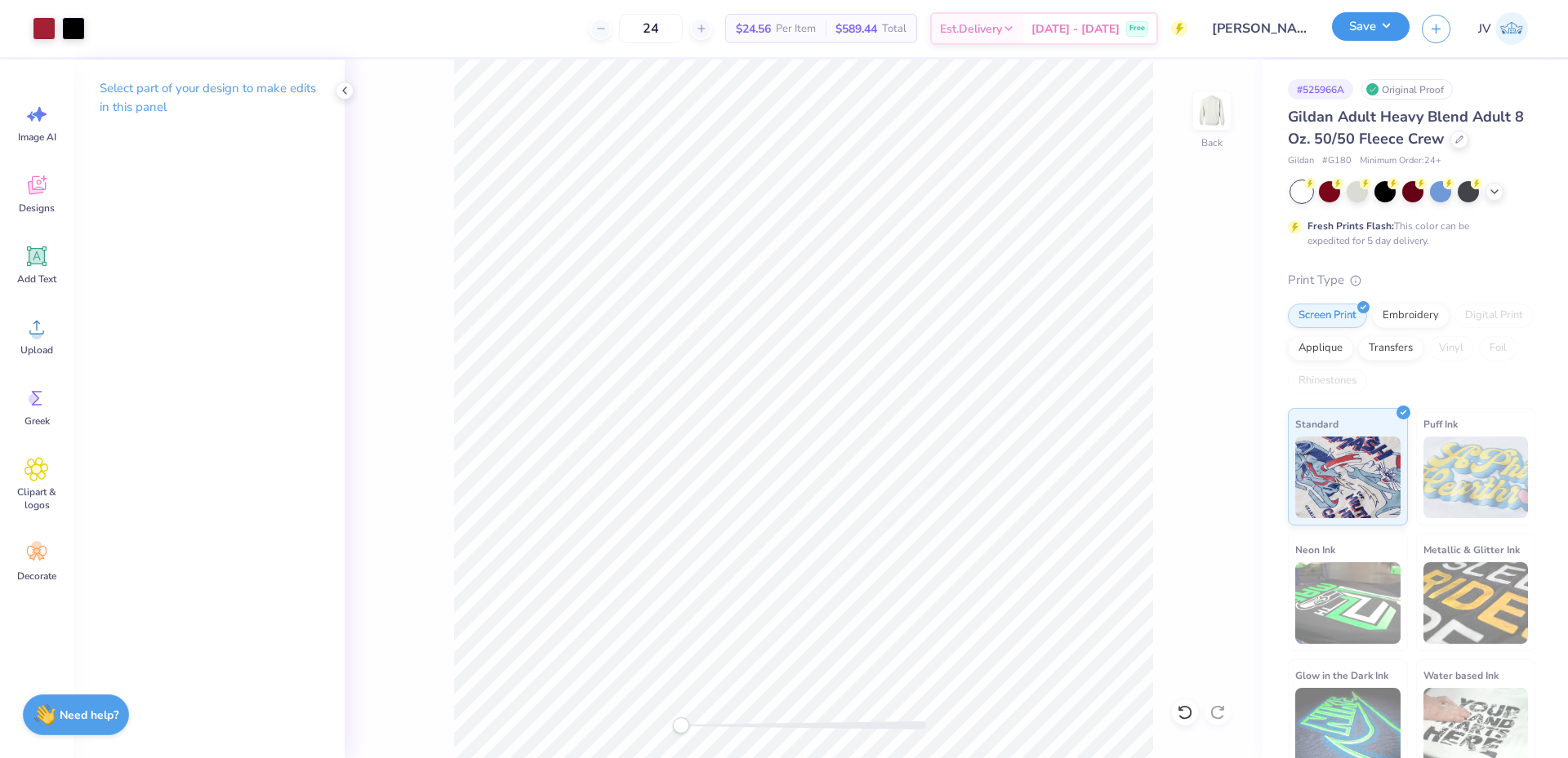
click at [1371, 17] on button "Save" at bounding box center [1369, 26] width 77 height 28
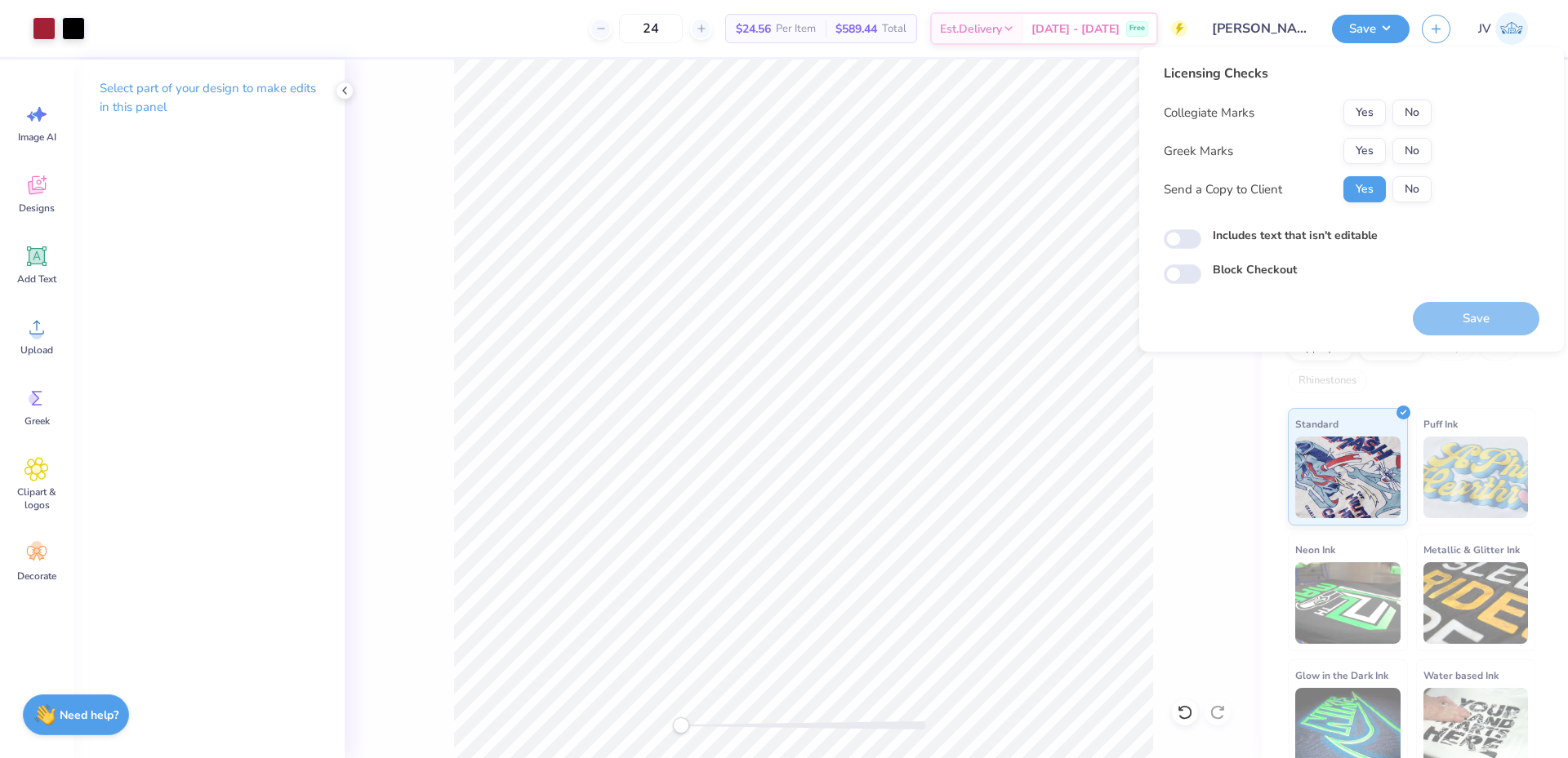
click at [1367, 135] on div "Collegiate Marks Yes No Greek Marks Yes No Send a Copy to Client Yes No" at bounding box center [1297, 151] width 268 height 103
click at [1354, 155] on button "Yes" at bounding box center [1364, 151] width 42 height 26
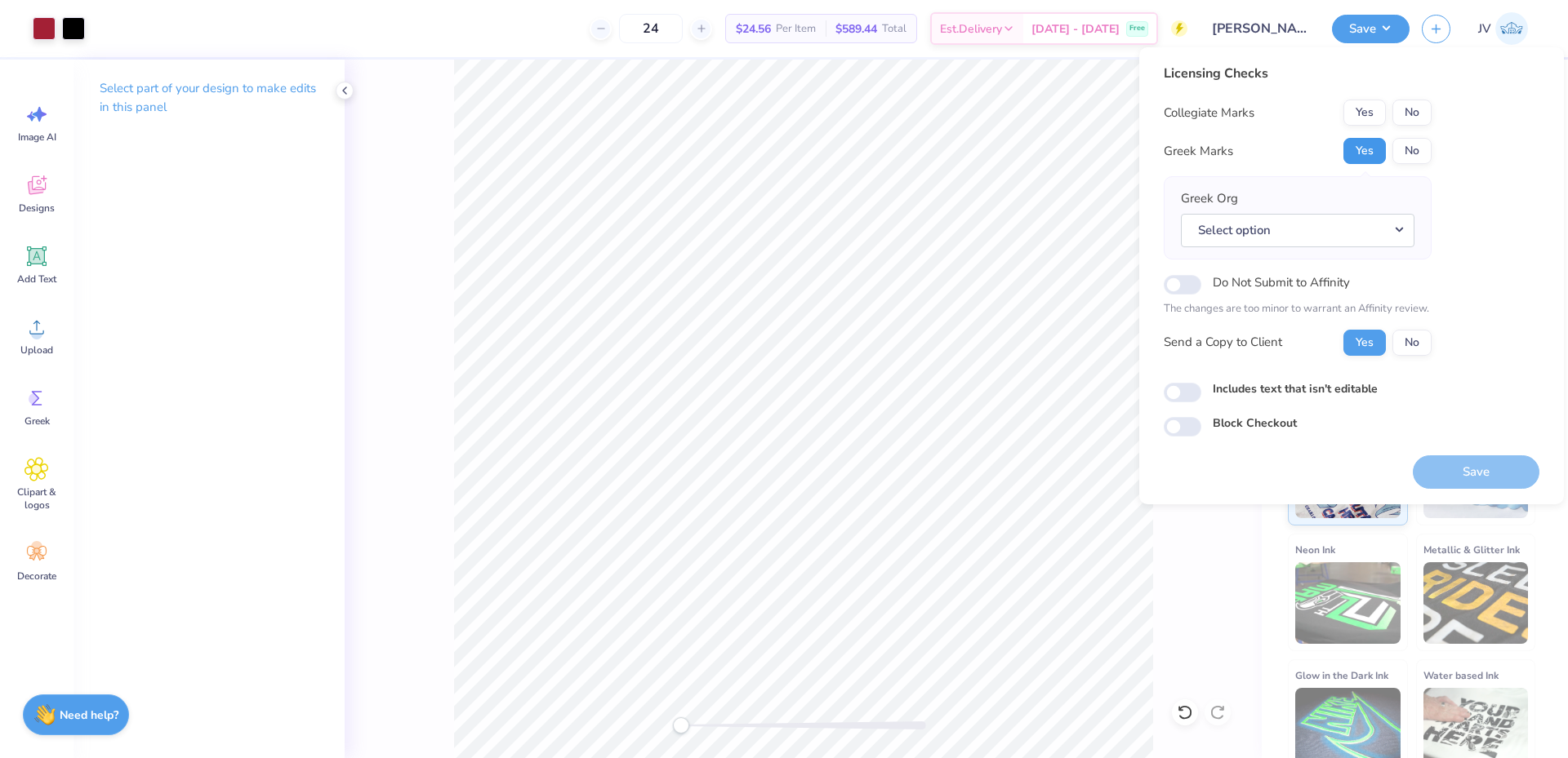
click at [1364, 150] on button "Yes" at bounding box center [1364, 151] width 42 height 26
click at [1412, 146] on button "No" at bounding box center [1411, 151] width 39 height 26
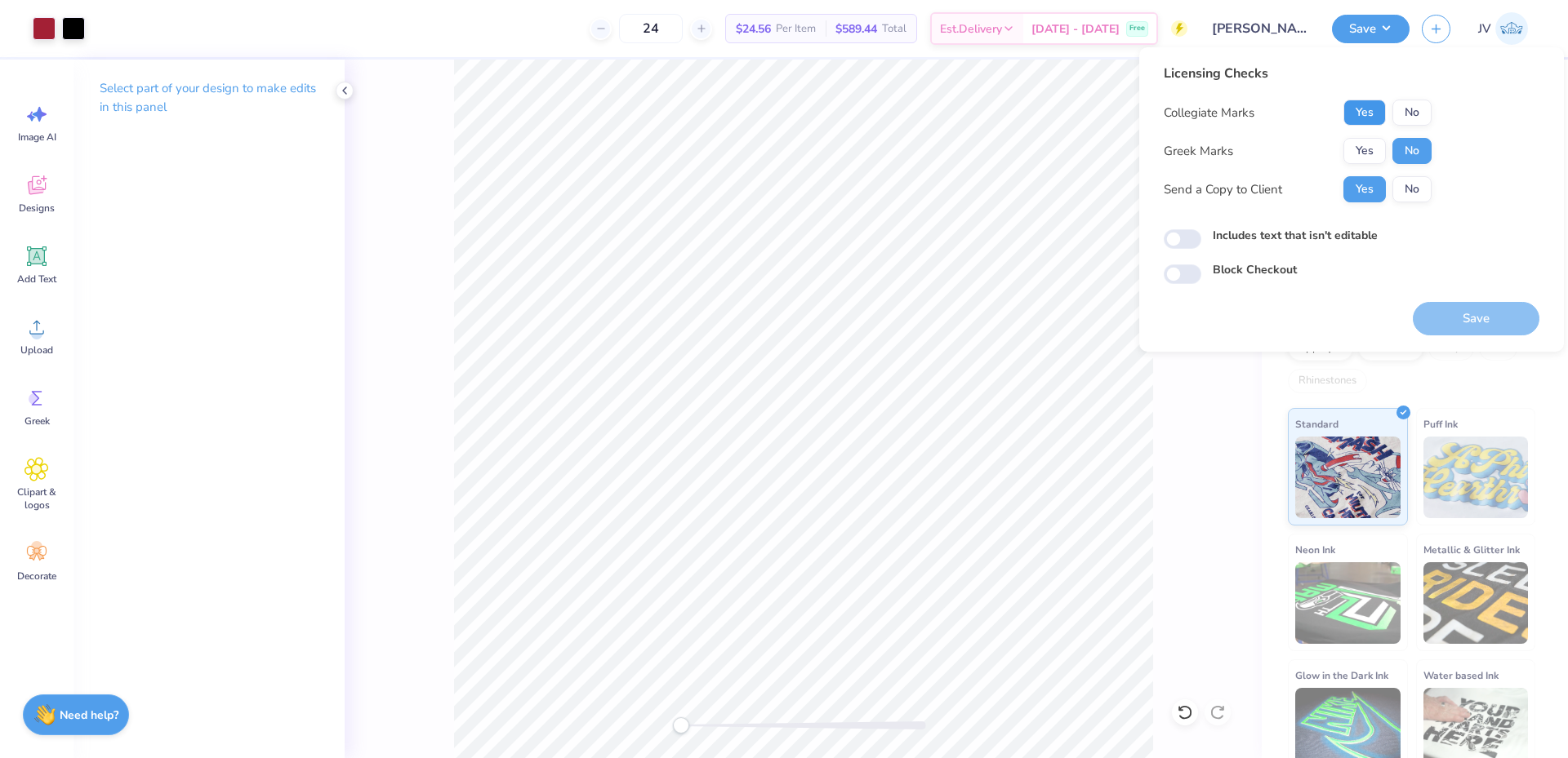
click at [1364, 102] on button "Yes" at bounding box center [1364, 112] width 42 height 26
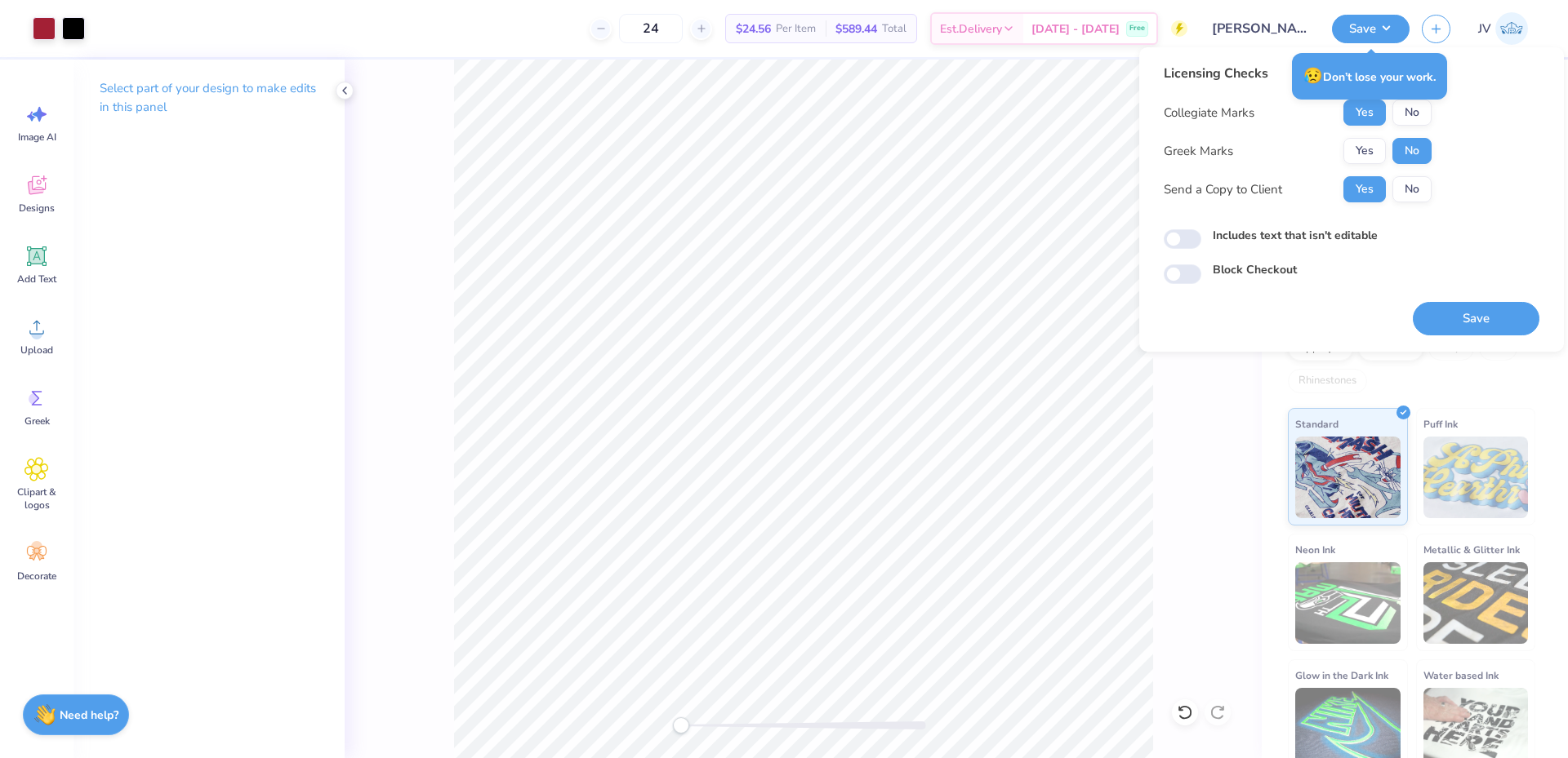
click at [1531, 230] on div "Includes text that isn't editable" at bounding box center [1351, 236] width 376 height 19
click at [1473, 325] on button "Save" at bounding box center [1475, 319] width 126 height 33
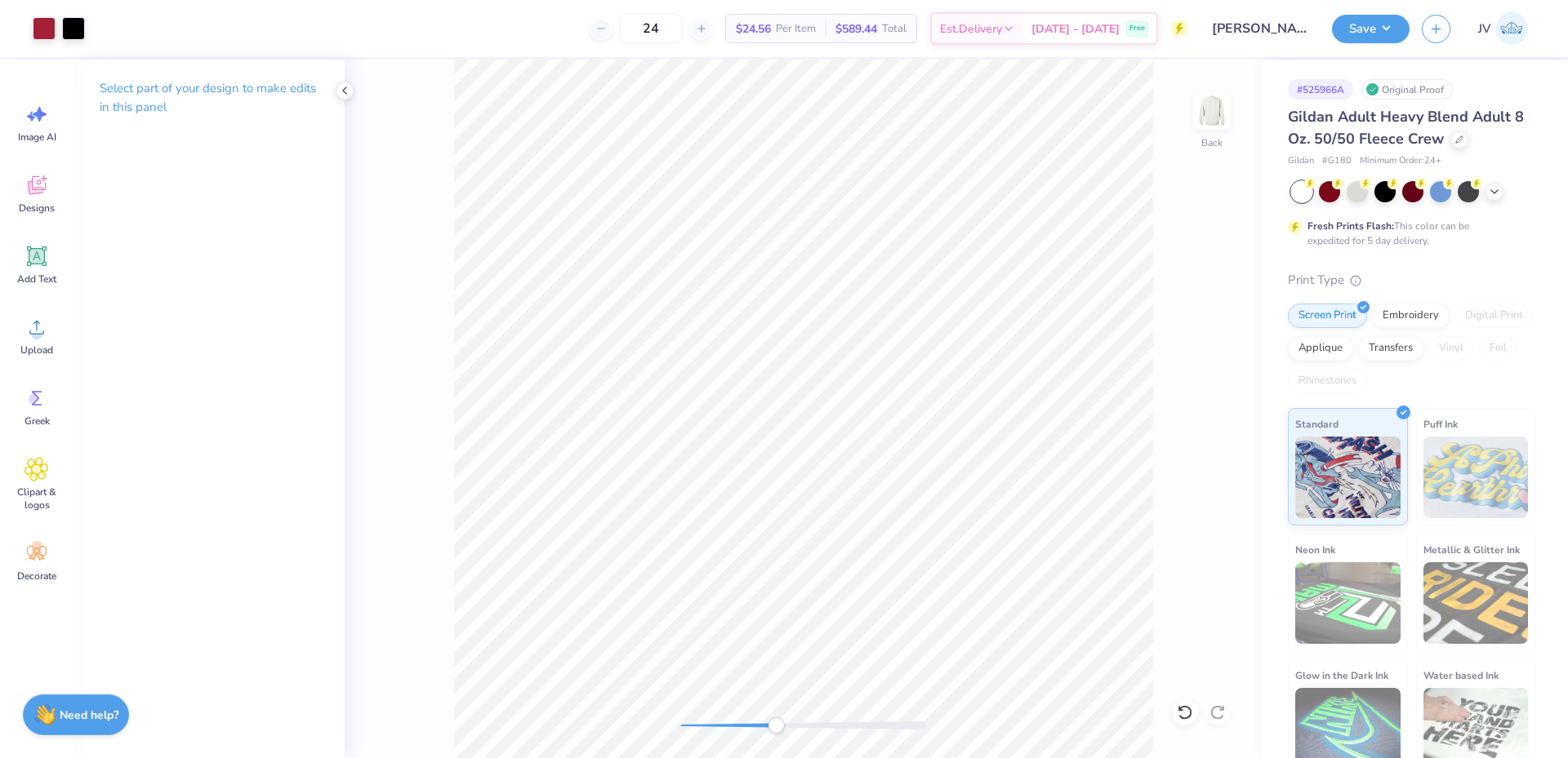
drag, startPoint x: 686, startPoint y: 724, endPoint x: 776, endPoint y: 726, distance: 90.0
click at [776, 726] on div "Accessibility label" at bounding box center [776, 726] width 17 height 17
click at [669, 733] on div "Back" at bounding box center [802, 409] width 917 height 698
